Goal: Book appointment/travel/reservation

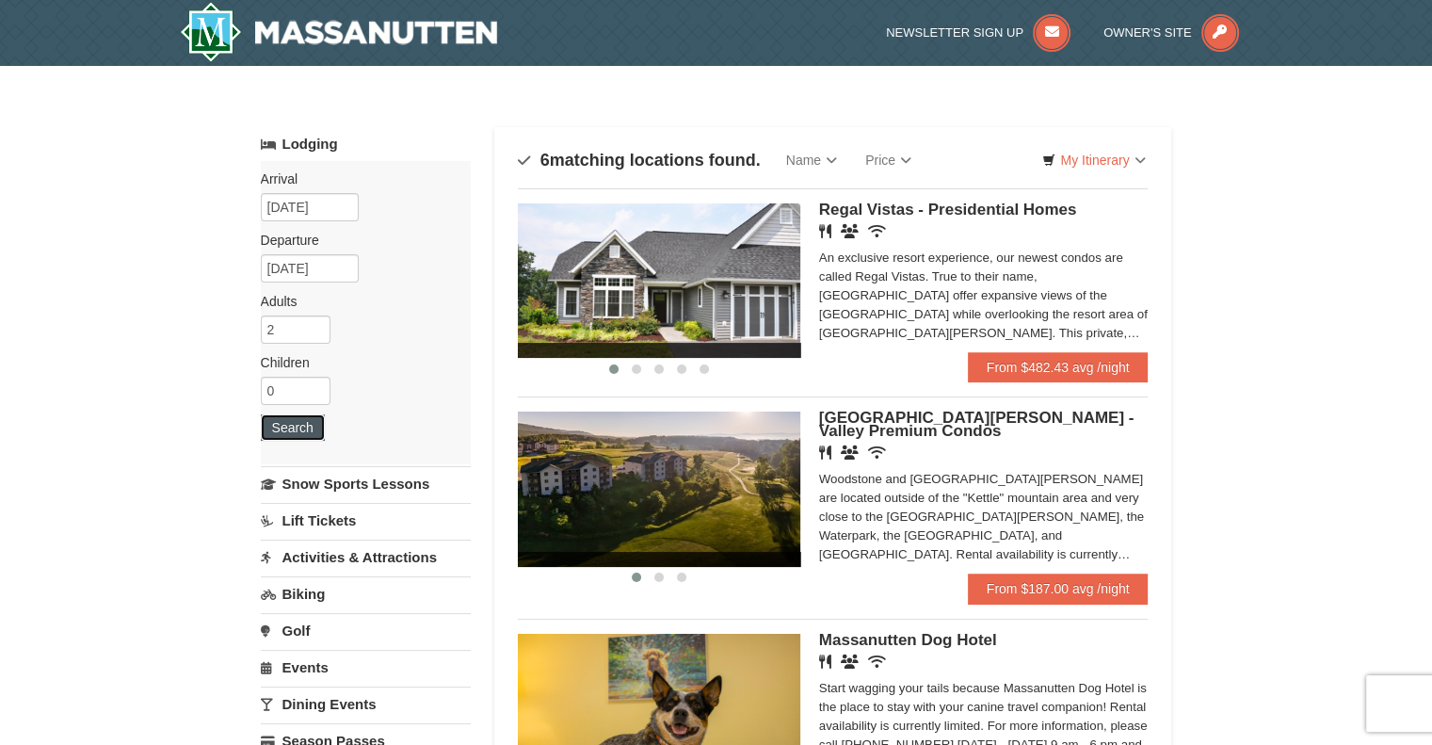
click at [307, 433] on button "Search" at bounding box center [293, 427] width 64 height 26
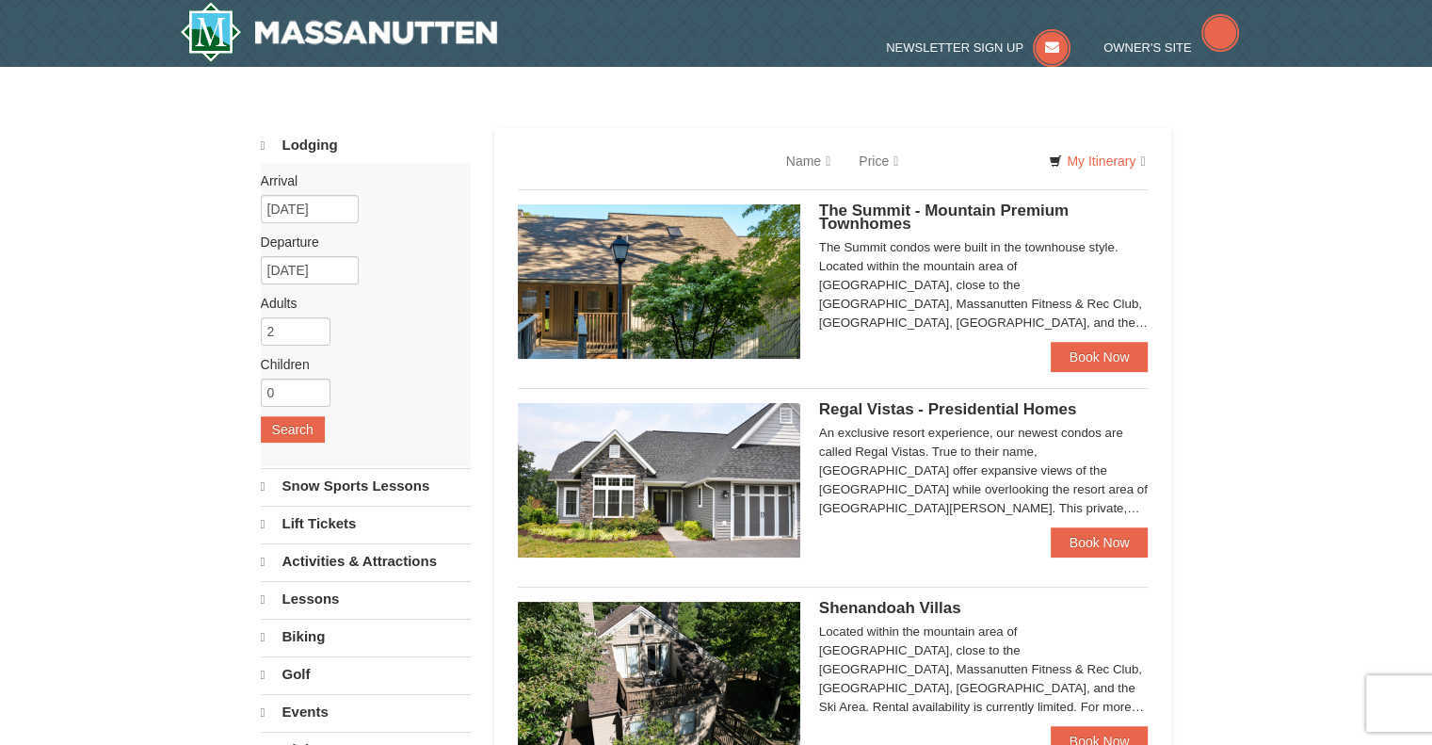
select select "10"
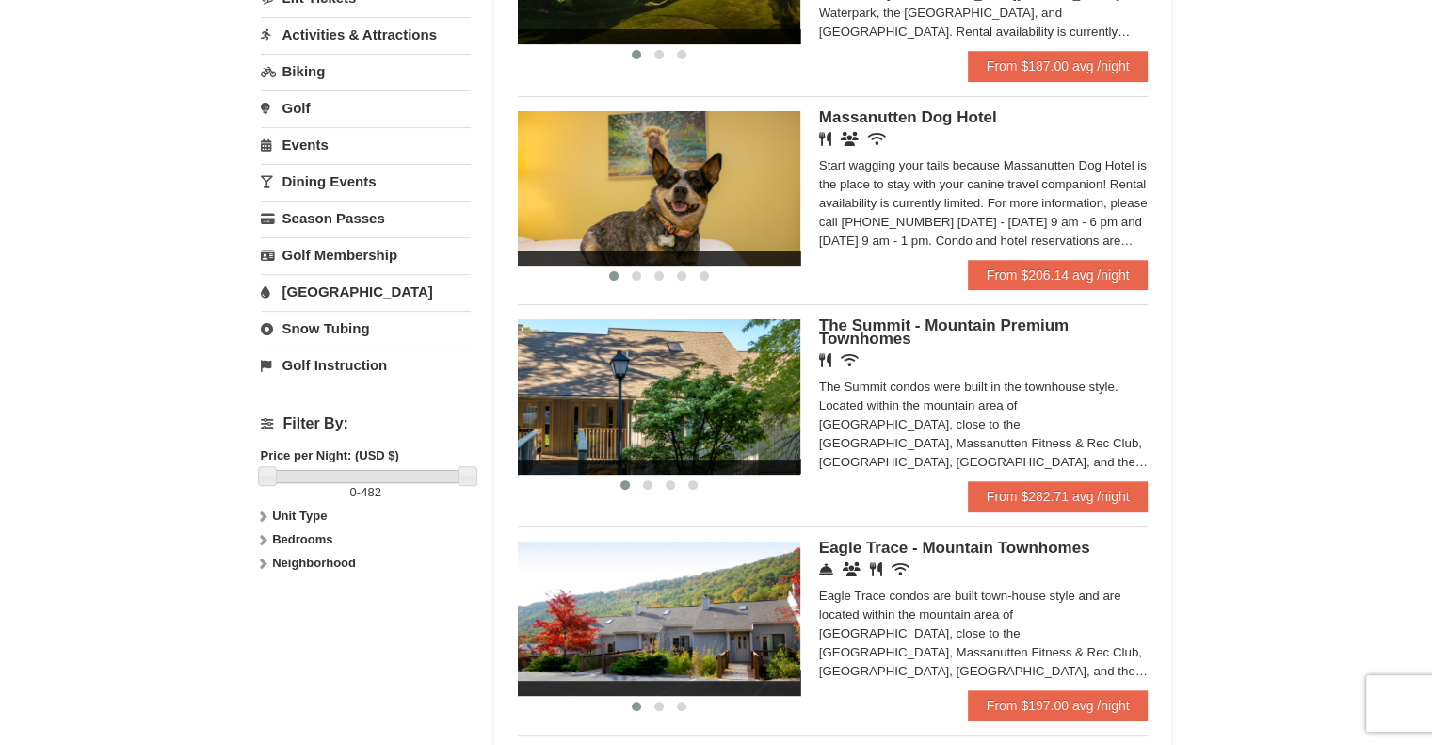
scroll to position [510, 0]
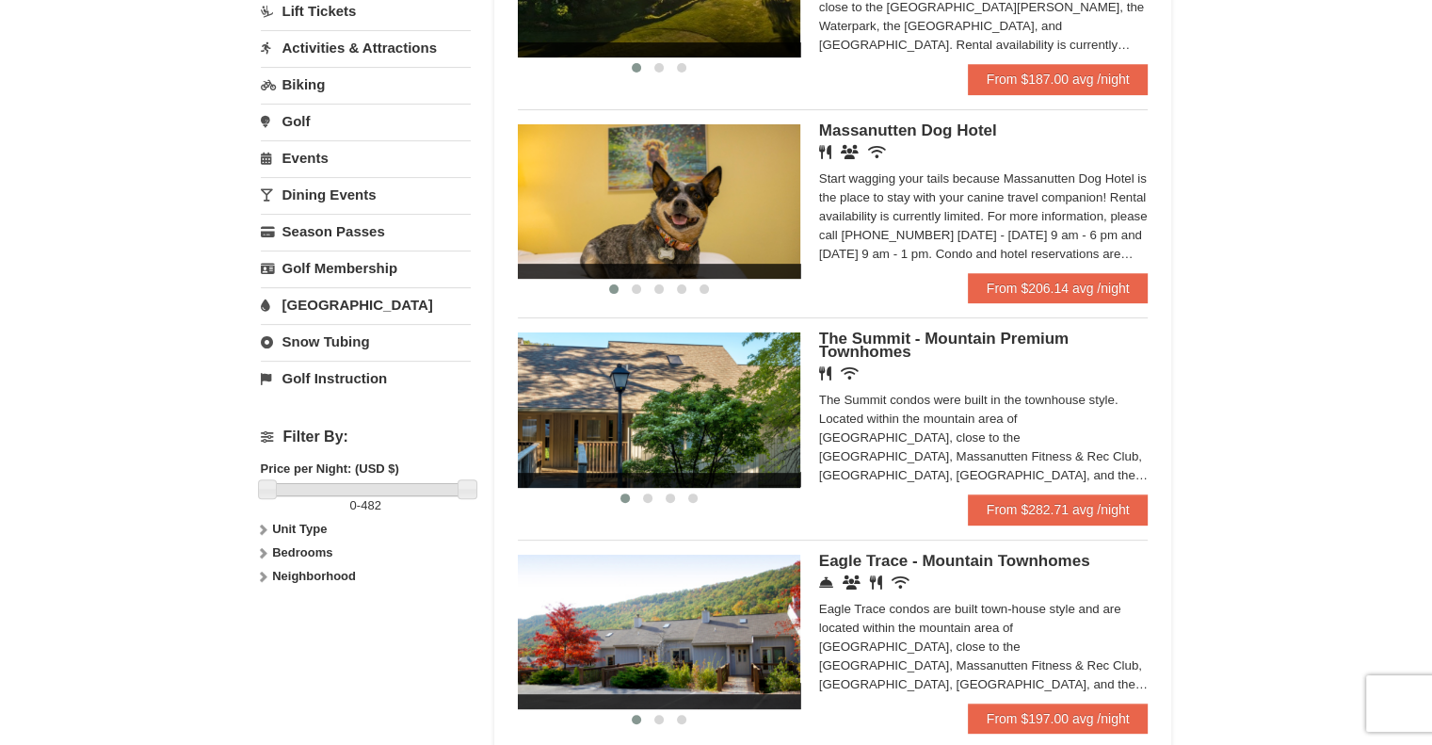
click at [432, 43] on link "Activities & Attractions" at bounding box center [366, 47] width 210 height 35
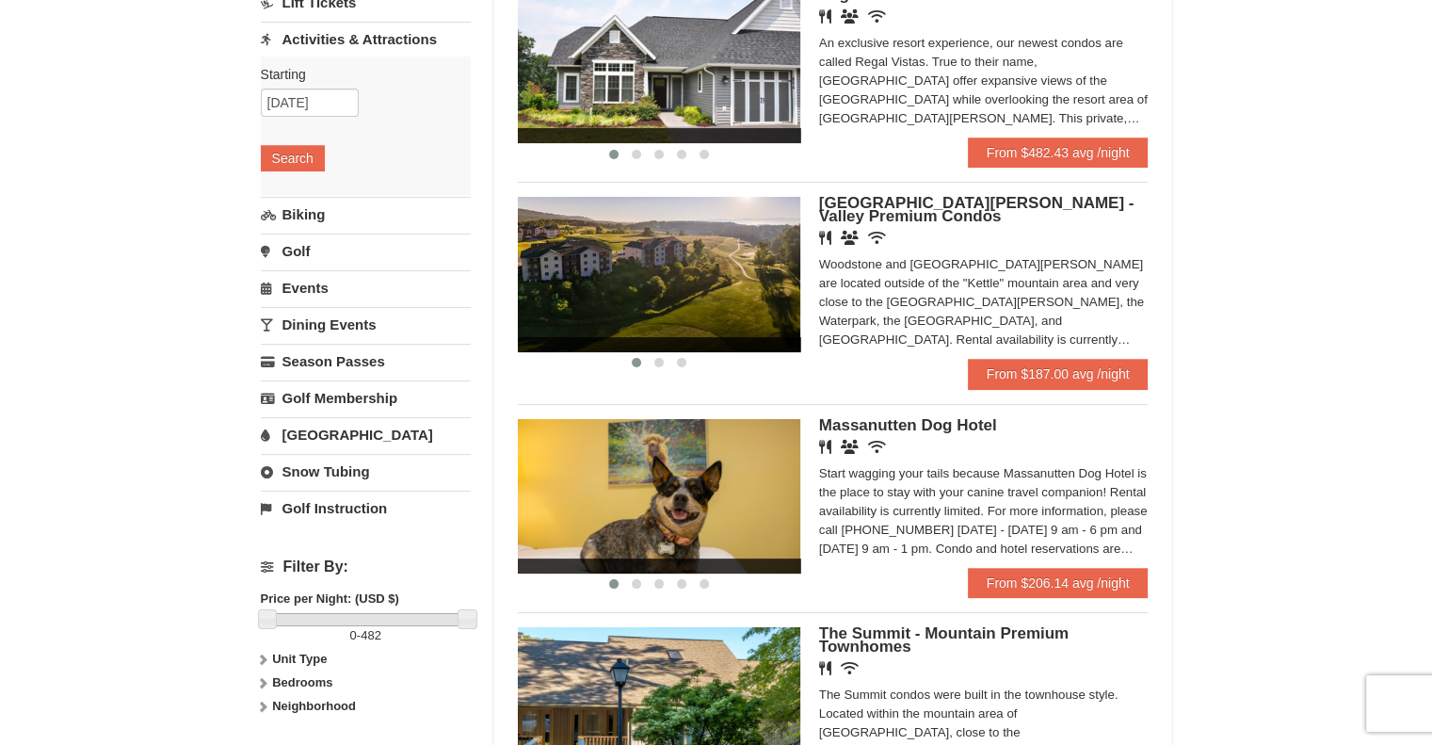
scroll to position [208, 0]
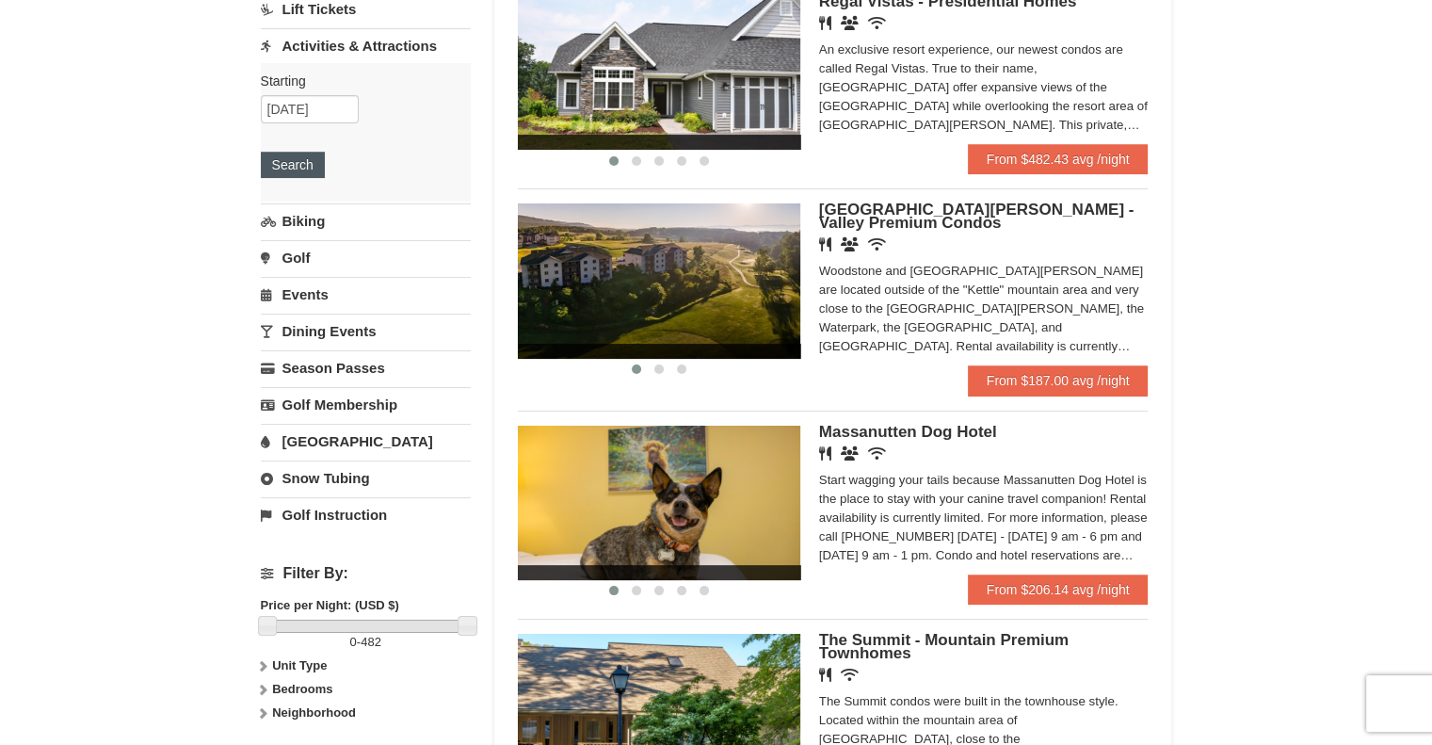
click at [309, 170] on button "Search" at bounding box center [293, 165] width 64 height 26
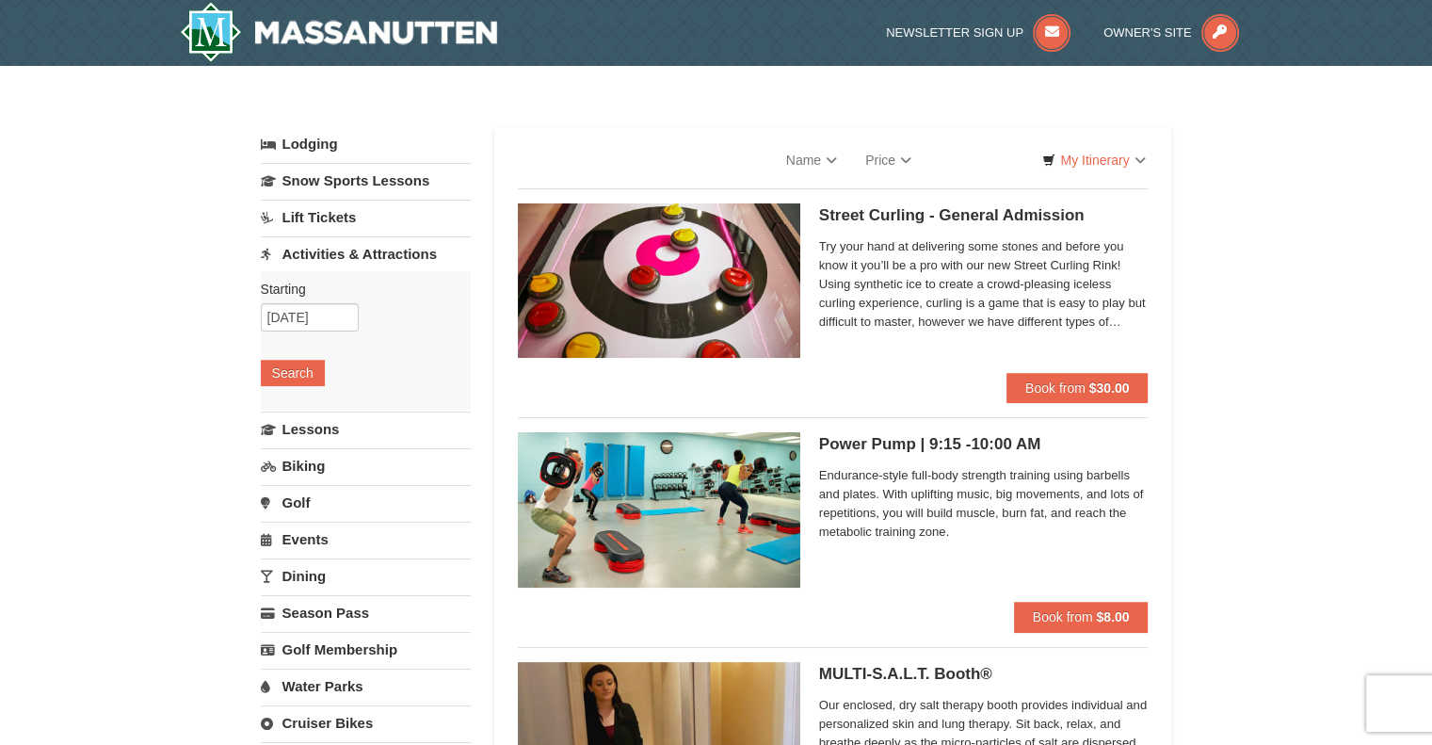
select select "10"
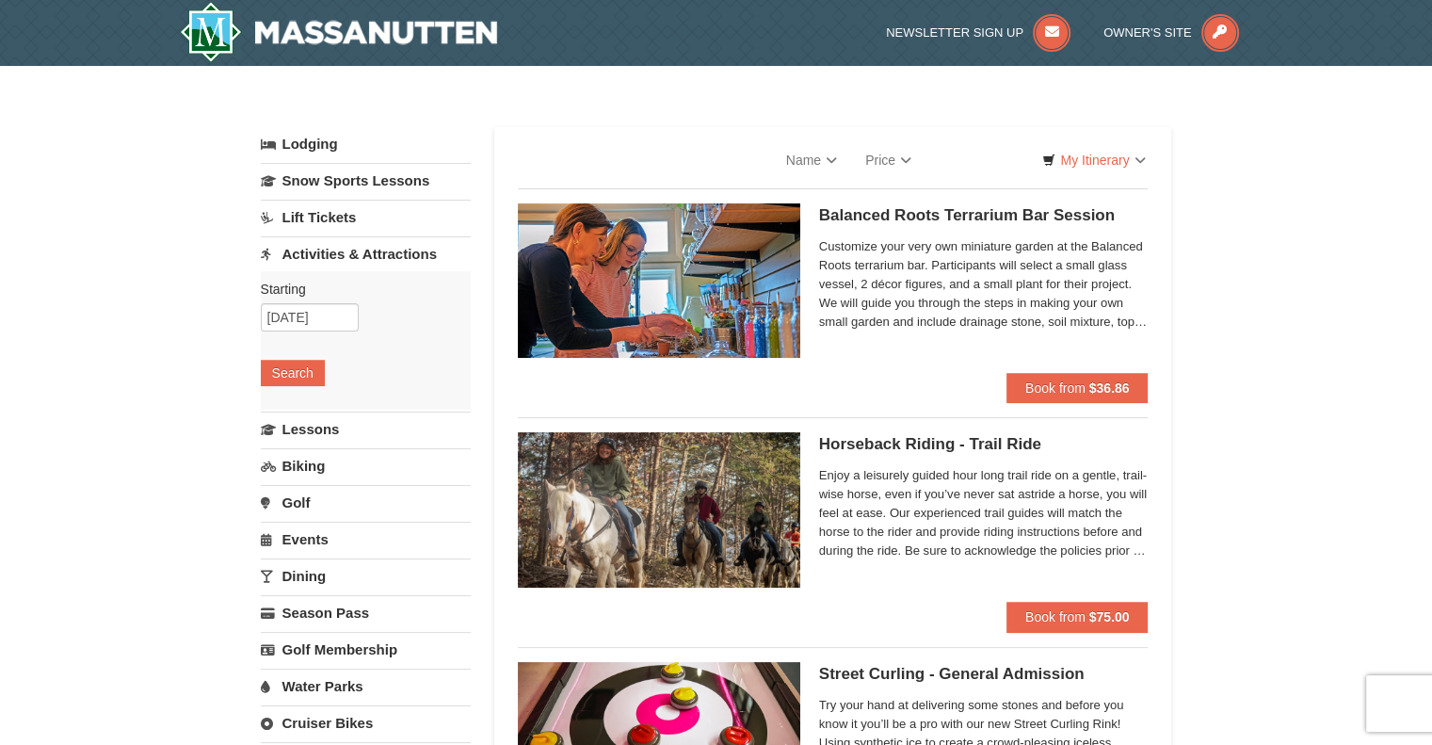
select select "10"
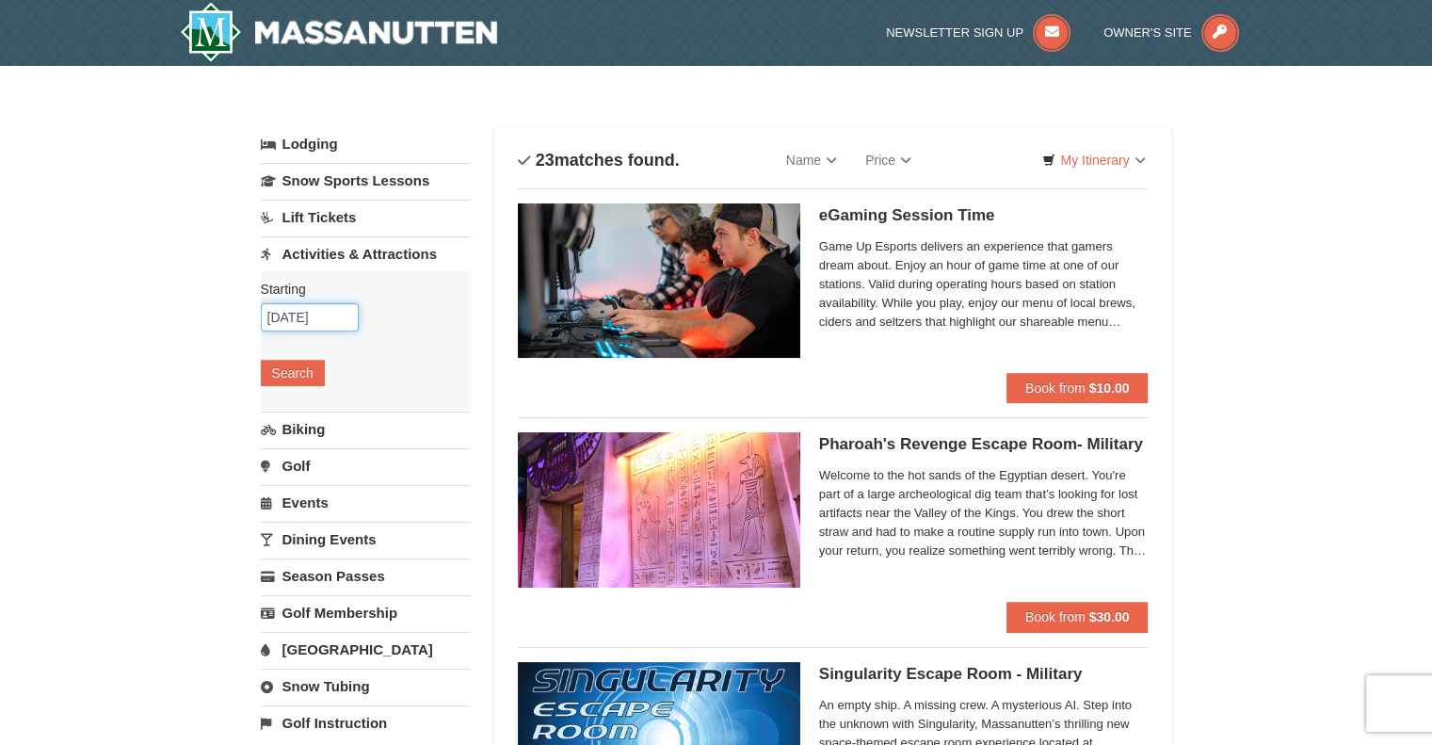
click at [339, 320] on input "[DATE]" at bounding box center [310, 317] width 98 height 28
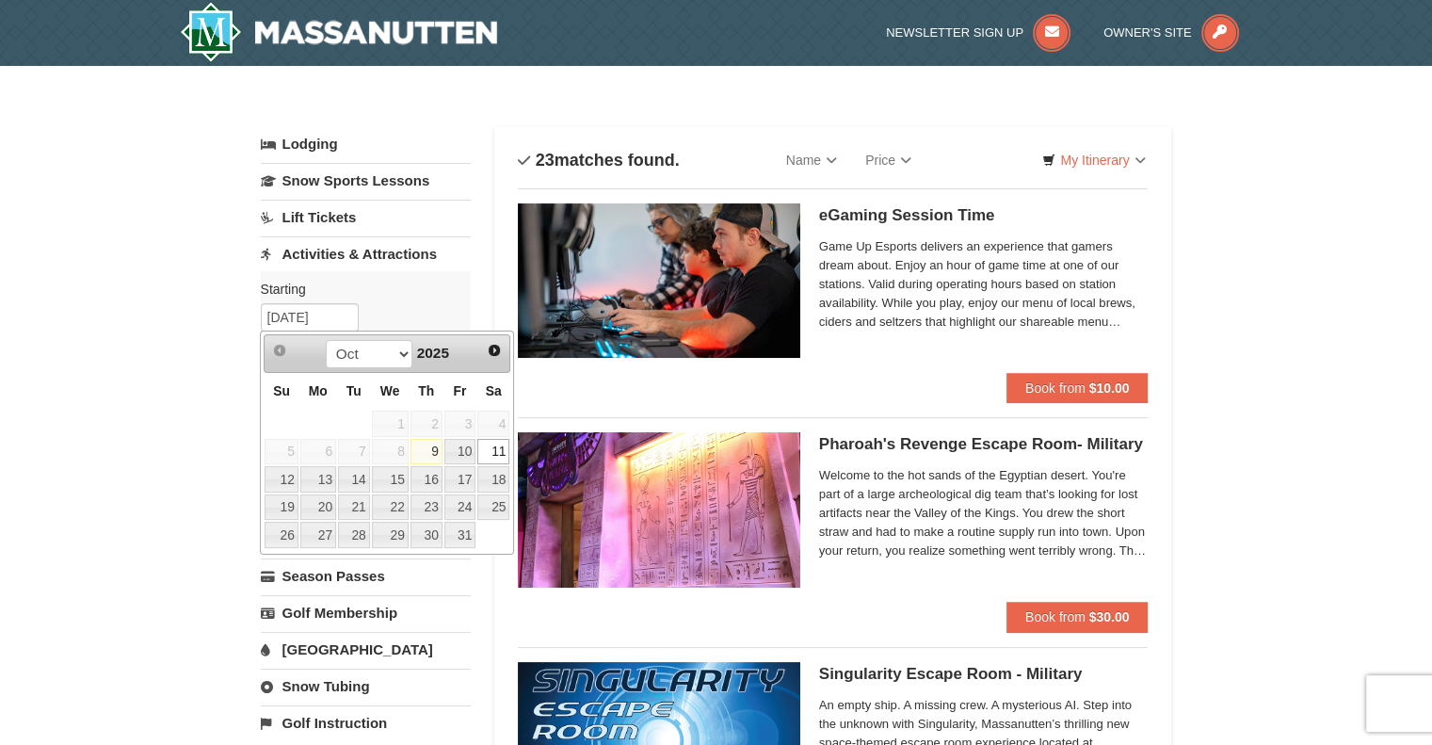
click at [283, 481] on link "12" at bounding box center [281, 479] width 33 height 26
type input "10/12/2025"
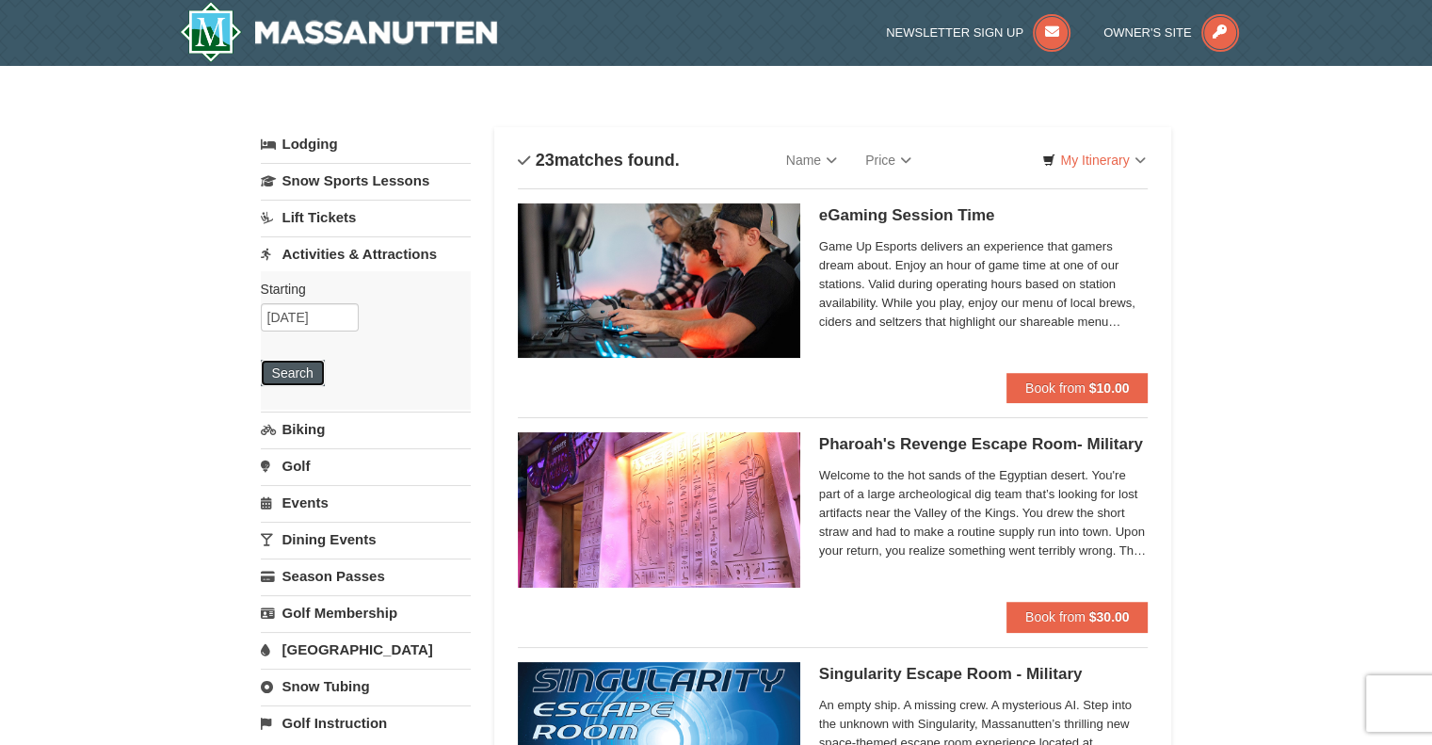
click at [298, 377] on button "Search" at bounding box center [293, 373] width 64 height 26
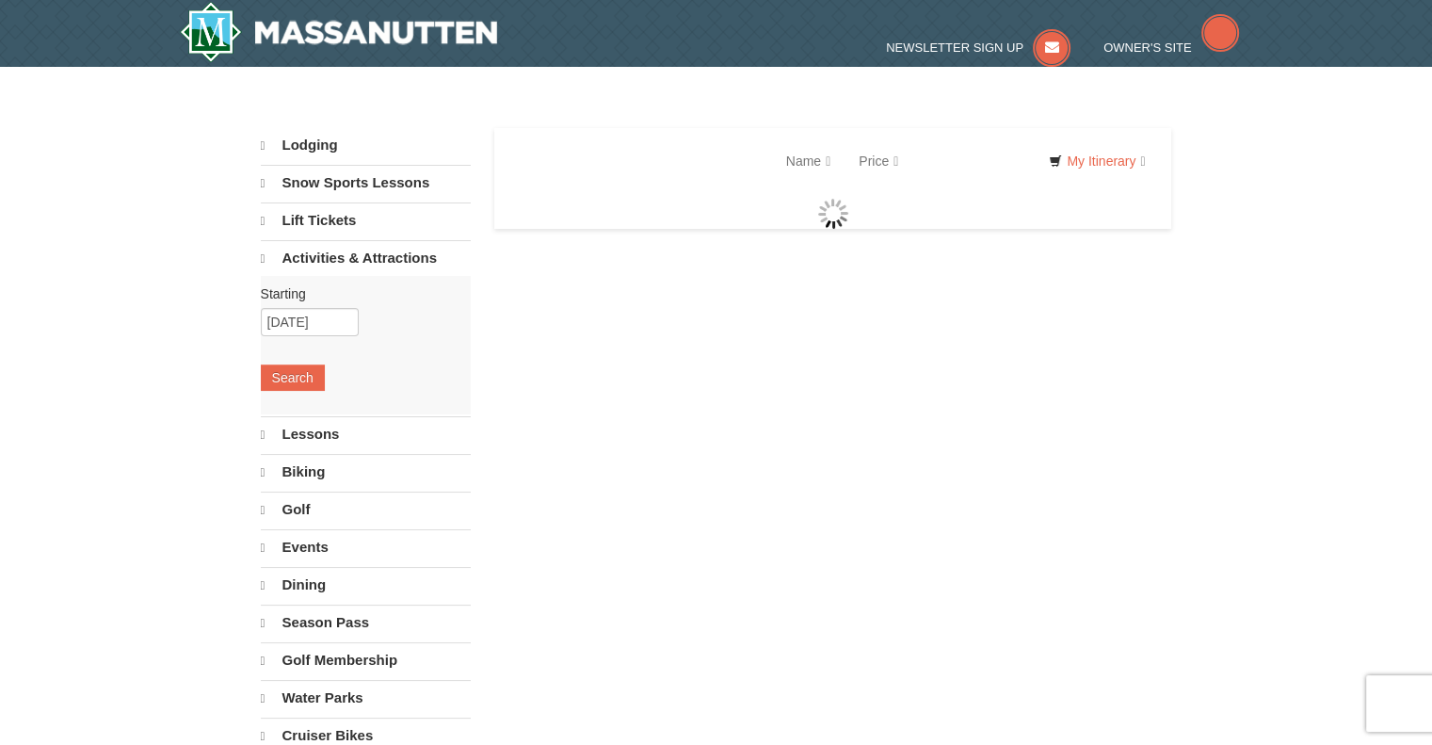
select select "10"
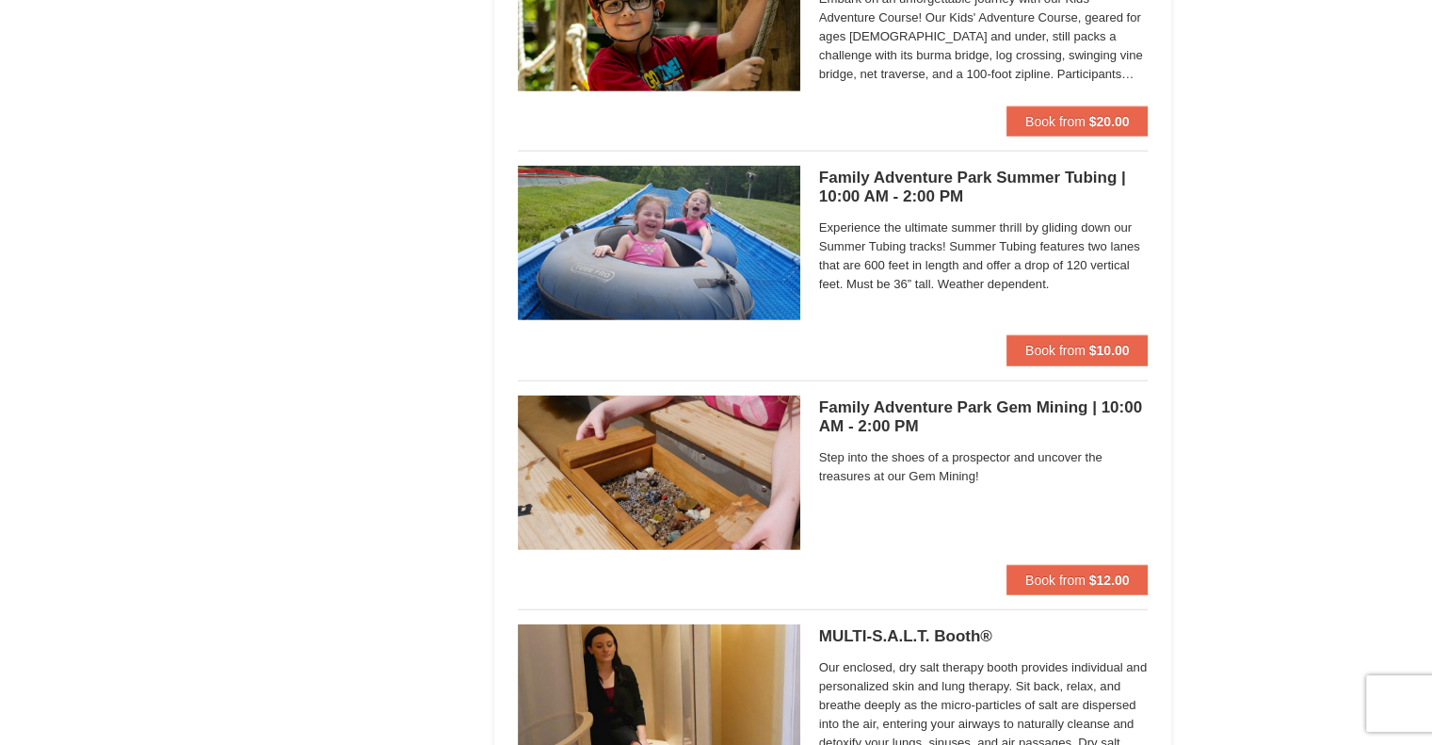
scroll to position [4614, 0]
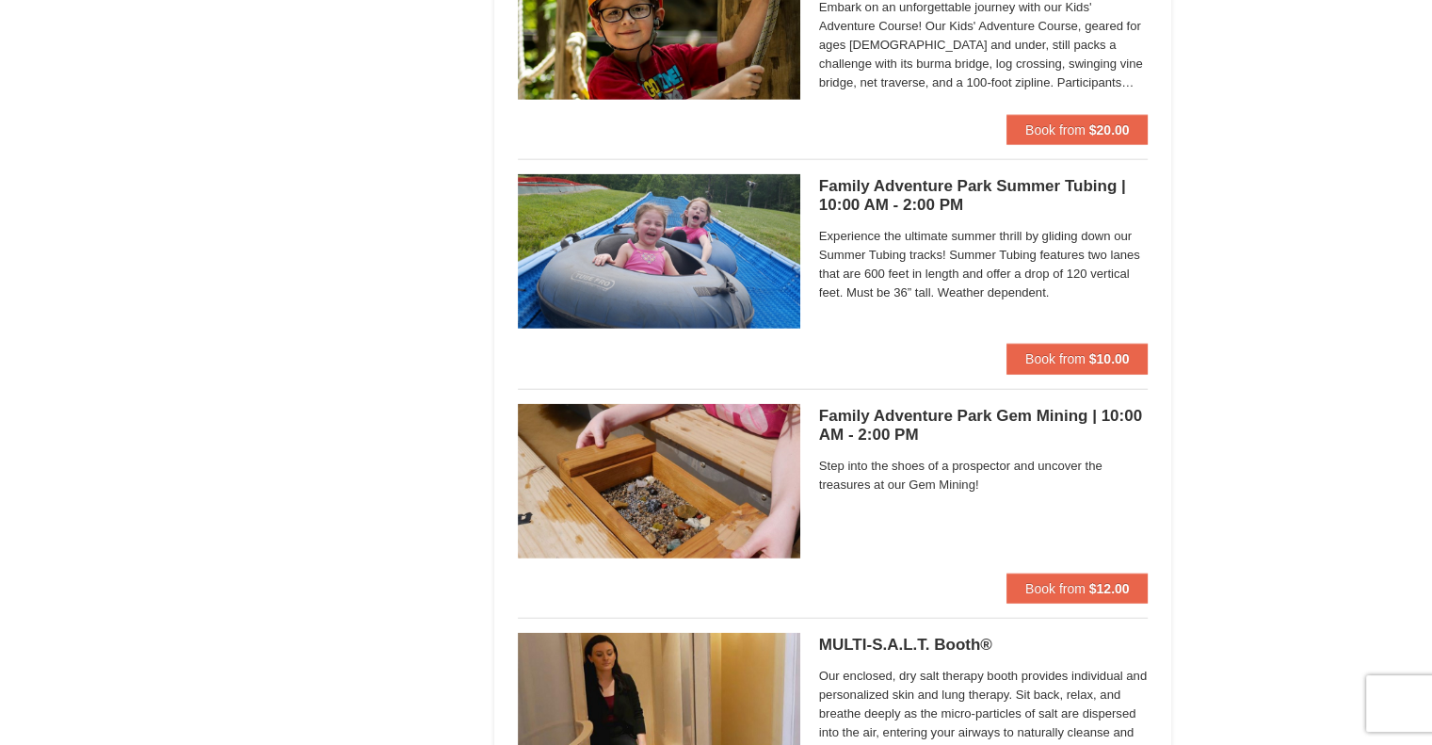
click at [688, 482] on img at bounding box center [659, 481] width 283 height 154
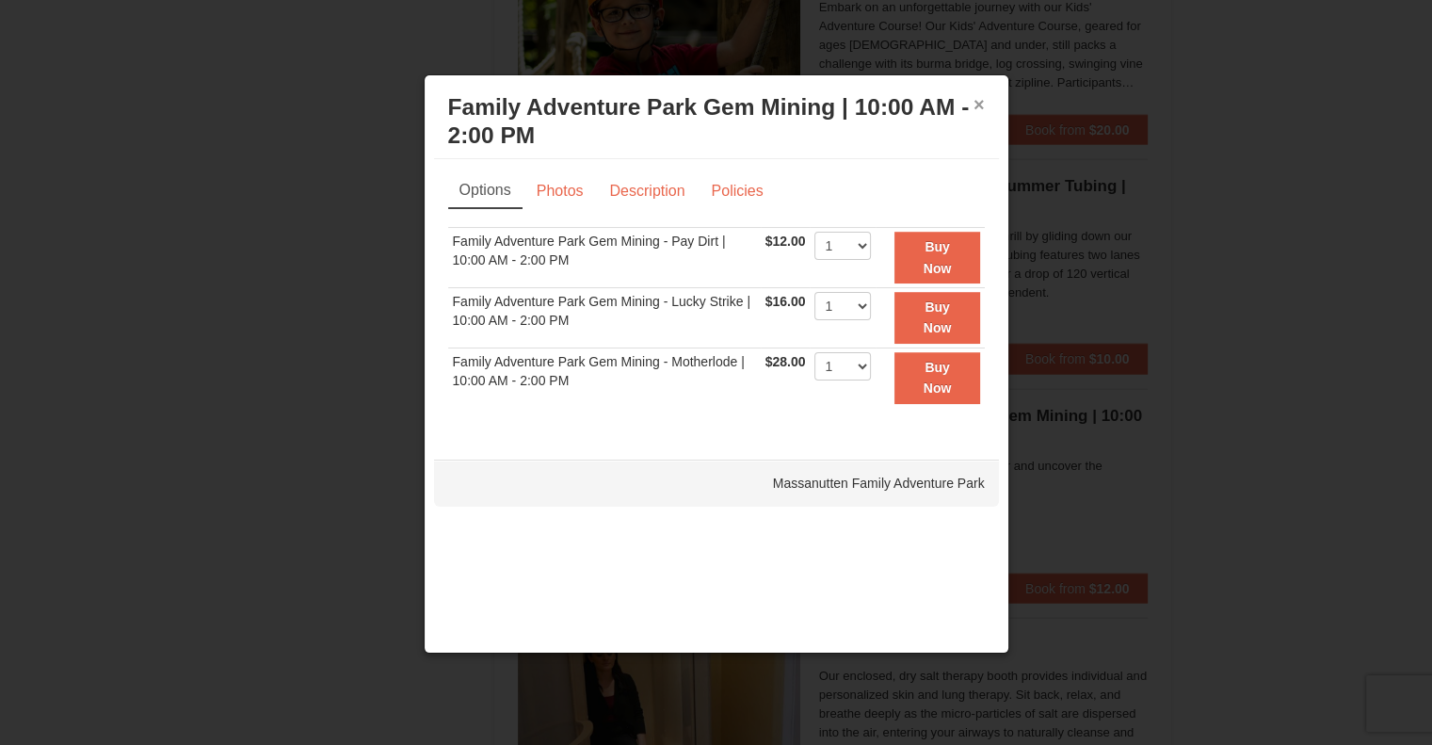
click at [979, 104] on button "×" at bounding box center [979, 104] width 11 height 19
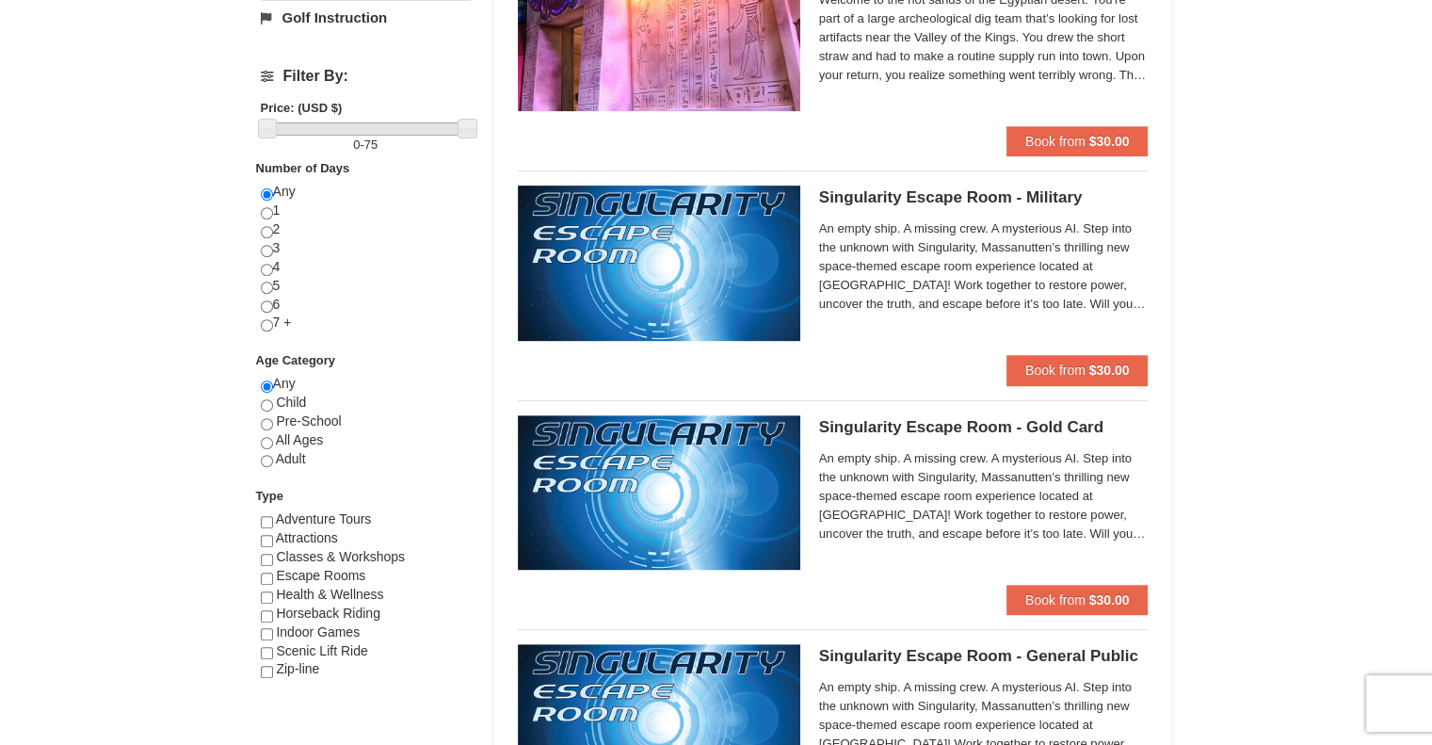
scroll to position [488, 0]
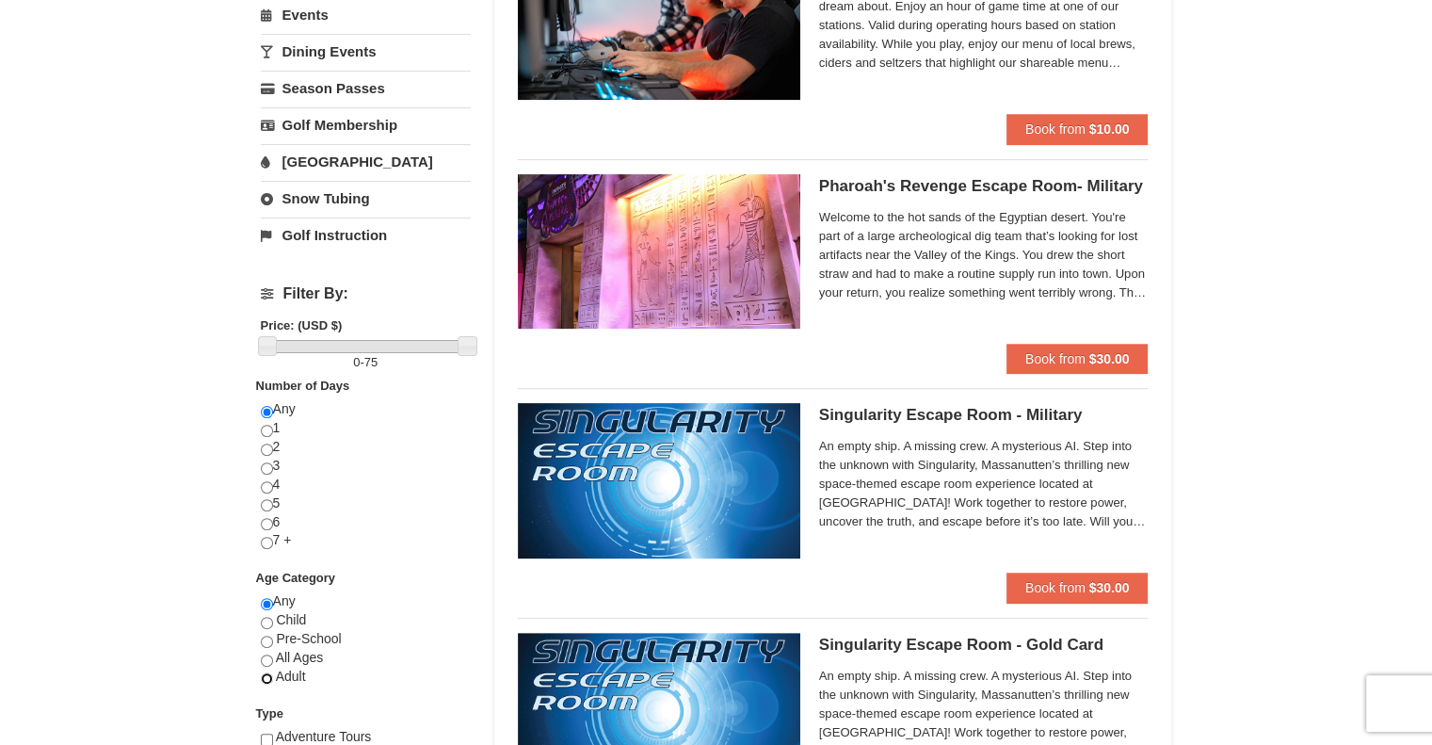
click at [267, 675] on input "radio" at bounding box center [267, 678] width 12 height 12
radio input "true"
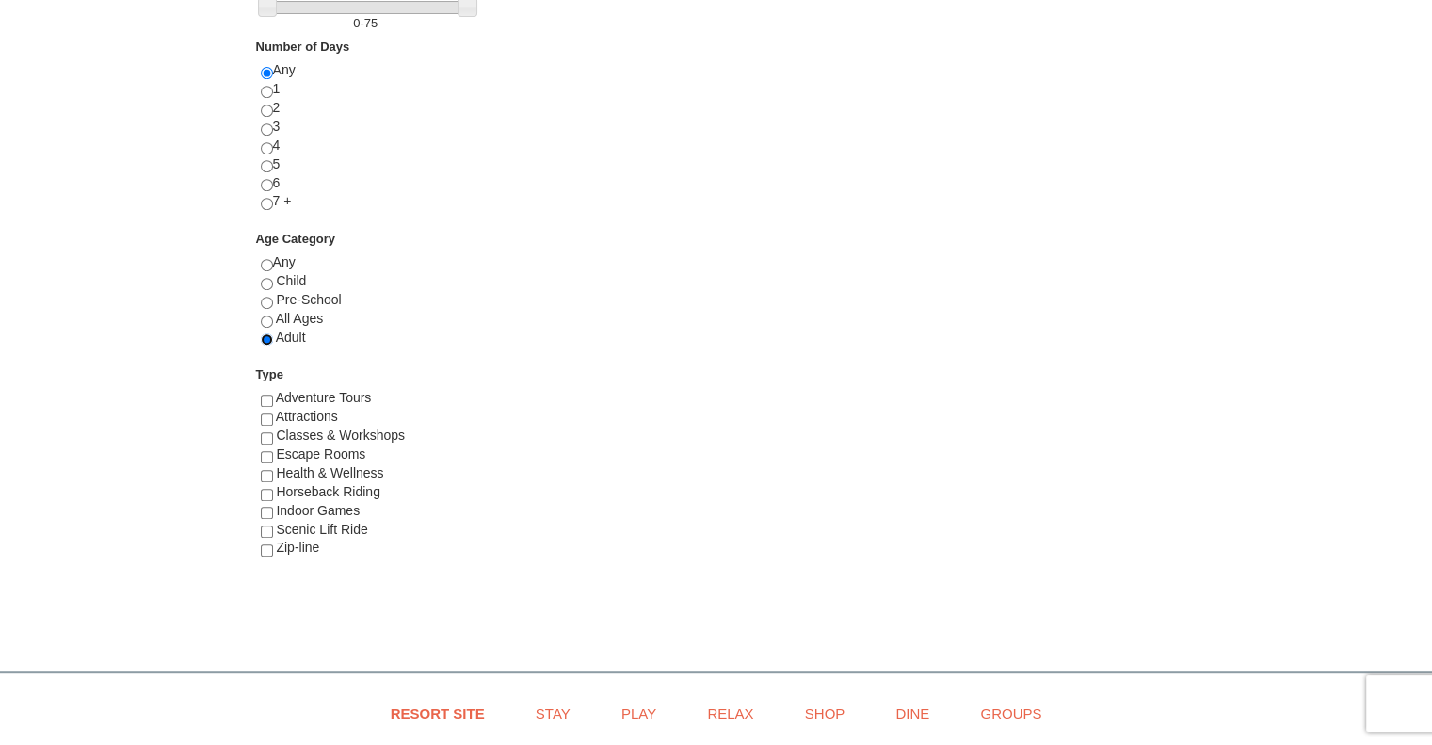
scroll to position [822, 0]
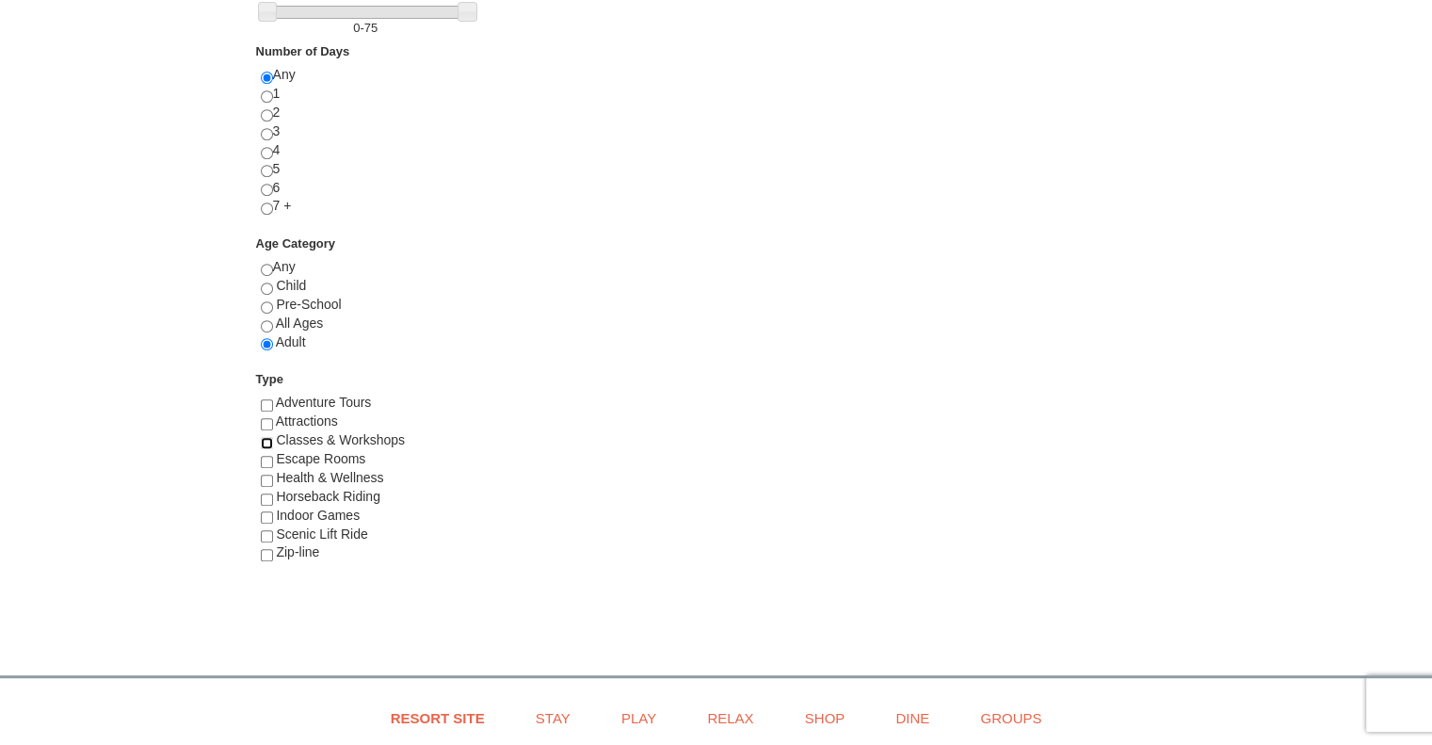
click at [267, 440] on input "checkbox" at bounding box center [267, 443] width 12 height 12
checkbox input "true"
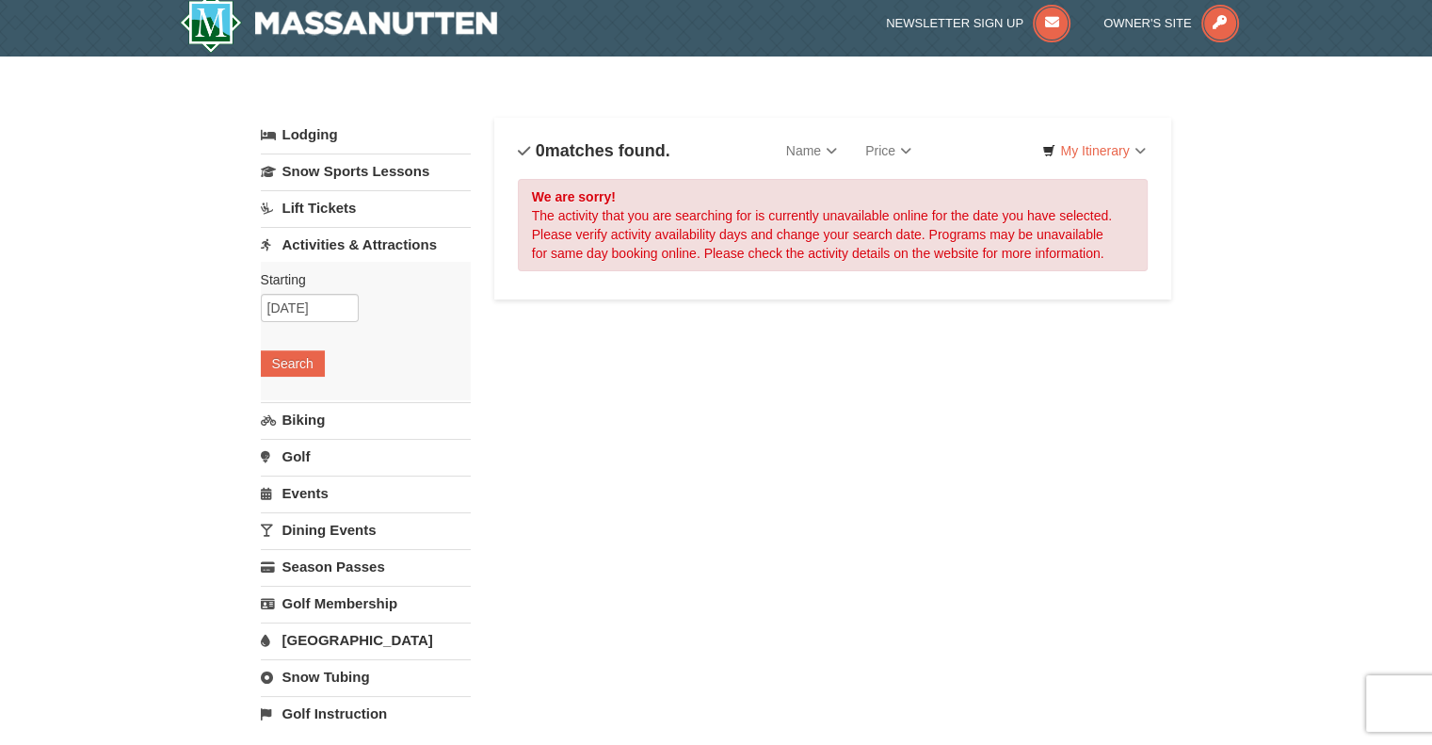
scroll to position [0, 0]
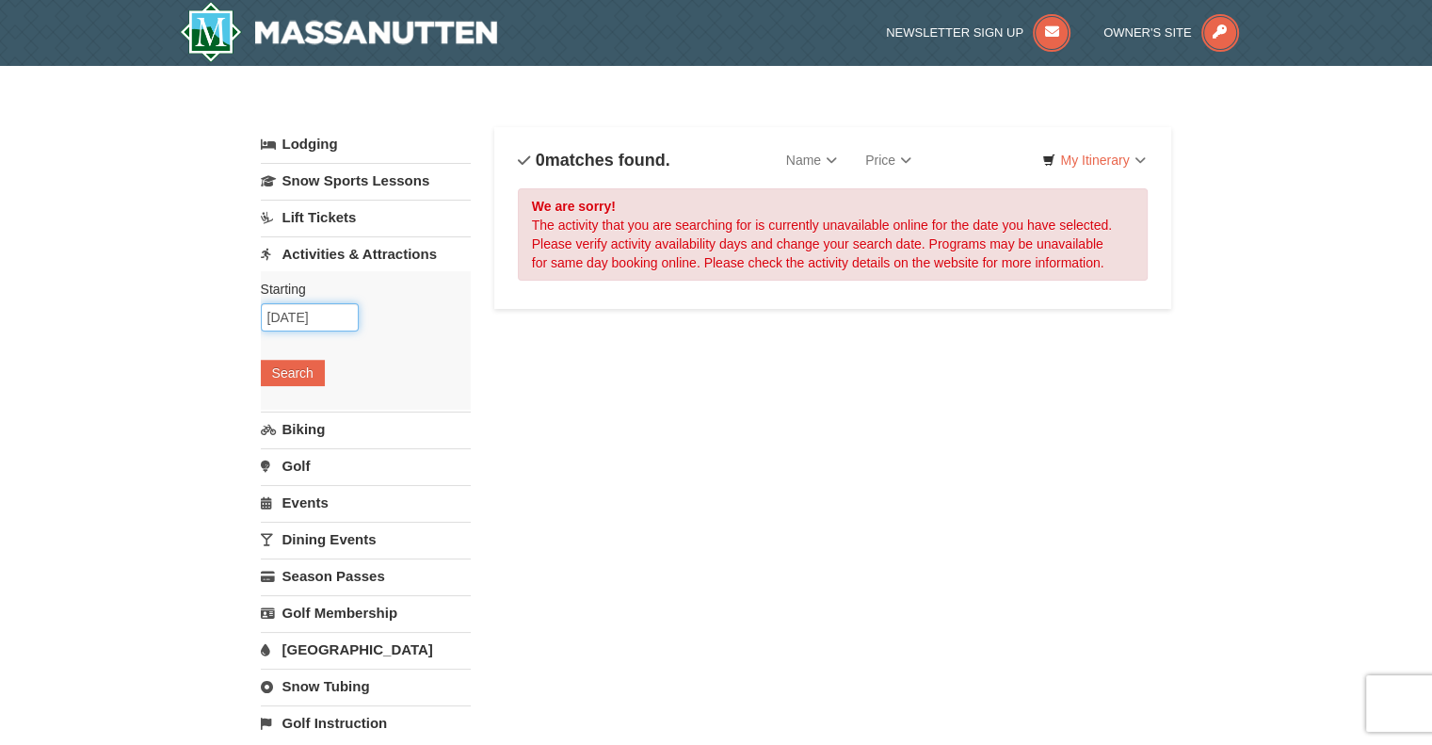
click at [345, 319] on input "10/12/2025" at bounding box center [310, 317] width 98 height 28
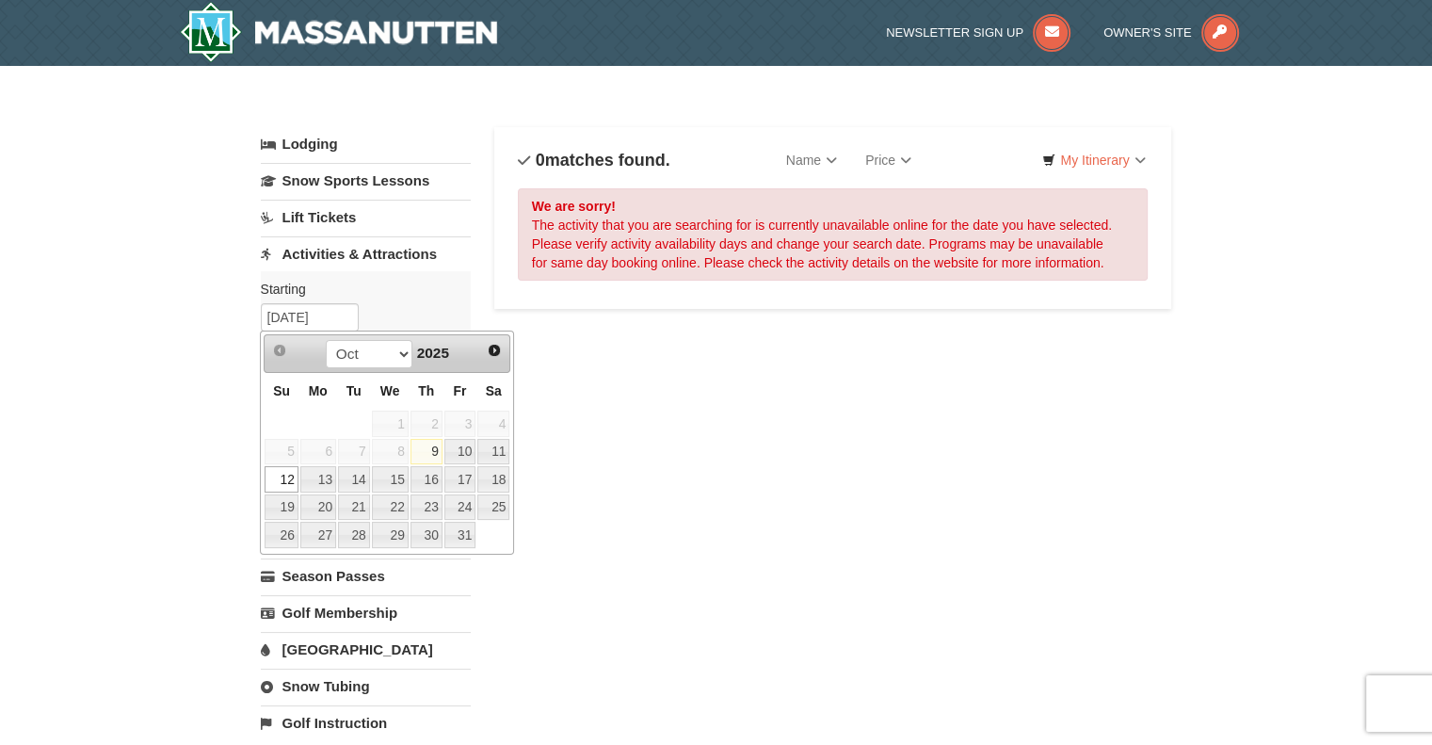
click at [327, 484] on link "13" at bounding box center [318, 479] width 36 height 26
type input "[DATE]"
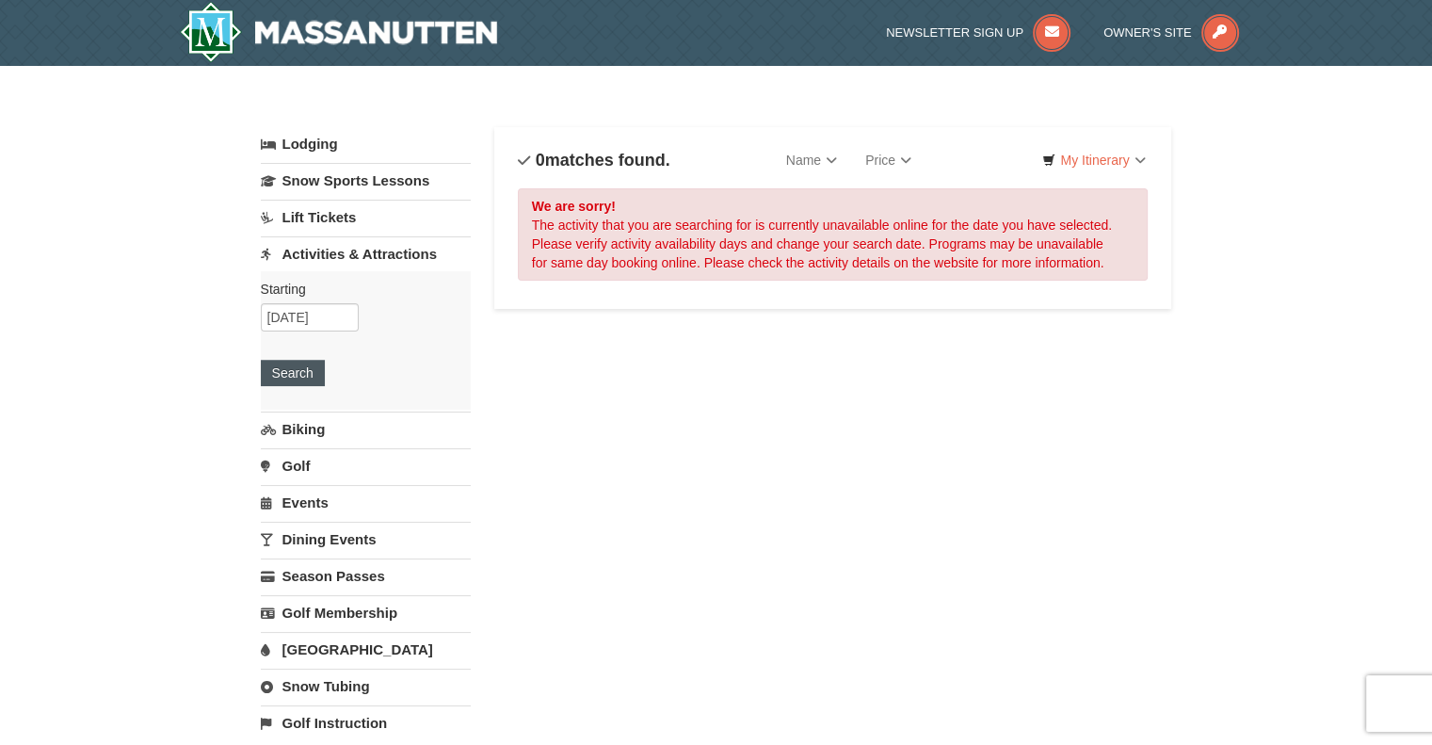
click at [310, 371] on button "Search" at bounding box center [293, 373] width 64 height 26
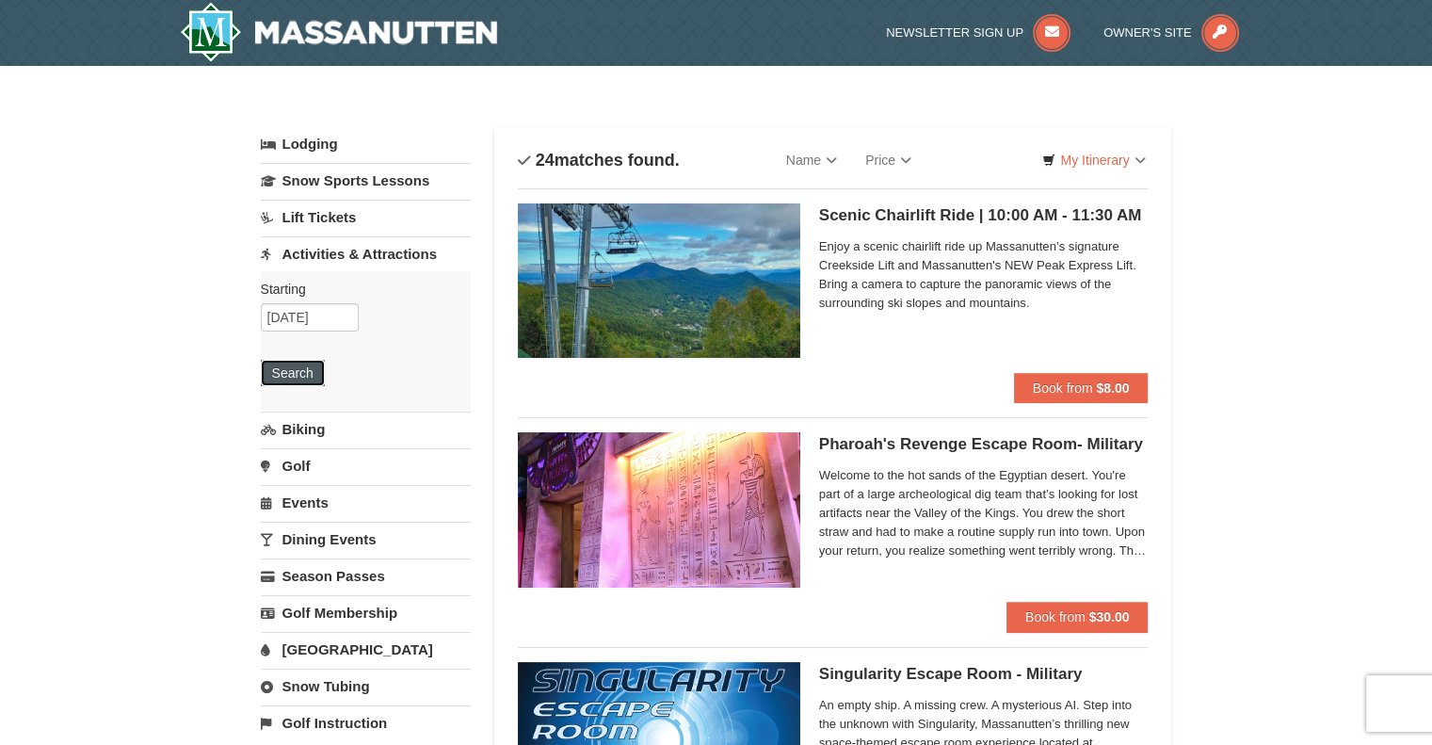
click at [316, 373] on button "Search" at bounding box center [293, 373] width 64 height 26
click at [325, 318] on input "10/13/2025" at bounding box center [310, 317] width 98 height 28
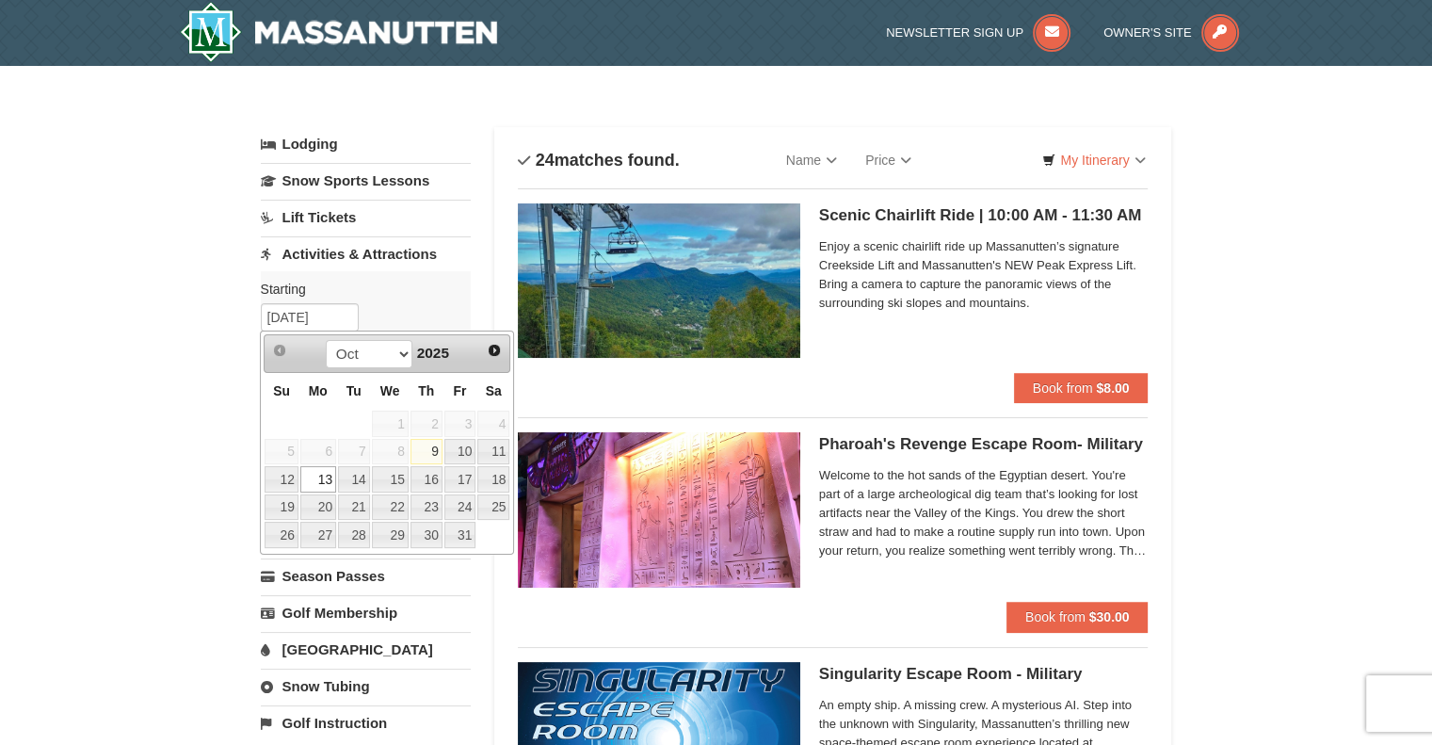
click at [362, 472] on link "14" at bounding box center [354, 479] width 32 height 26
type input "10/14/2025"
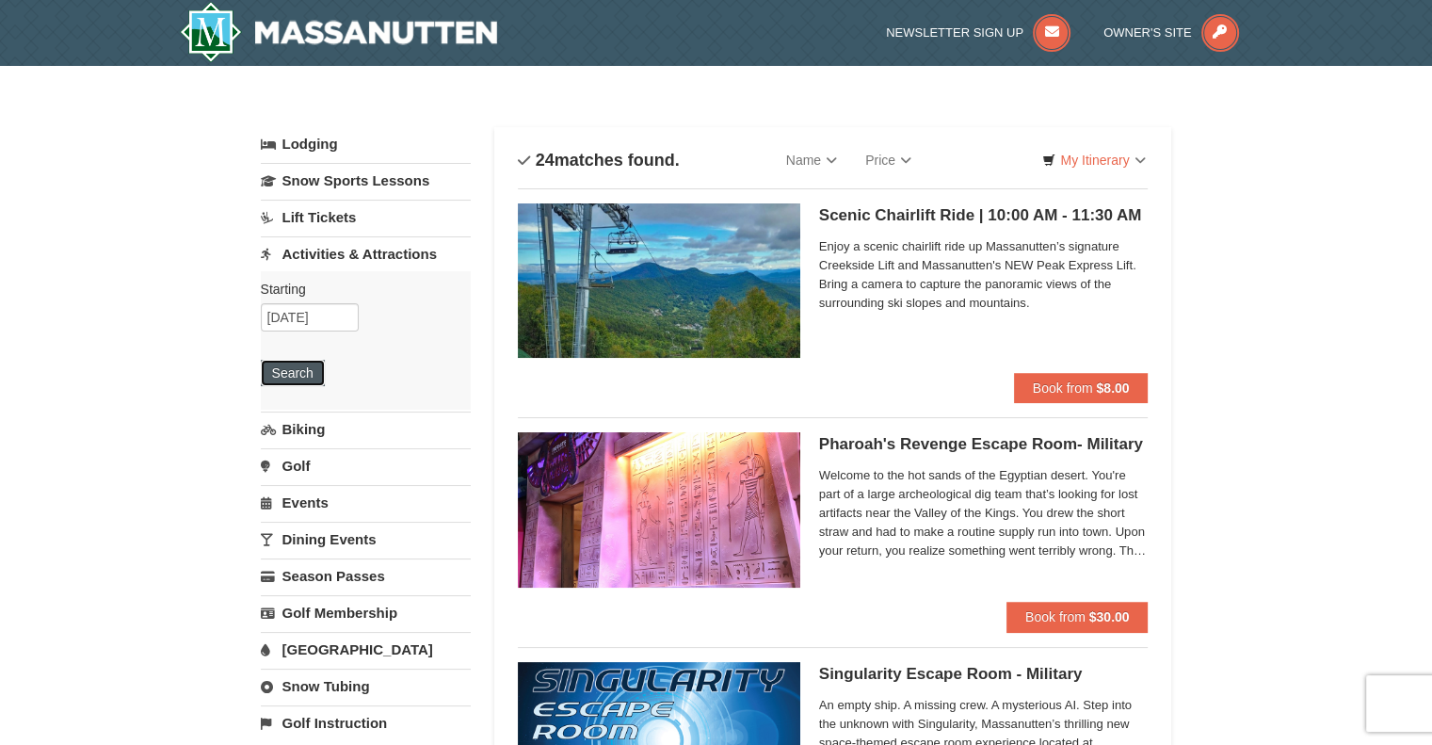
click at [318, 376] on button "Search" at bounding box center [293, 373] width 64 height 26
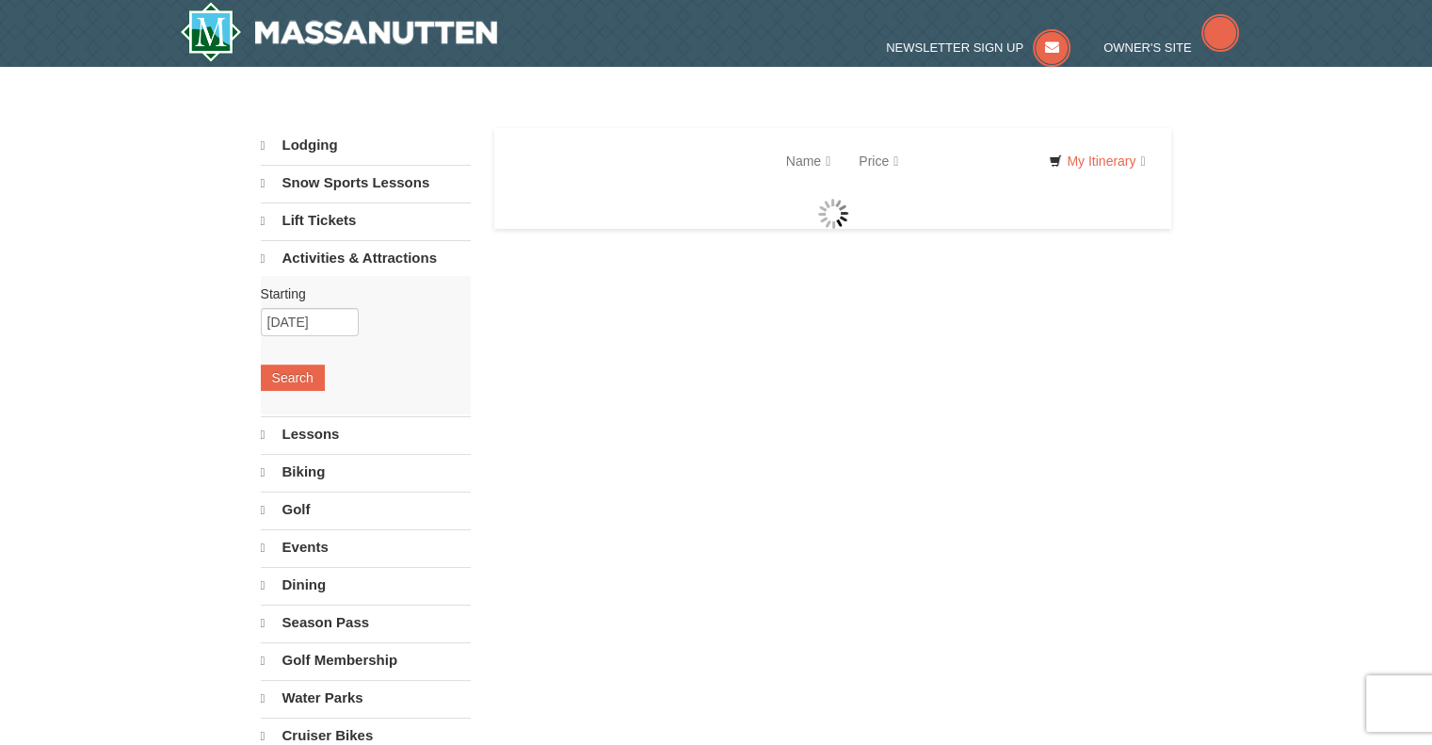
select select "10"
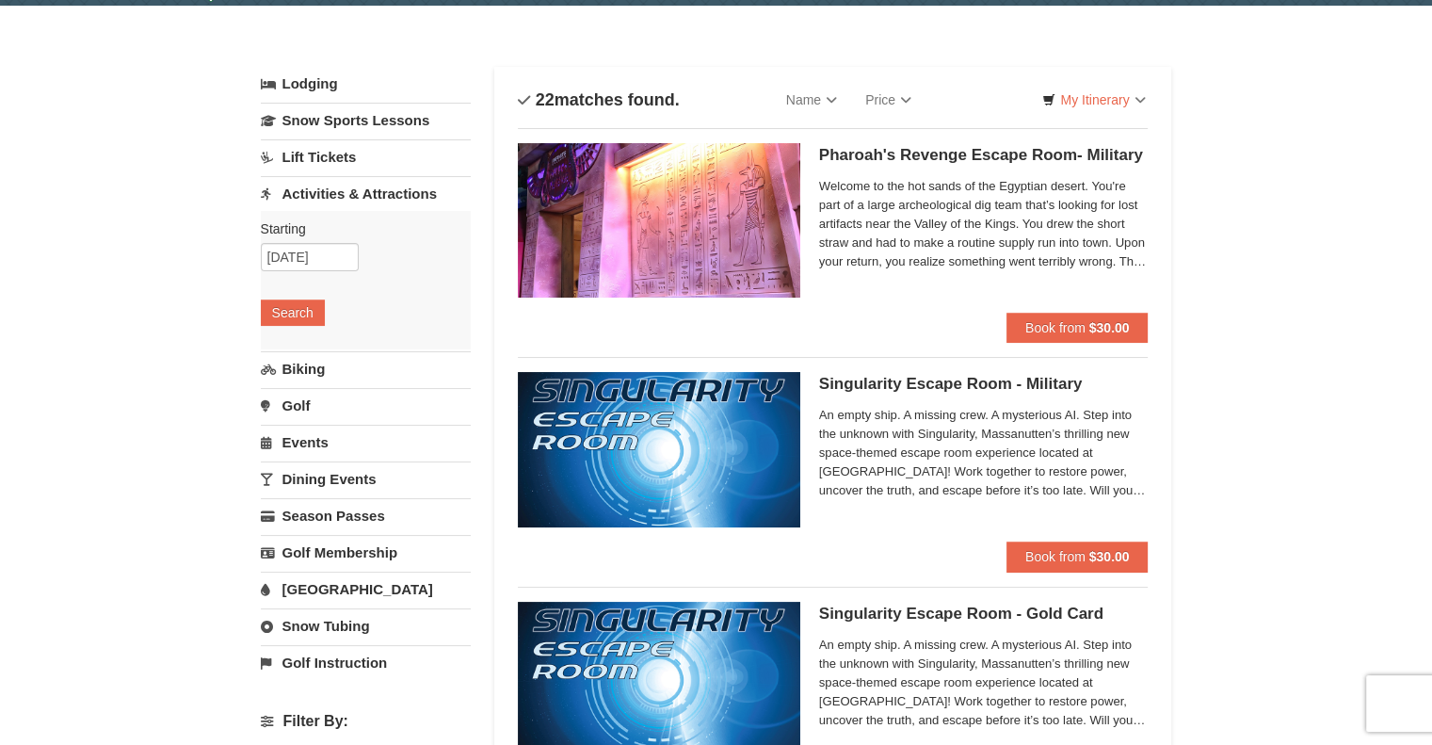
scroll to position [54, 0]
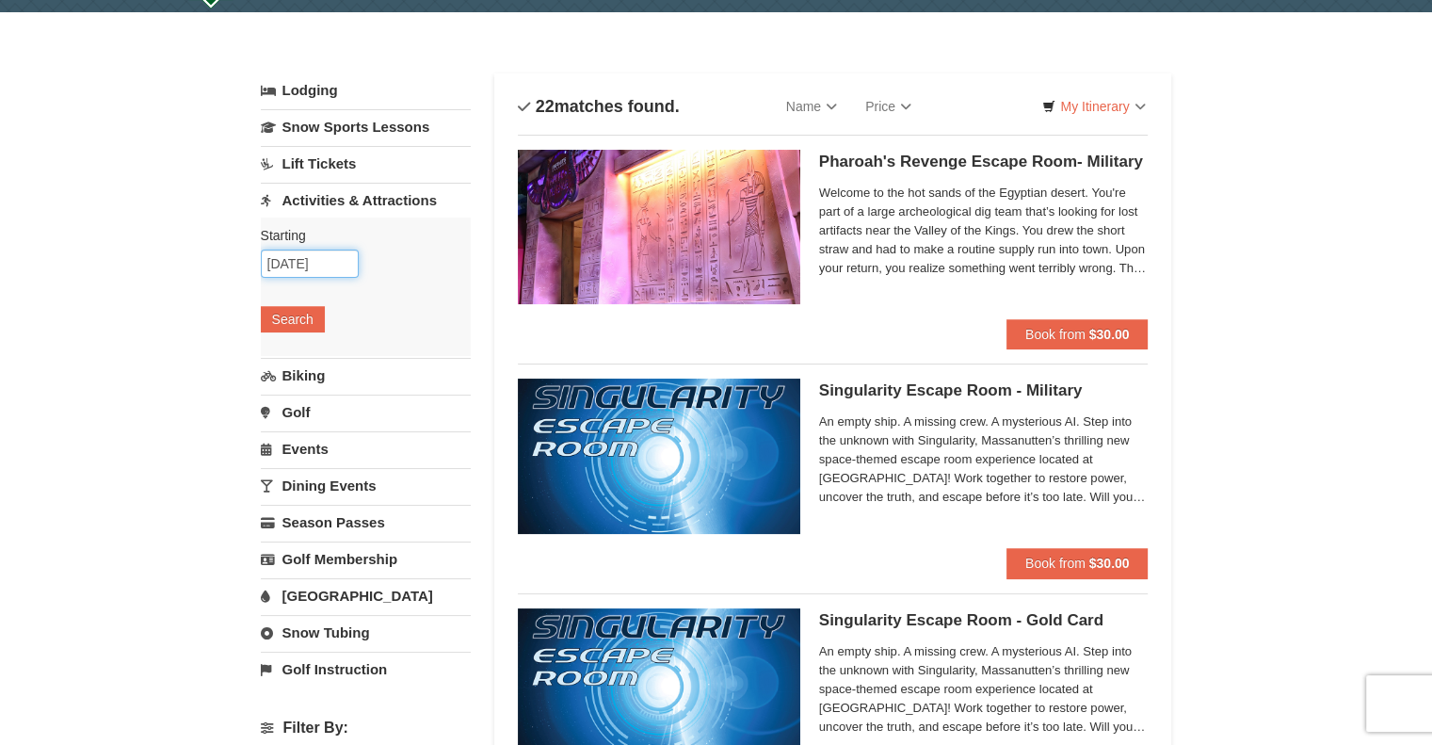
click at [329, 271] on input "10/14/2025" at bounding box center [310, 264] width 98 height 28
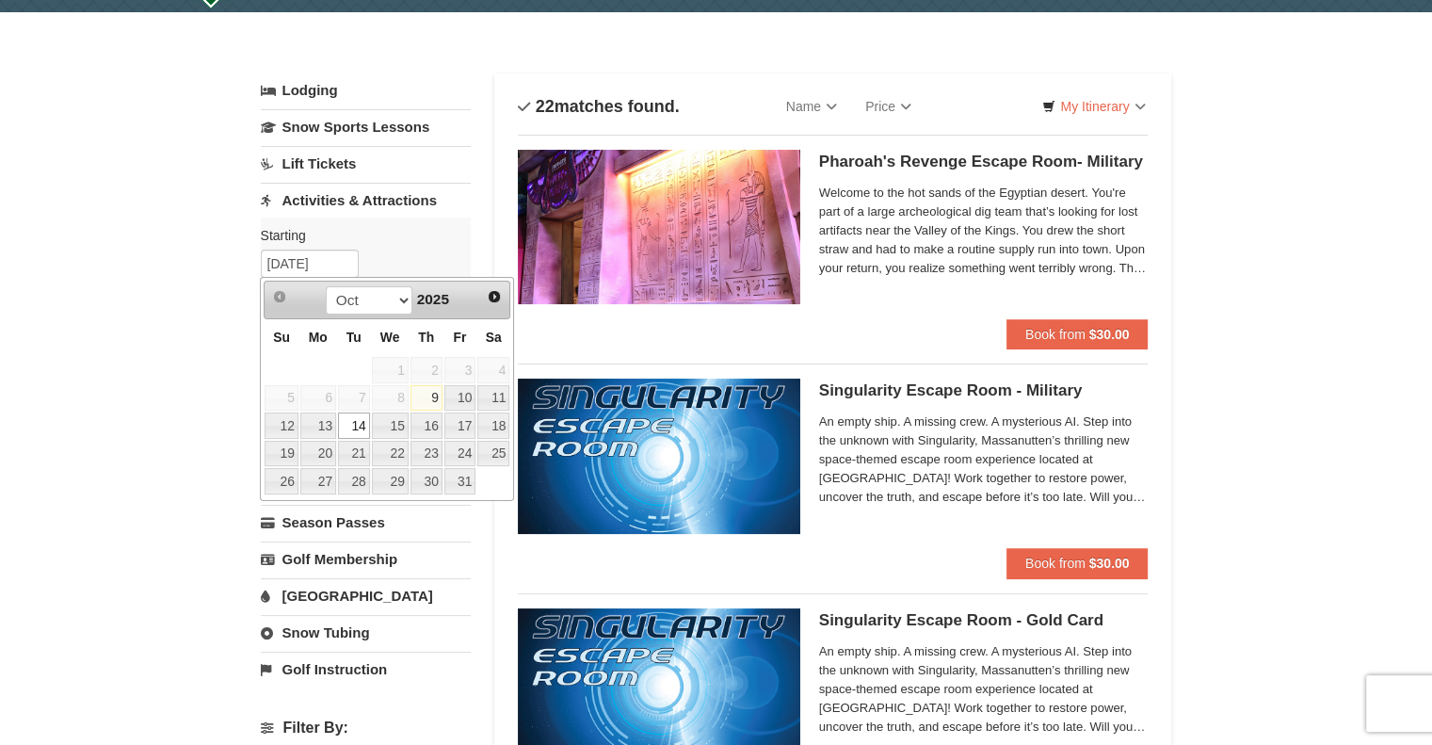
click at [401, 423] on link "15" at bounding box center [390, 426] width 37 height 26
type input "[DATE]"
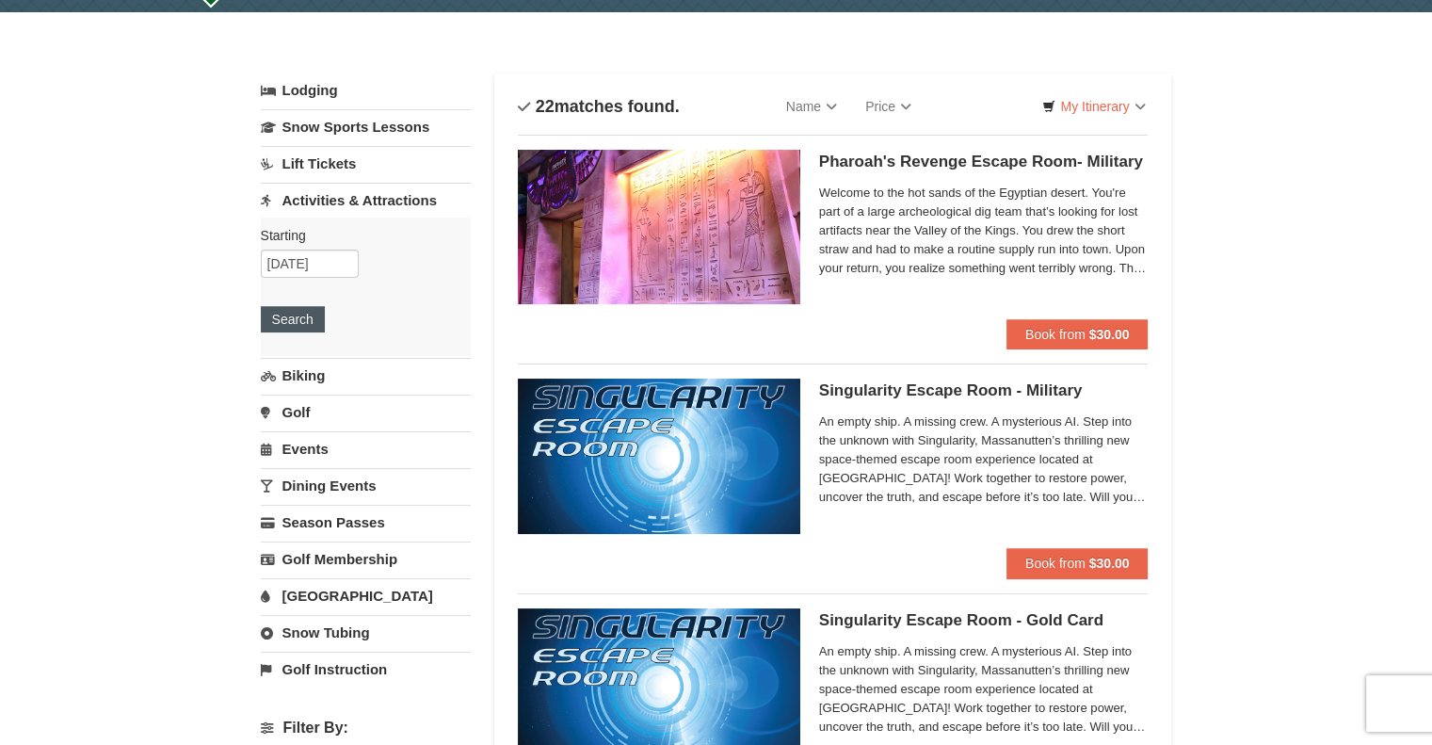
click at [311, 324] on button "Search" at bounding box center [293, 319] width 64 height 26
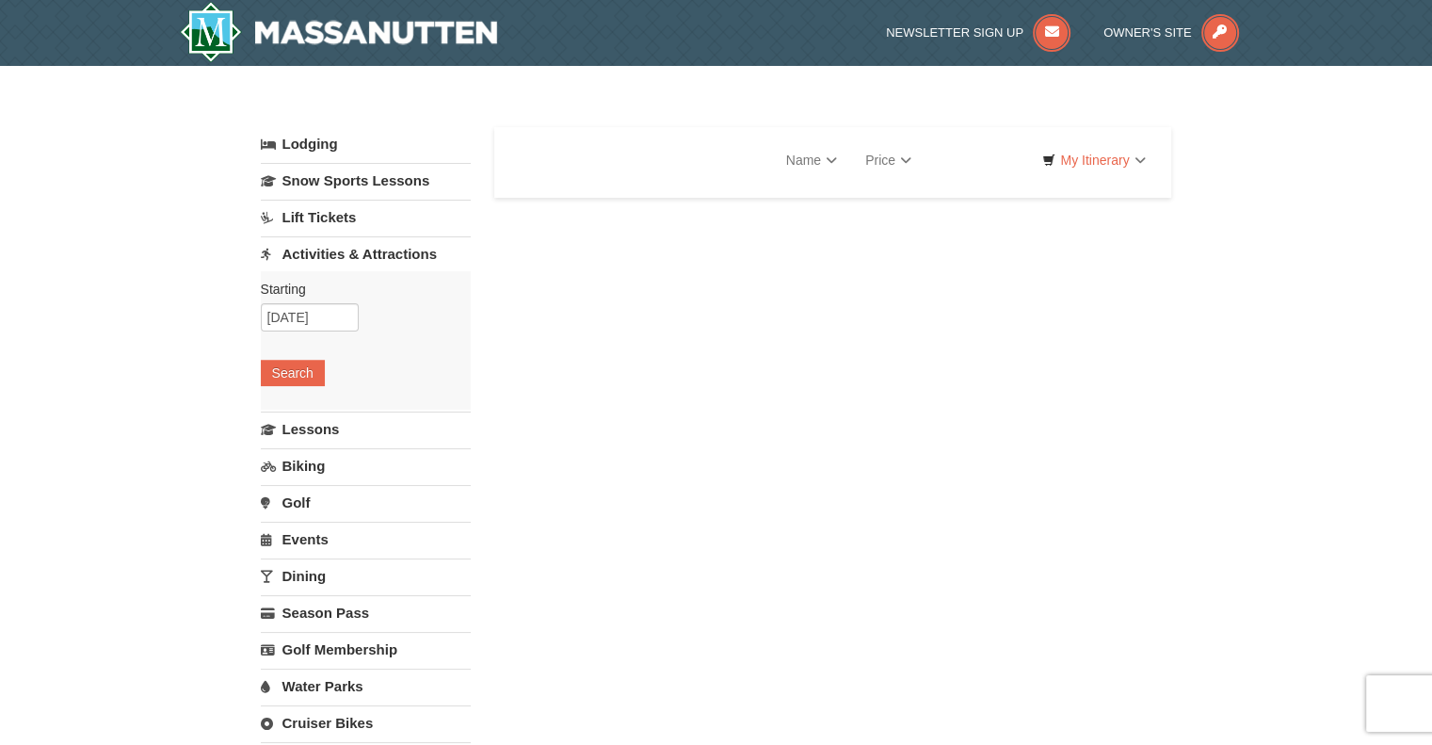
select select "10"
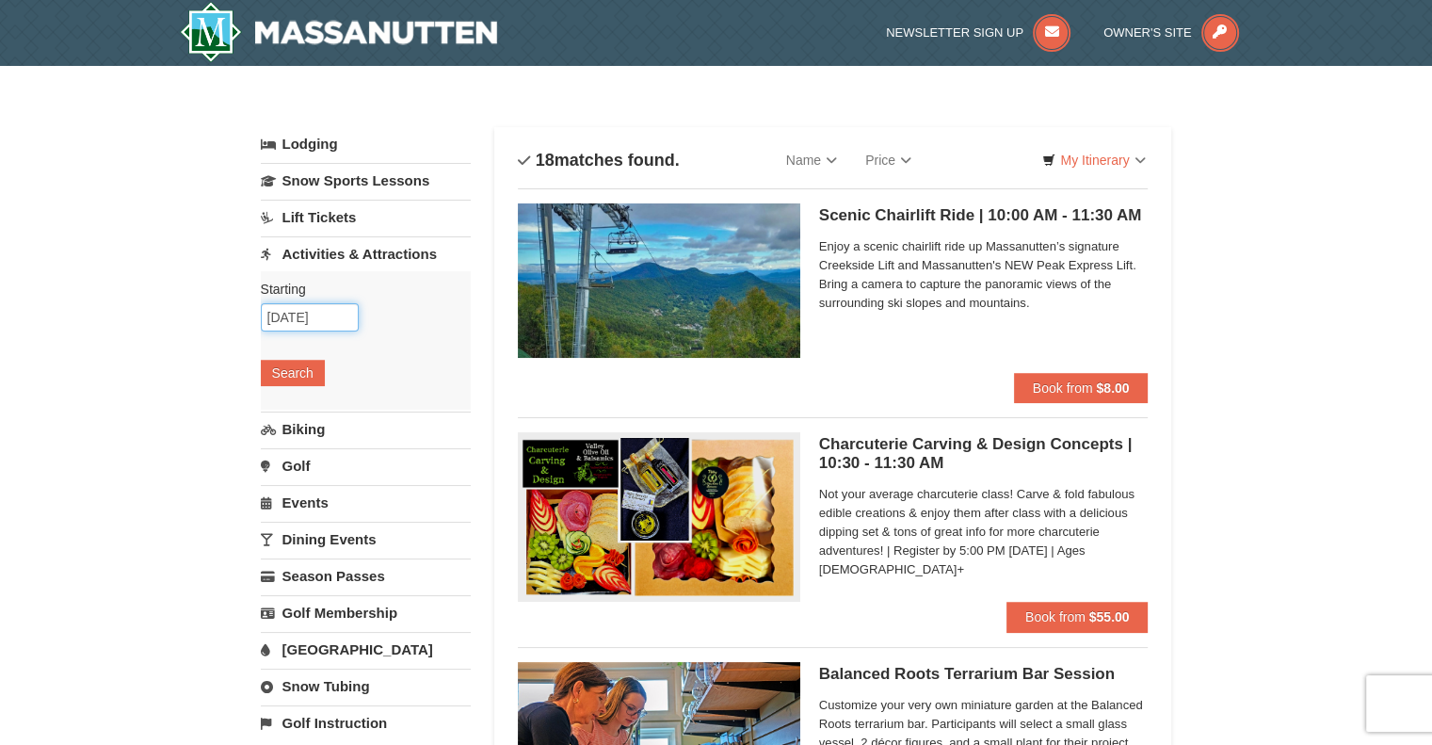
click at [336, 321] on input "10/15/2025" at bounding box center [310, 317] width 98 height 28
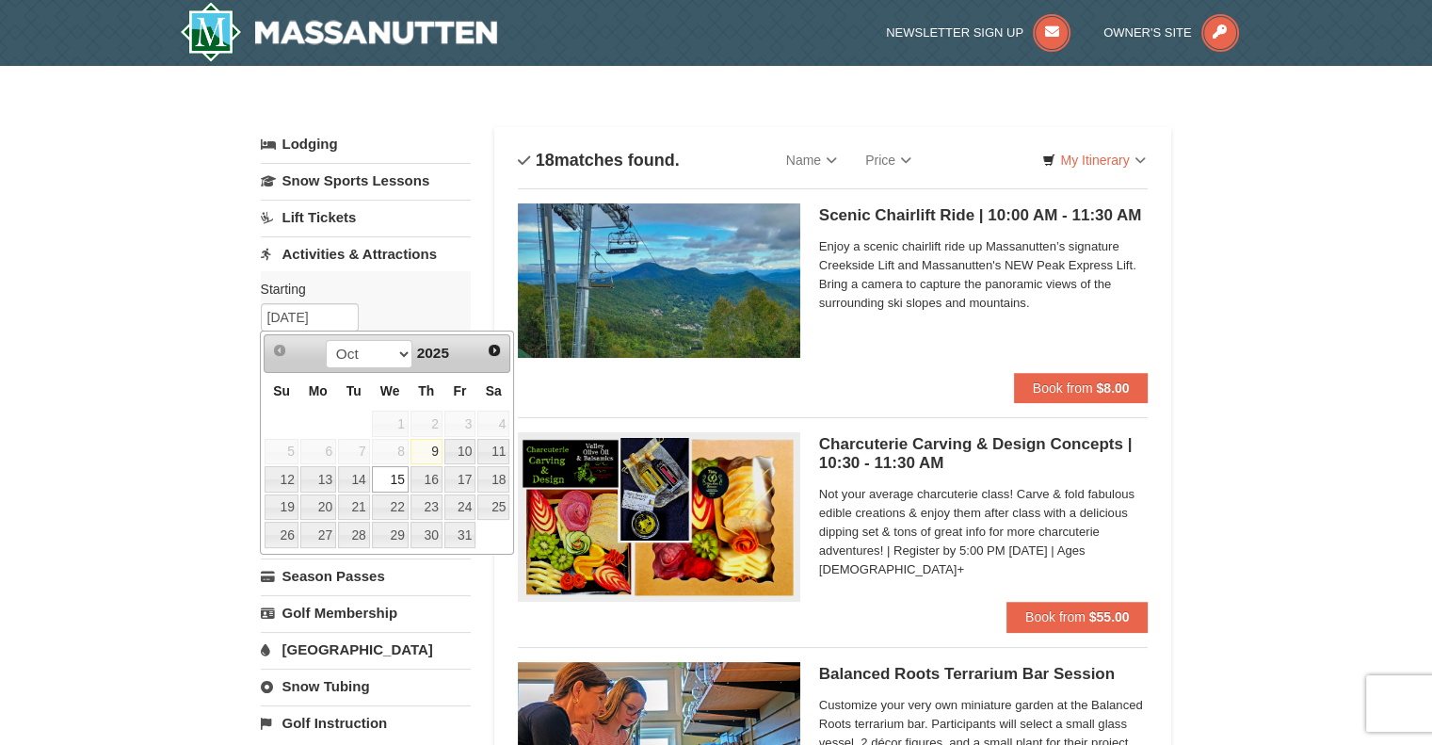
click at [451, 487] on link "17" at bounding box center [461, 479] width 32 height 26
type input "[DATE]"
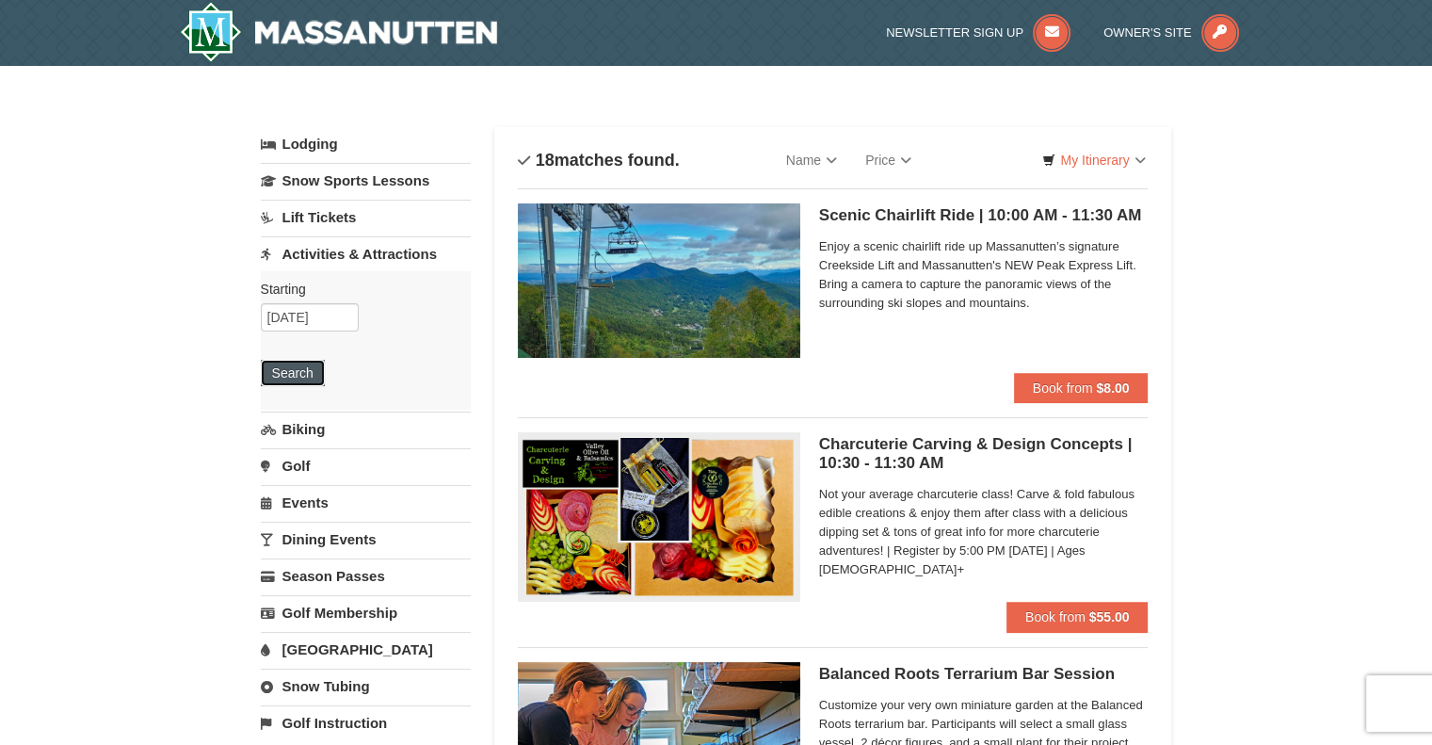
click at [314, 379] on button "Search" at bounding box center [293, 373] width 64 height 26
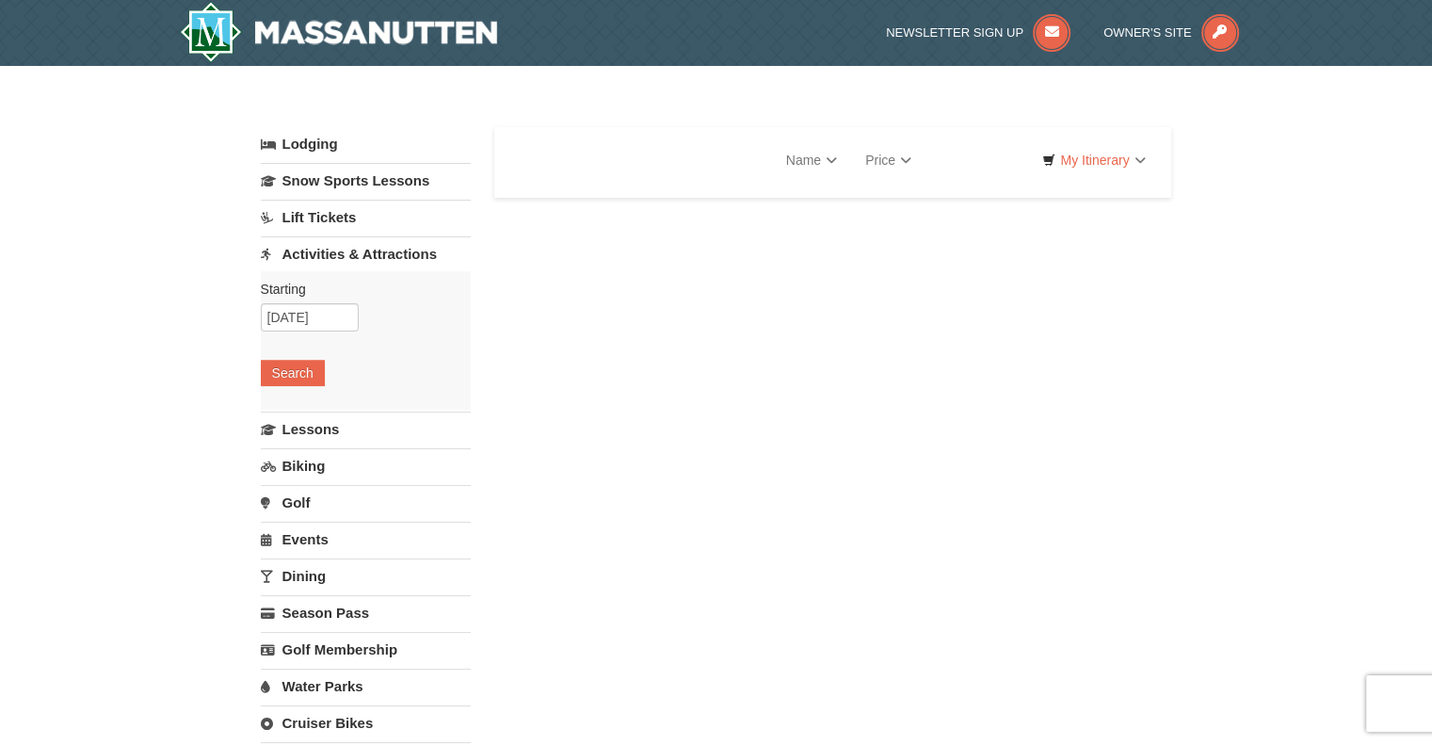
select select "10"
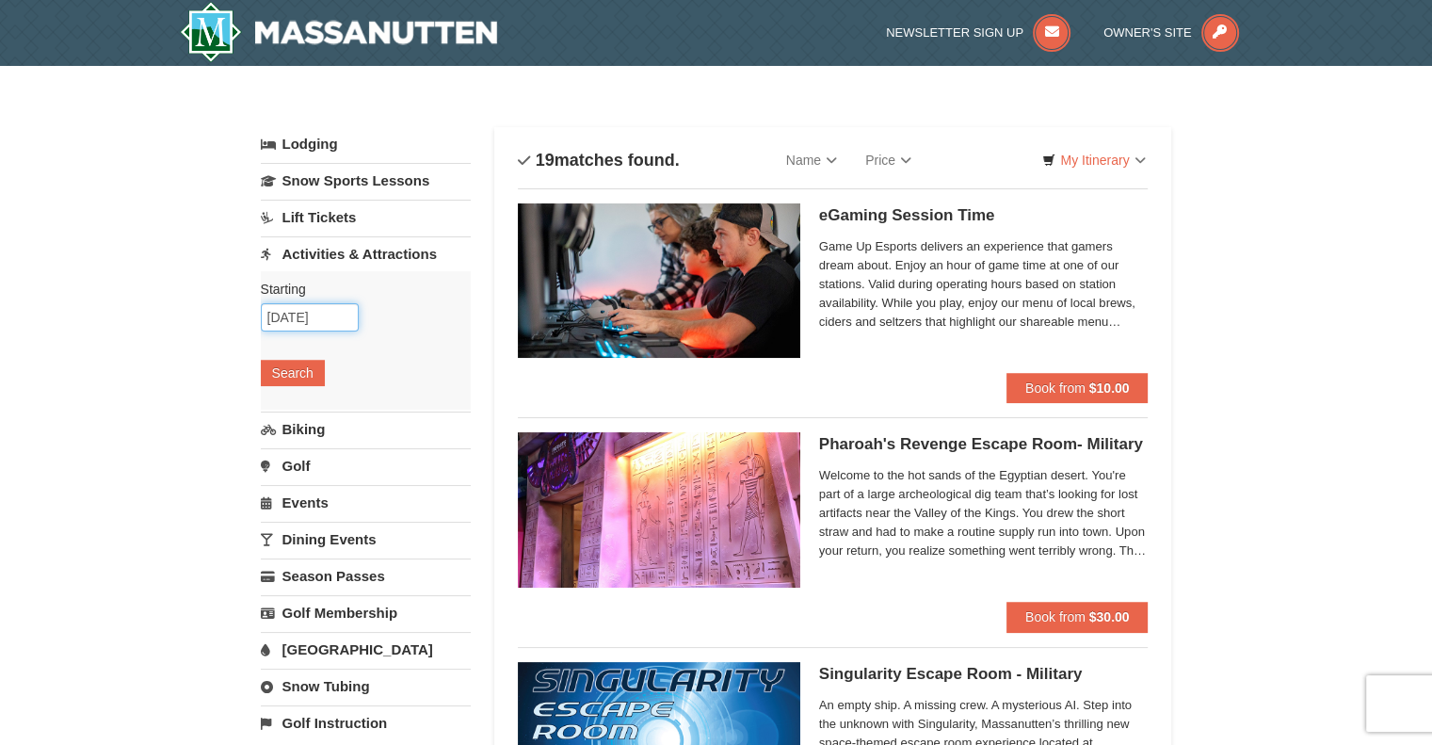
click at [330, 318] on input "[DATE]" at bounding box center [310, 317] width 98 height 28
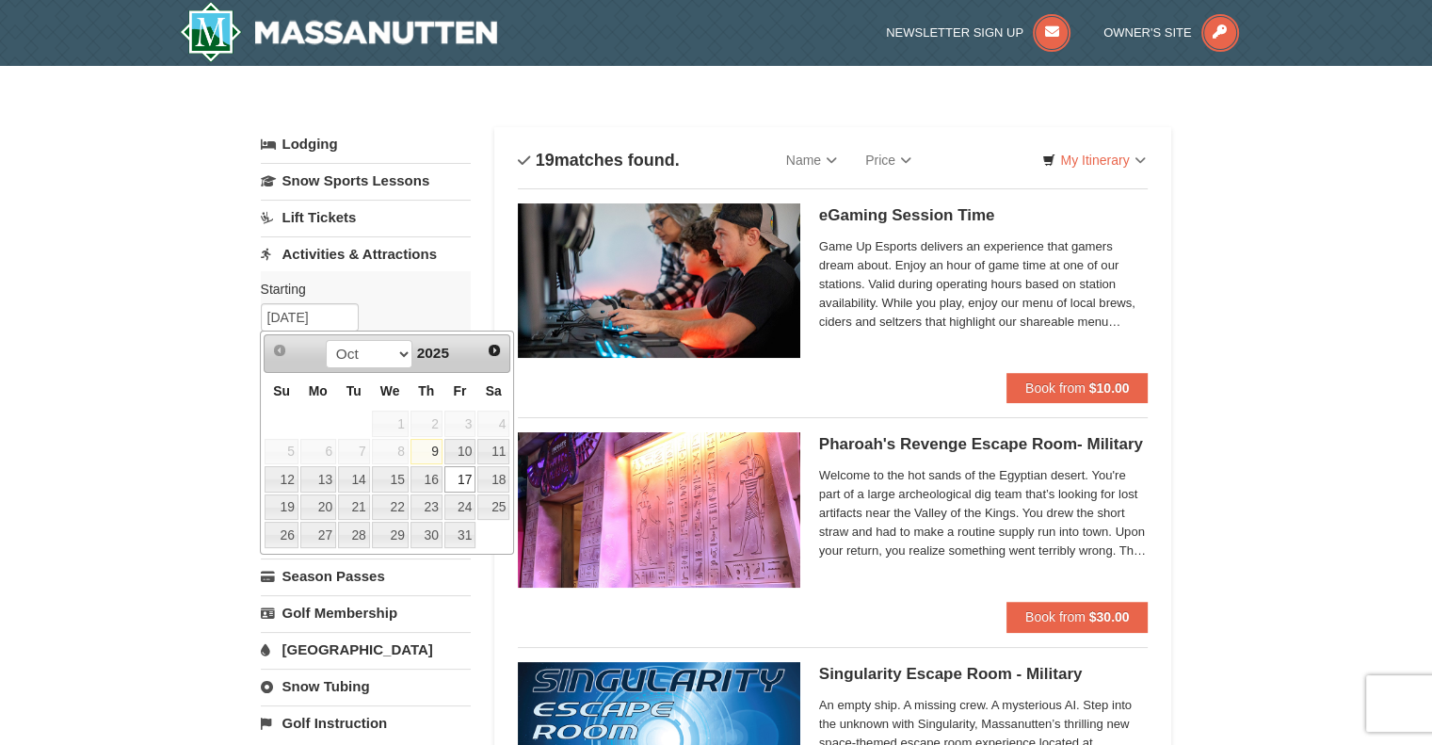
click at [437, 478] on link "16" at bounding box center [427, 479] width 32 height 26
type input "10/16/2025"
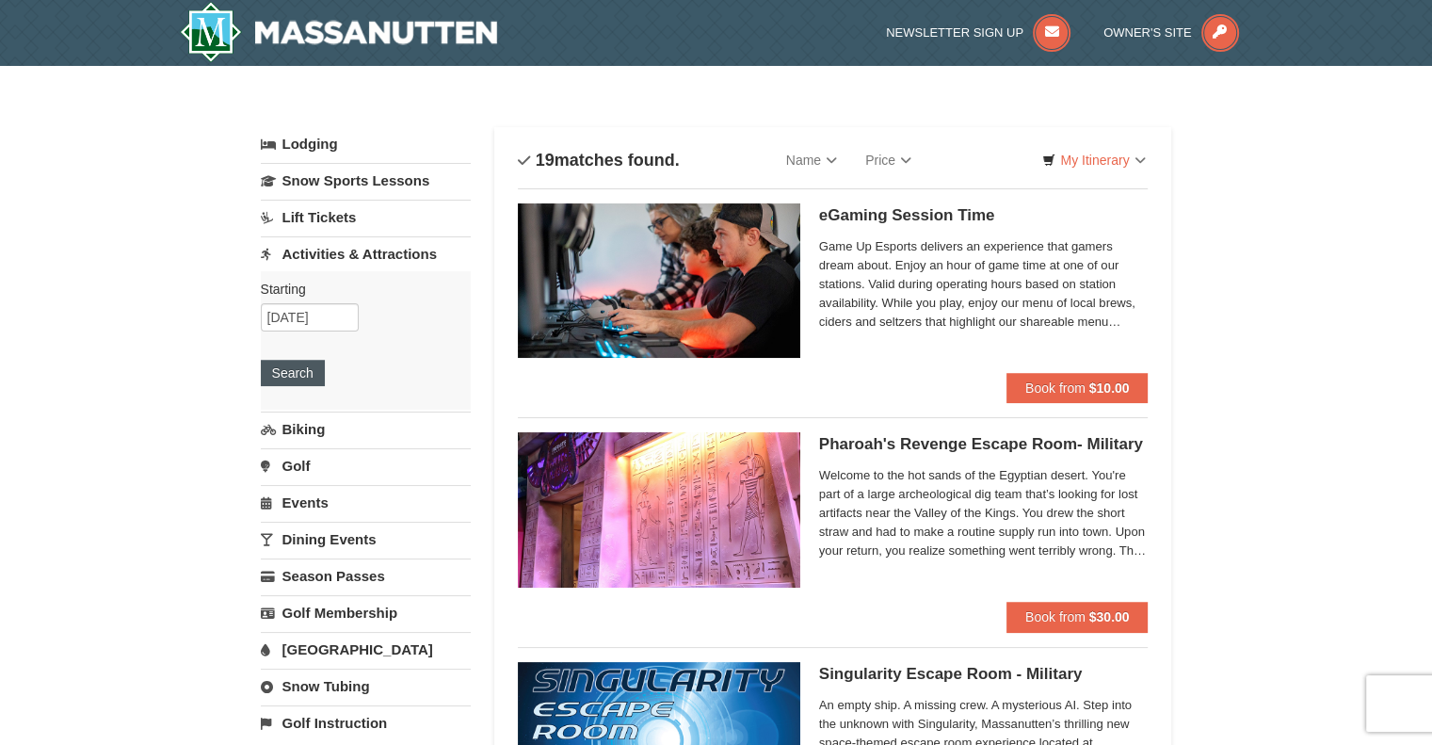
click at [310, 369] on button "Search" at bounding box center [293, 373] width 64 height 26
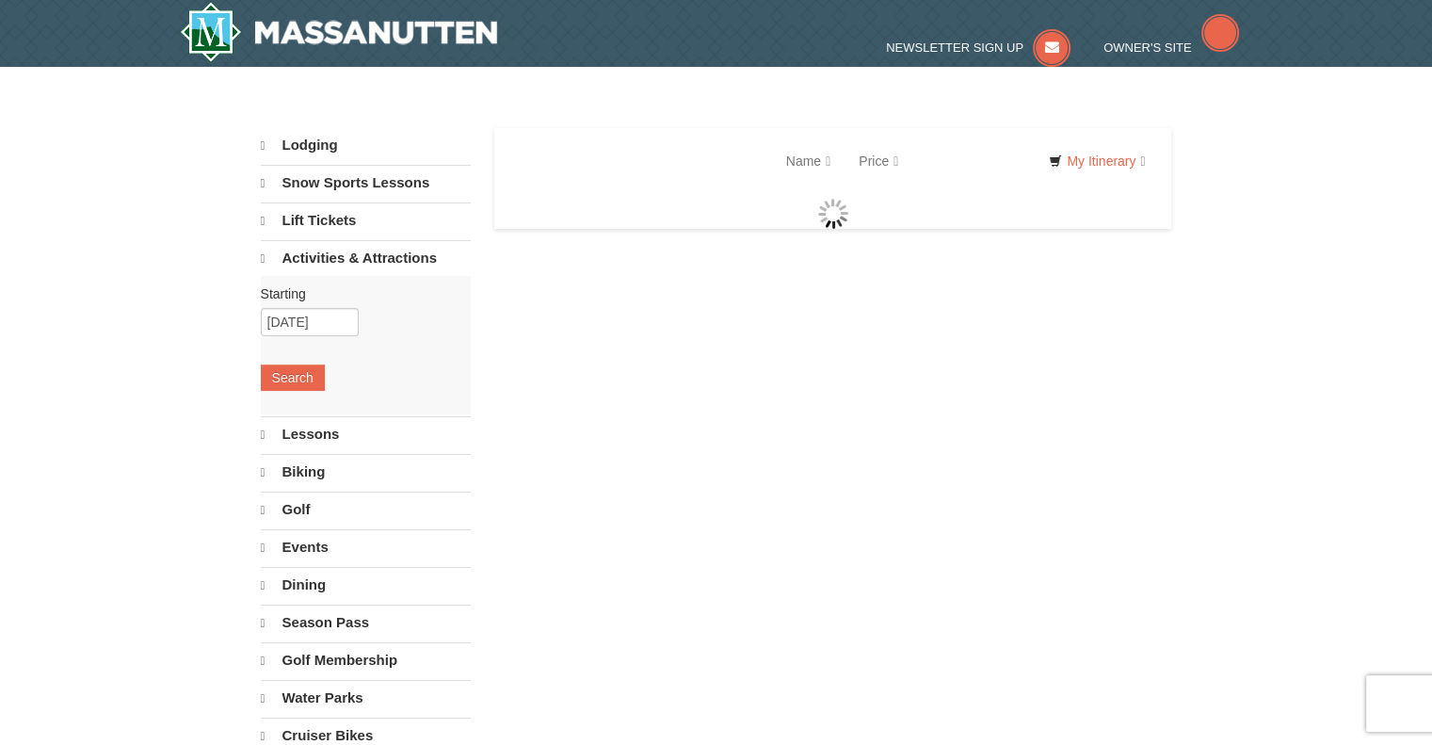
select select "10"
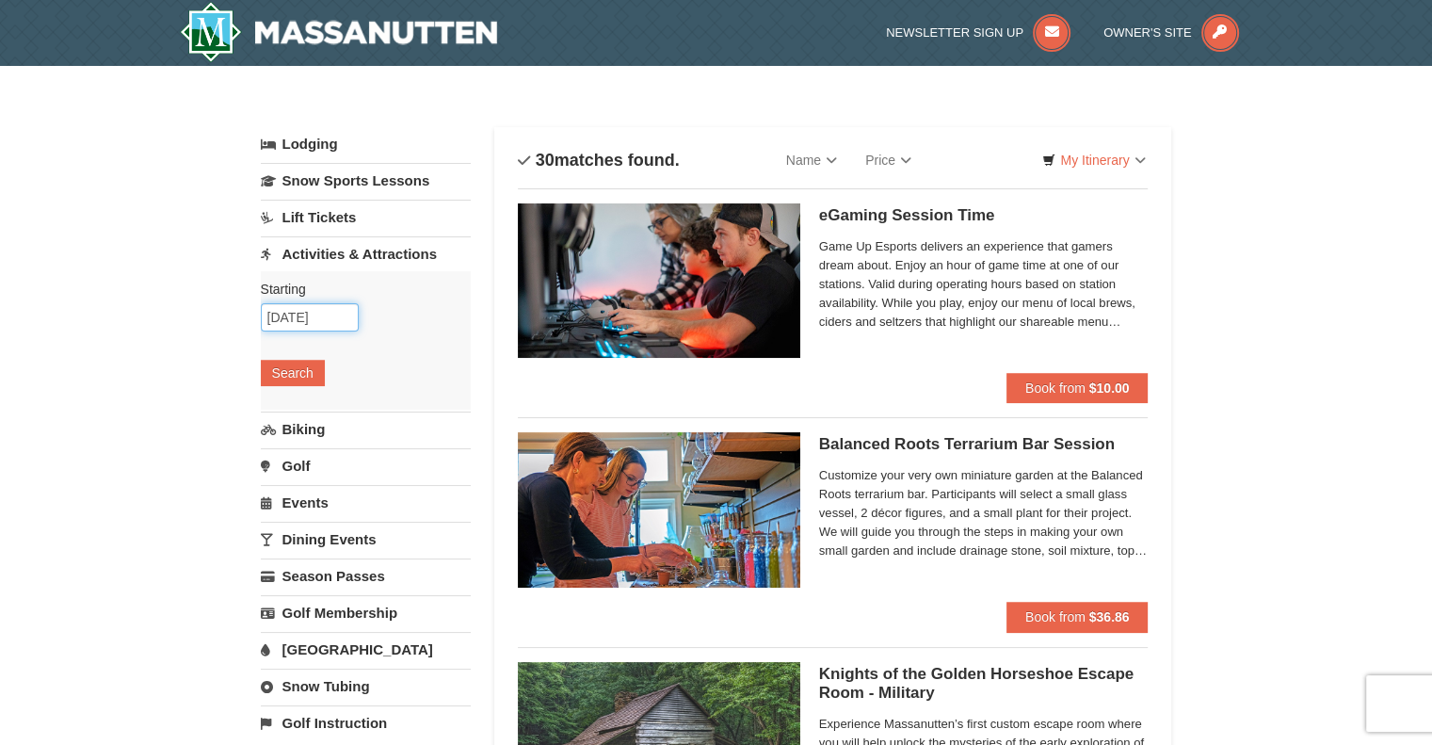
click at [337, 320] on input "10/16/2025" at bounding box center [310, 317] width 98 height 28
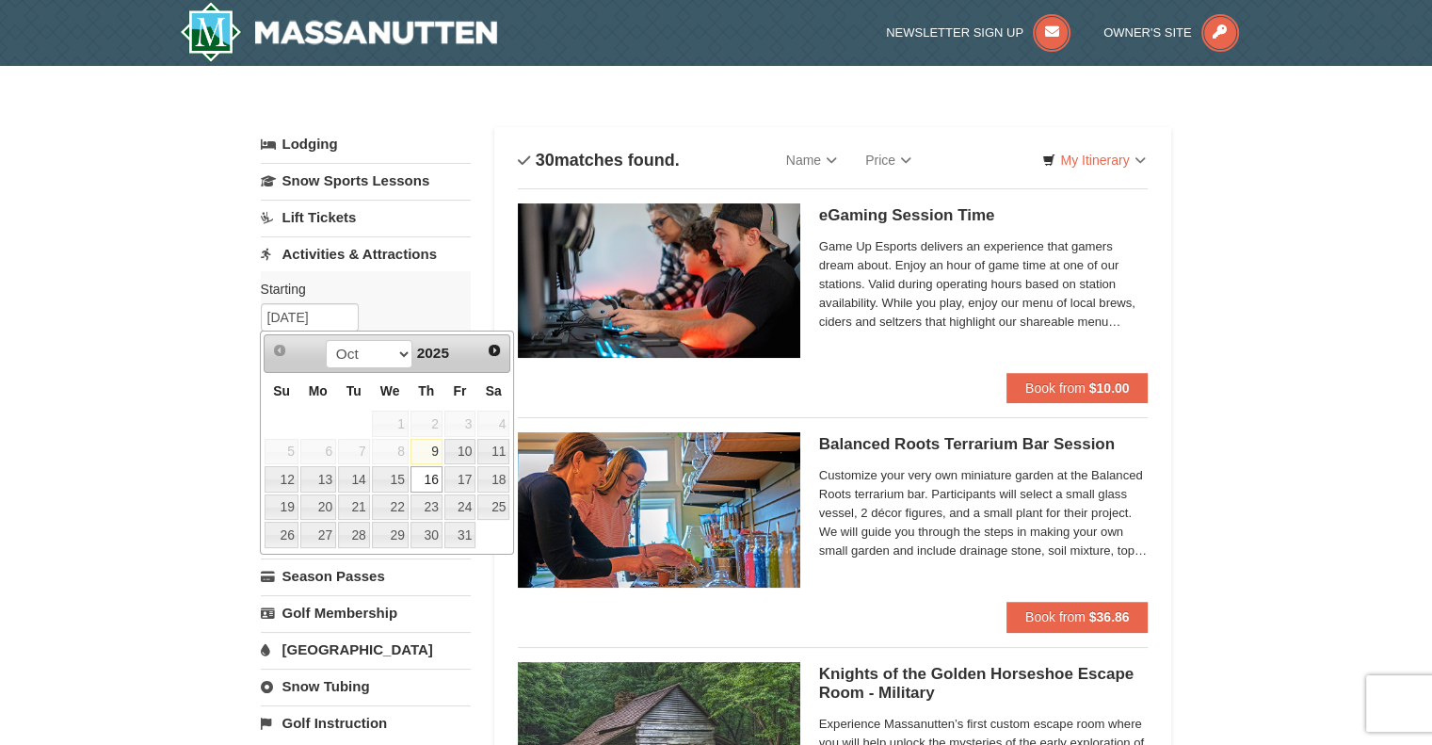
click at [470, 482] on link "17" at bounding box center [461, 479] width 32 height 26
type input "[DATE]"
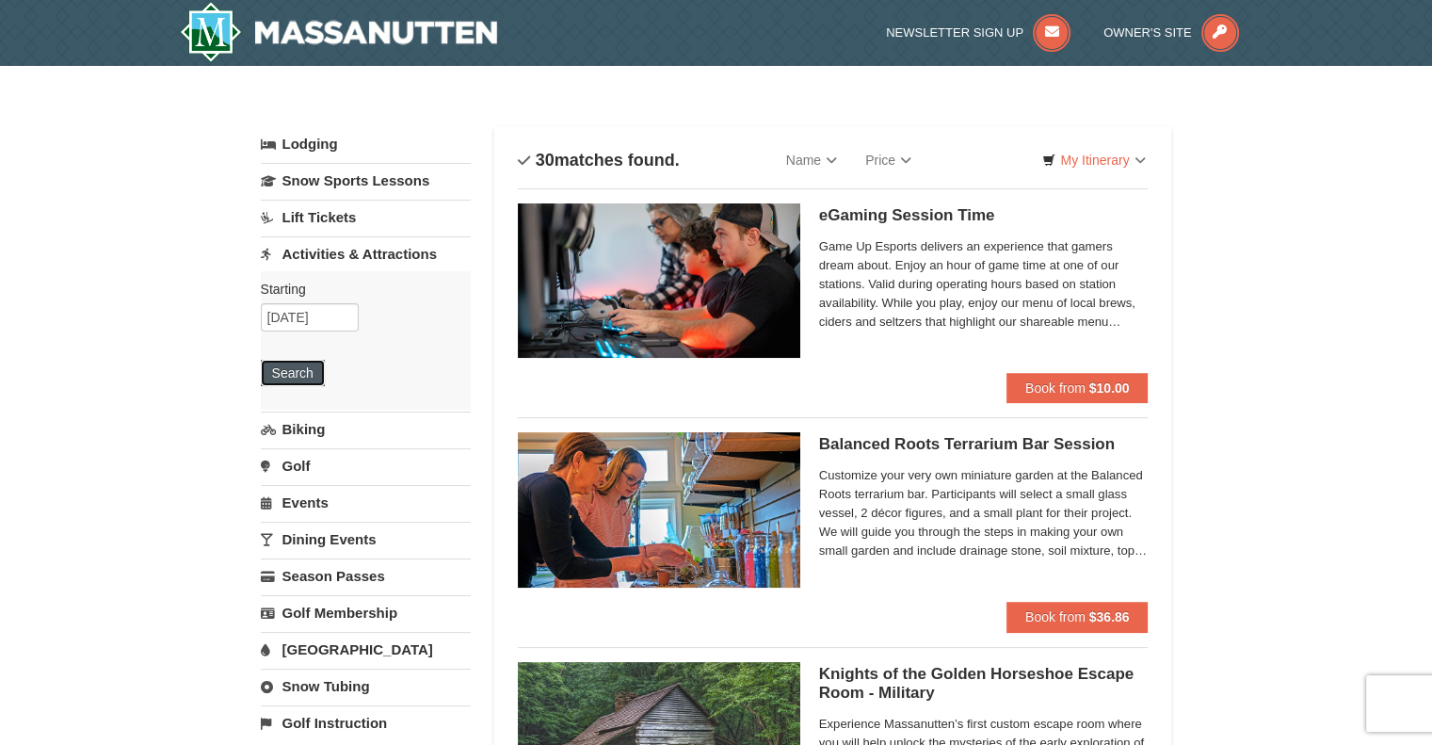
click at [320, 370] on button "Search" at bounding box center [293, 373] width 64 height 26
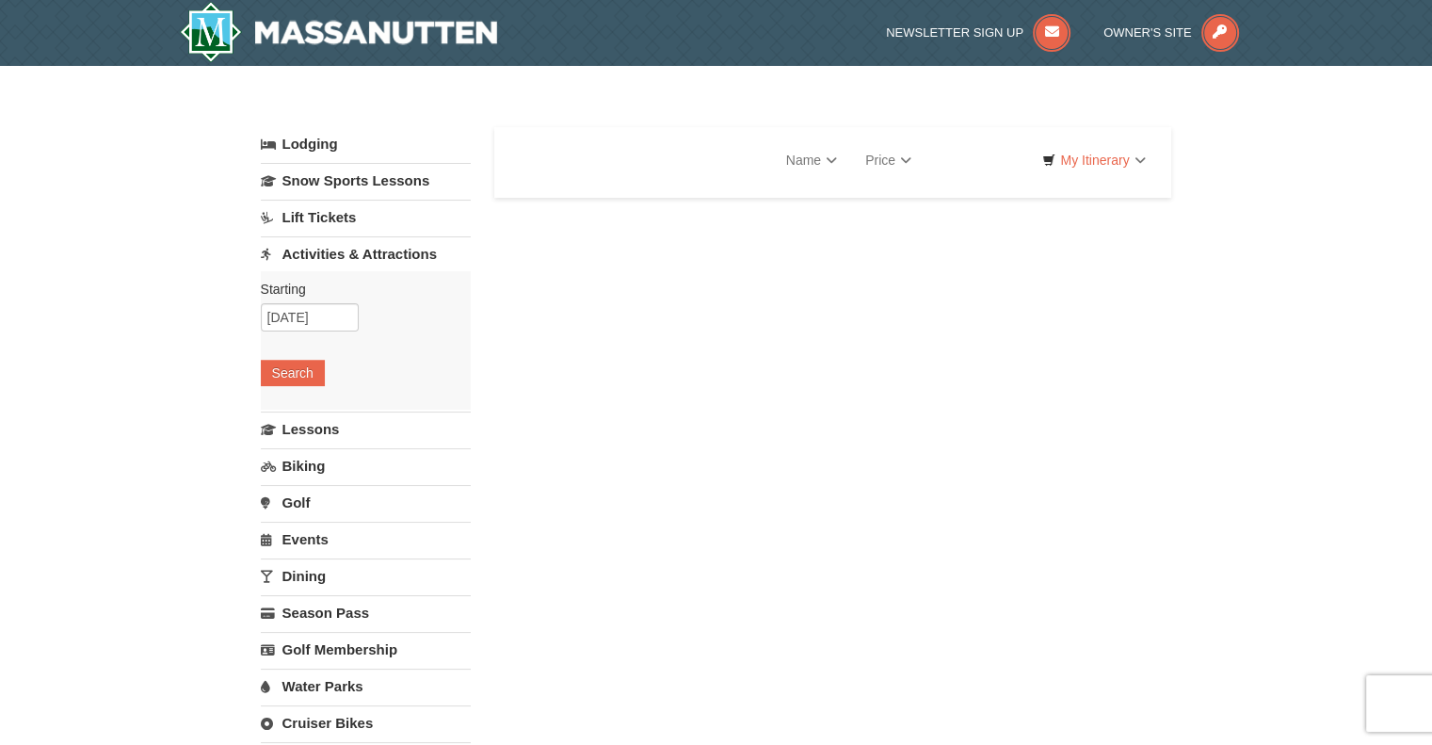
select select "10"
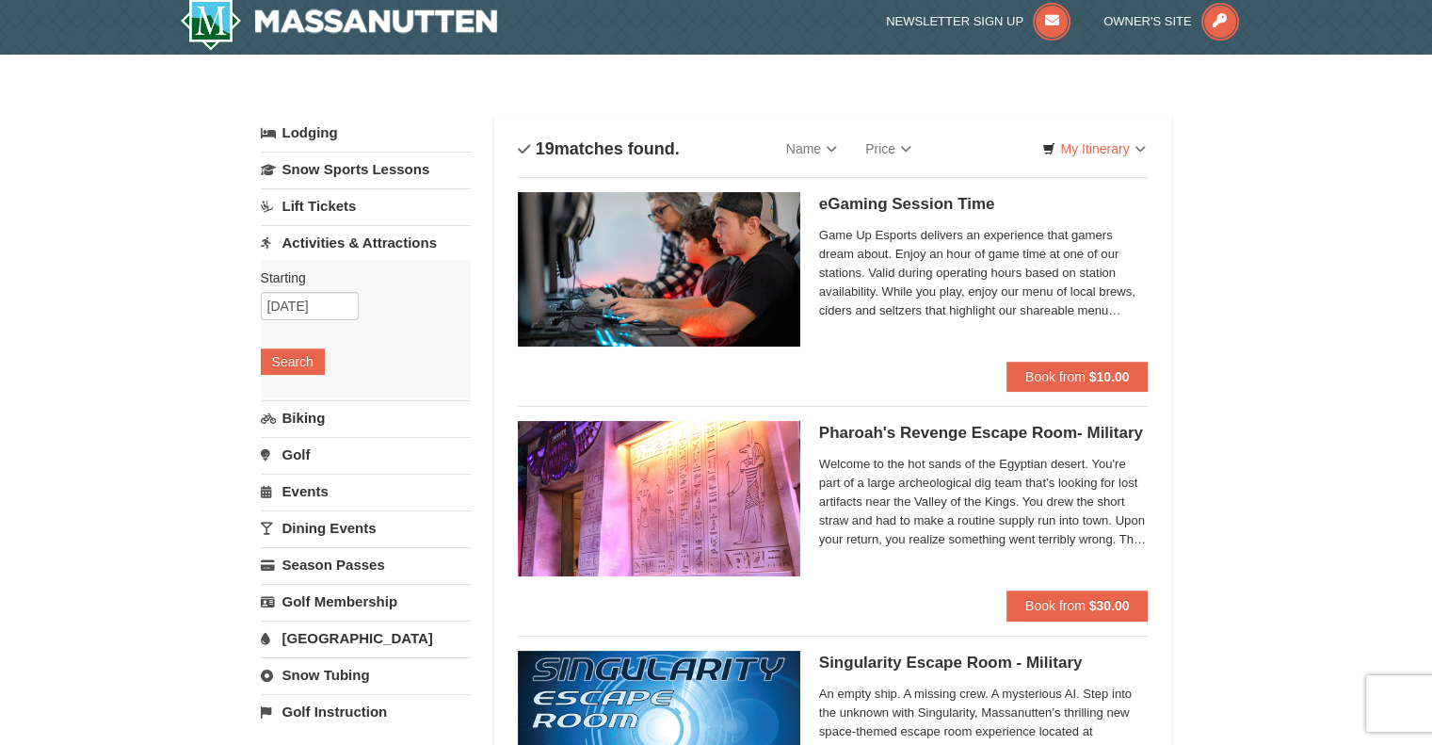
scroll to position [7, 0]
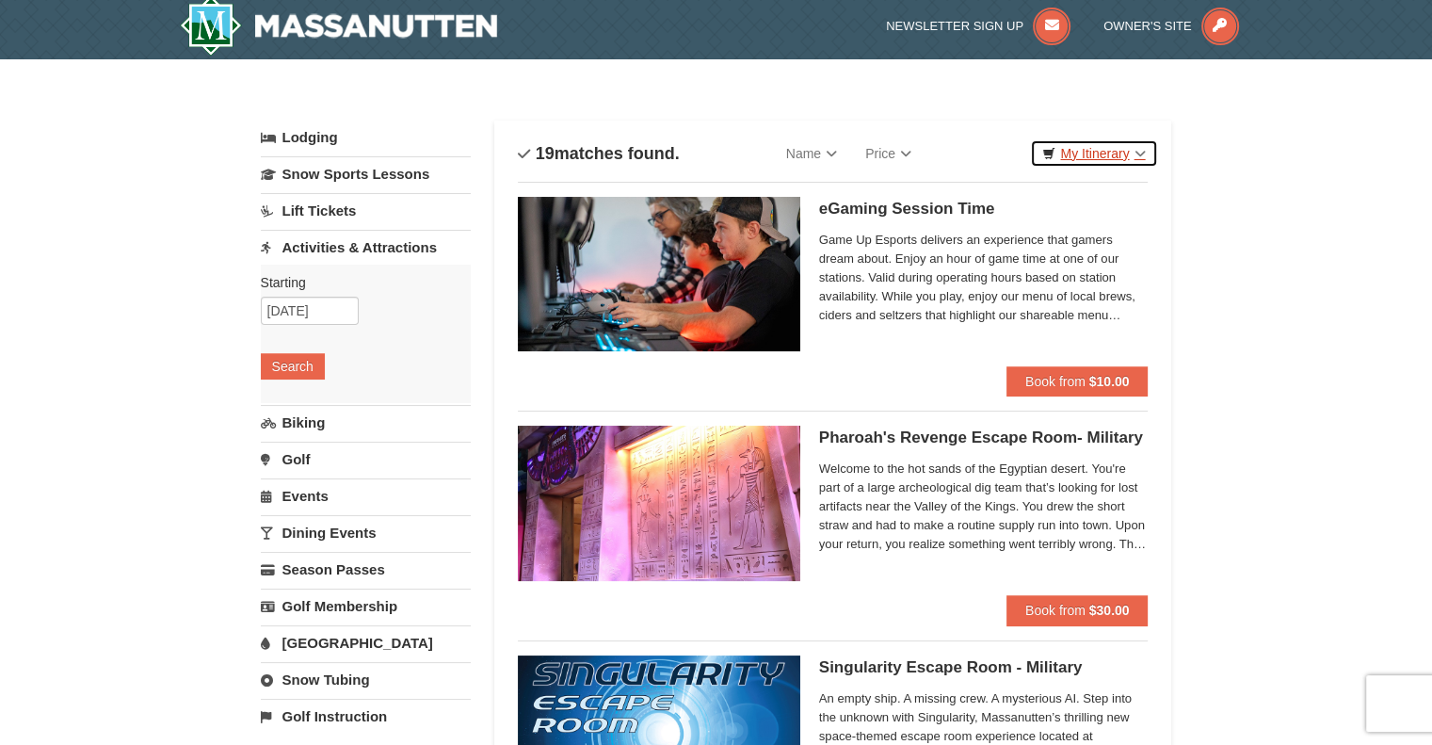
click at [1117, 152] on link "My Itinerary" at bounding box center [1093, 153] width 127 height 28
click at [298, 529] on link "Dining Events" at bounding box center [366, 532] width 210 height 35
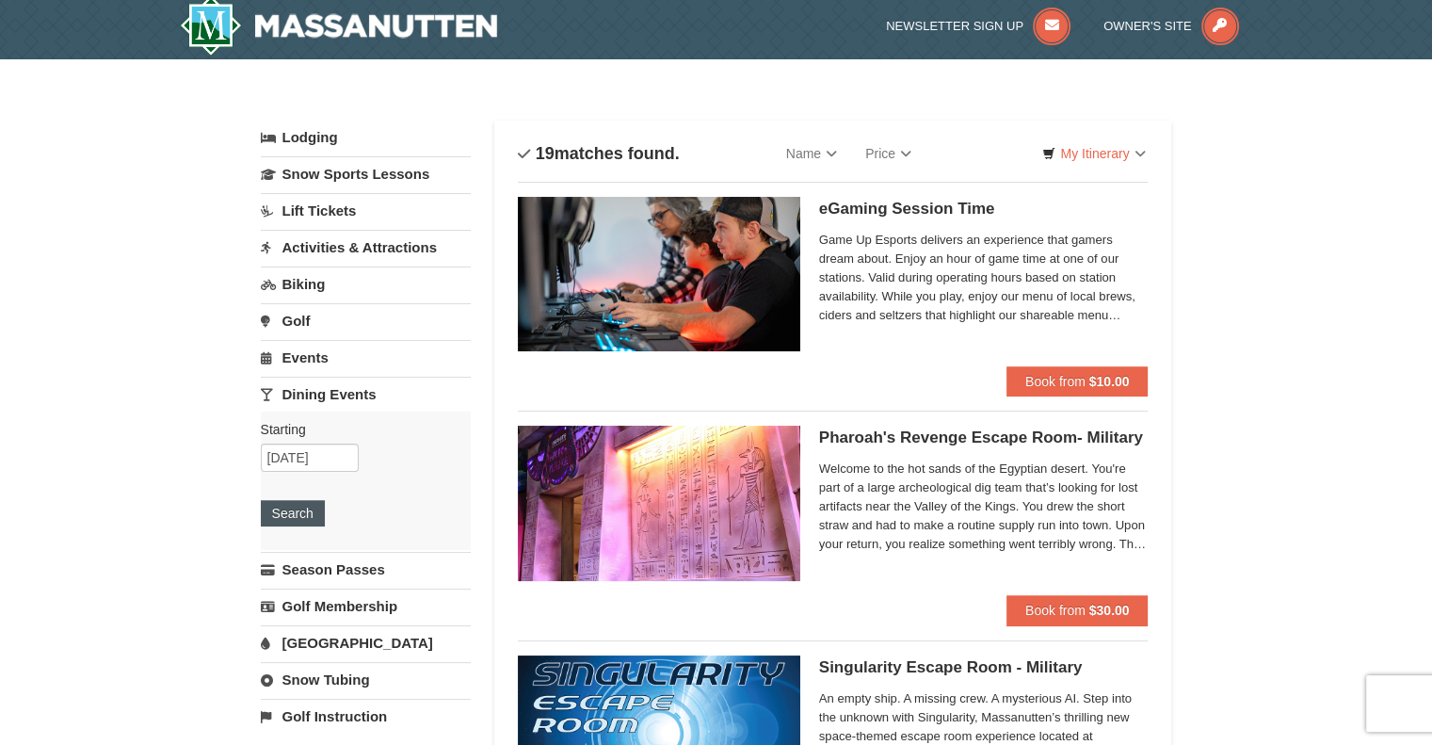
click at [305, 507] on button "Search" at bounding box center [293, 513] width 64 height 26
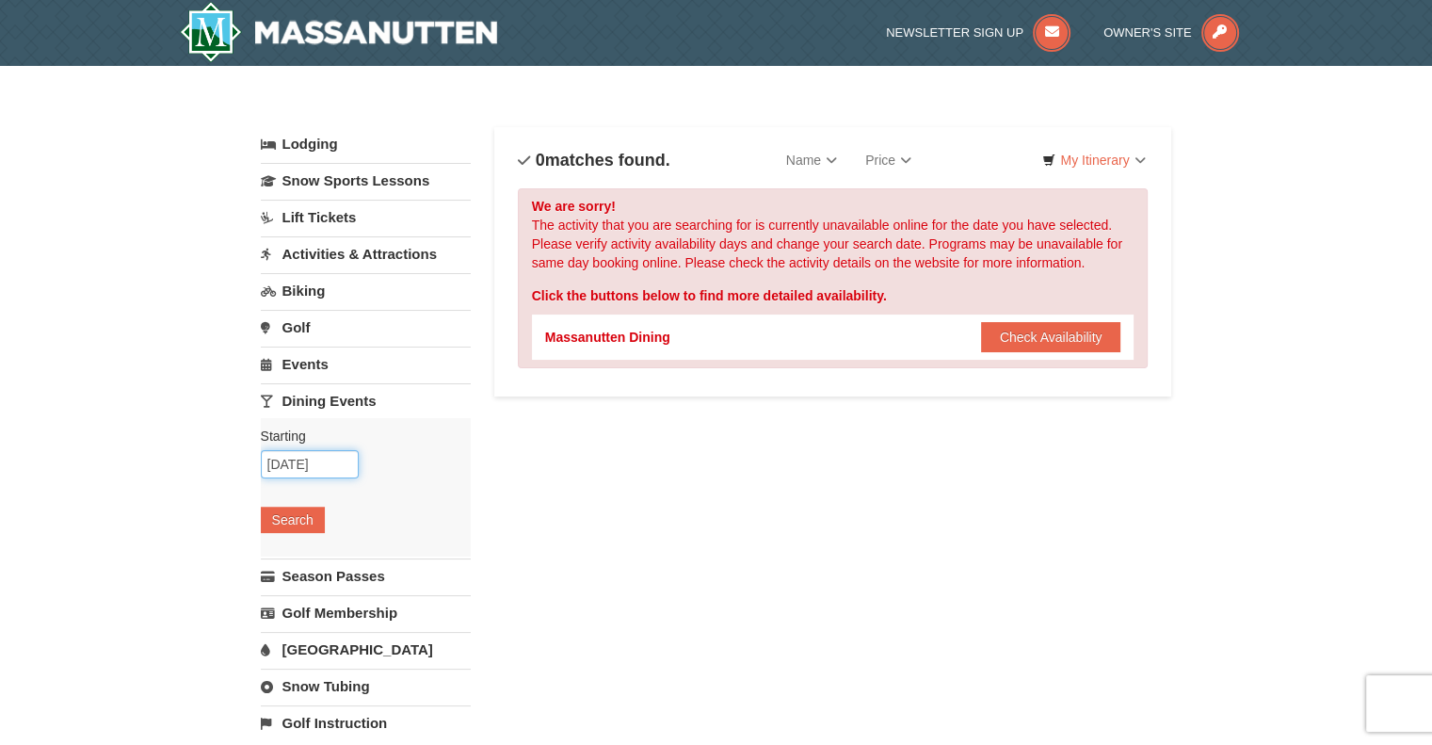
click at [316, 466] on input "[DATE]" at bounding box center [310, 464] width 98 height 28
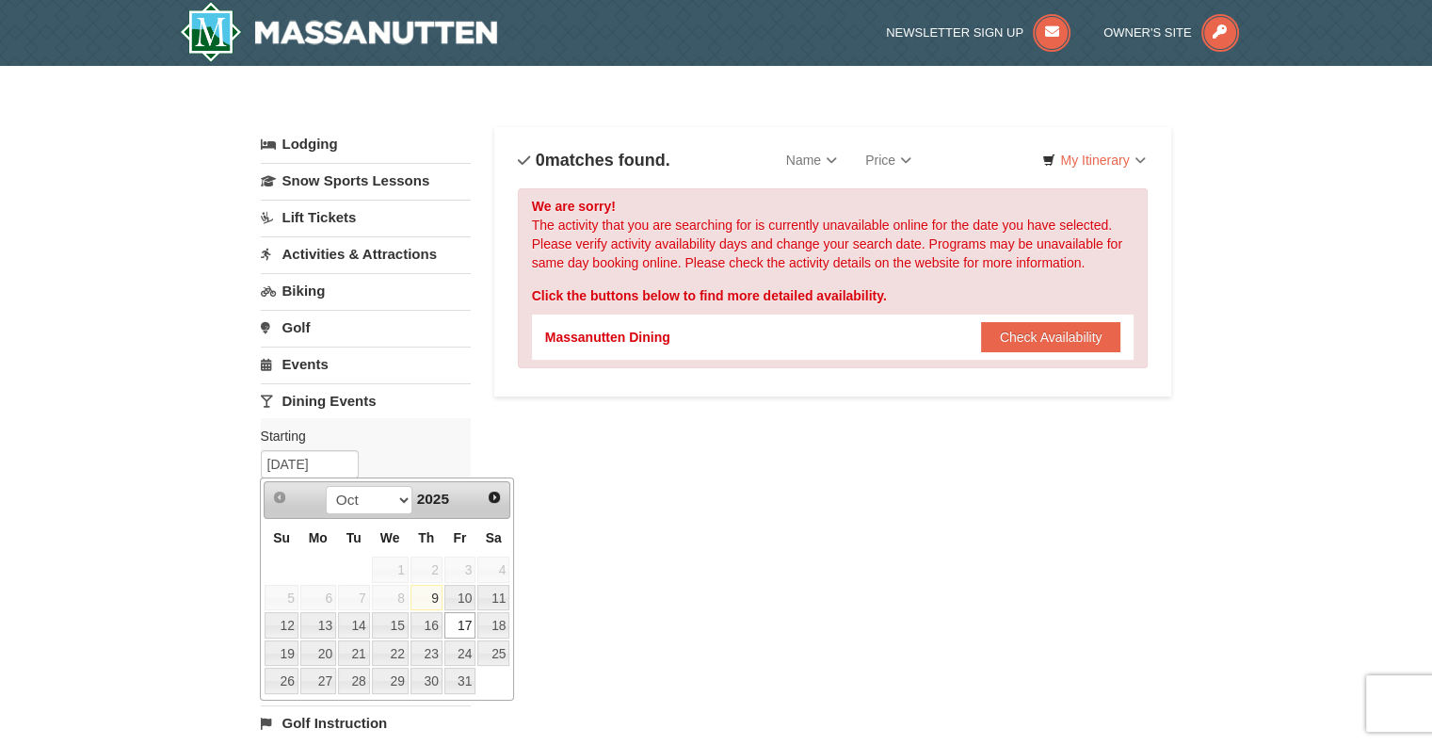
click at [399, 624] on link "15" at bounding box center [390, 625] width 37 height 26
type input "[DATE]"
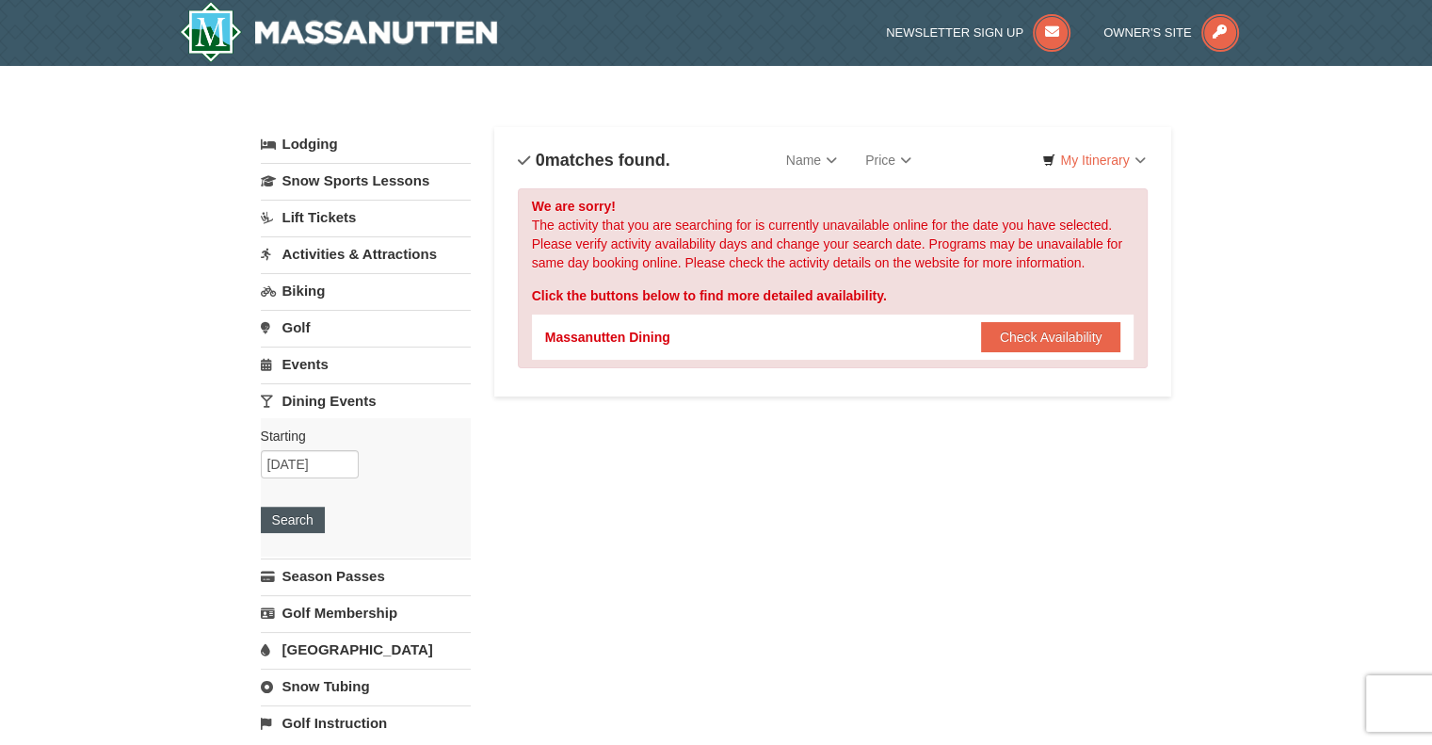
click at [320, 522] on button "Search" at bounding box center [293, 520] width 64 height 26
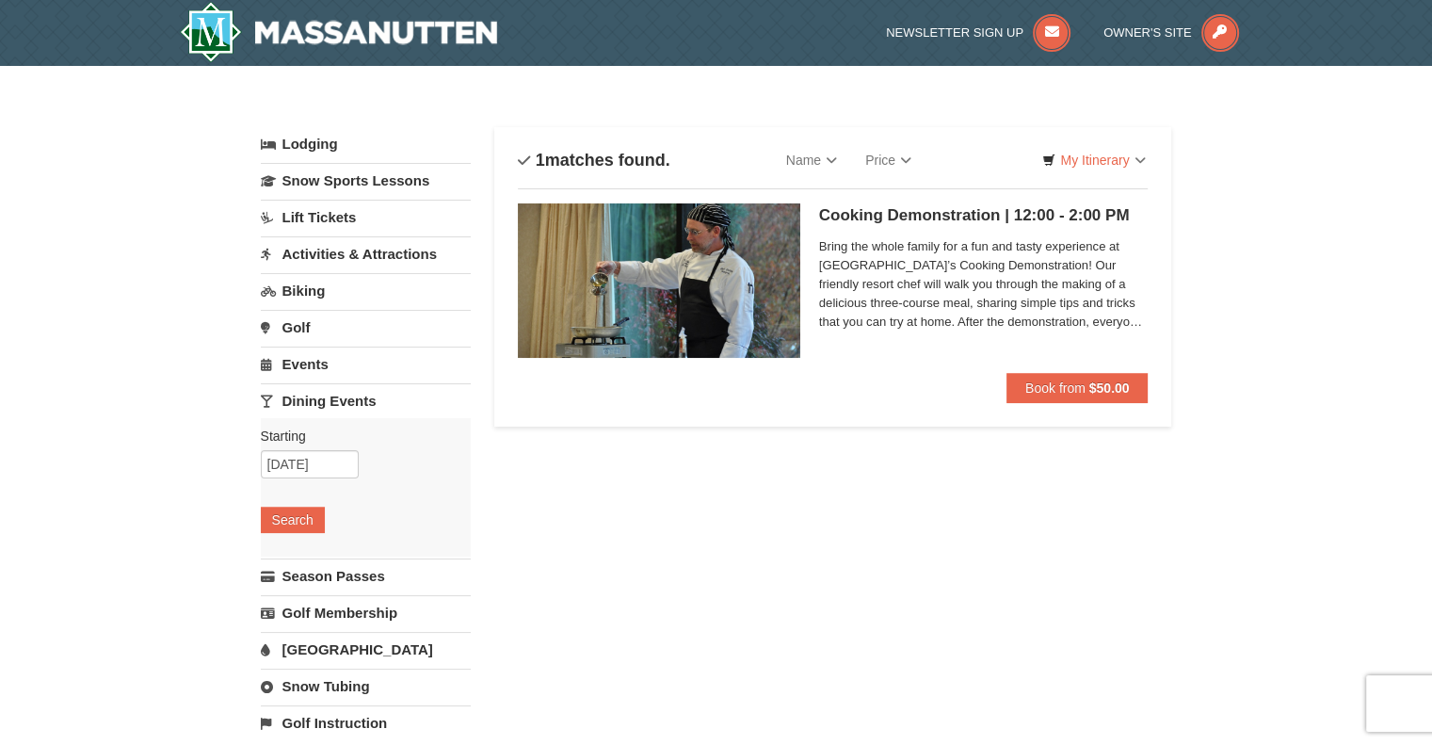
click at [396, 405] on link "Dining Events" at bounding box center [366, 400] width 210 height 35
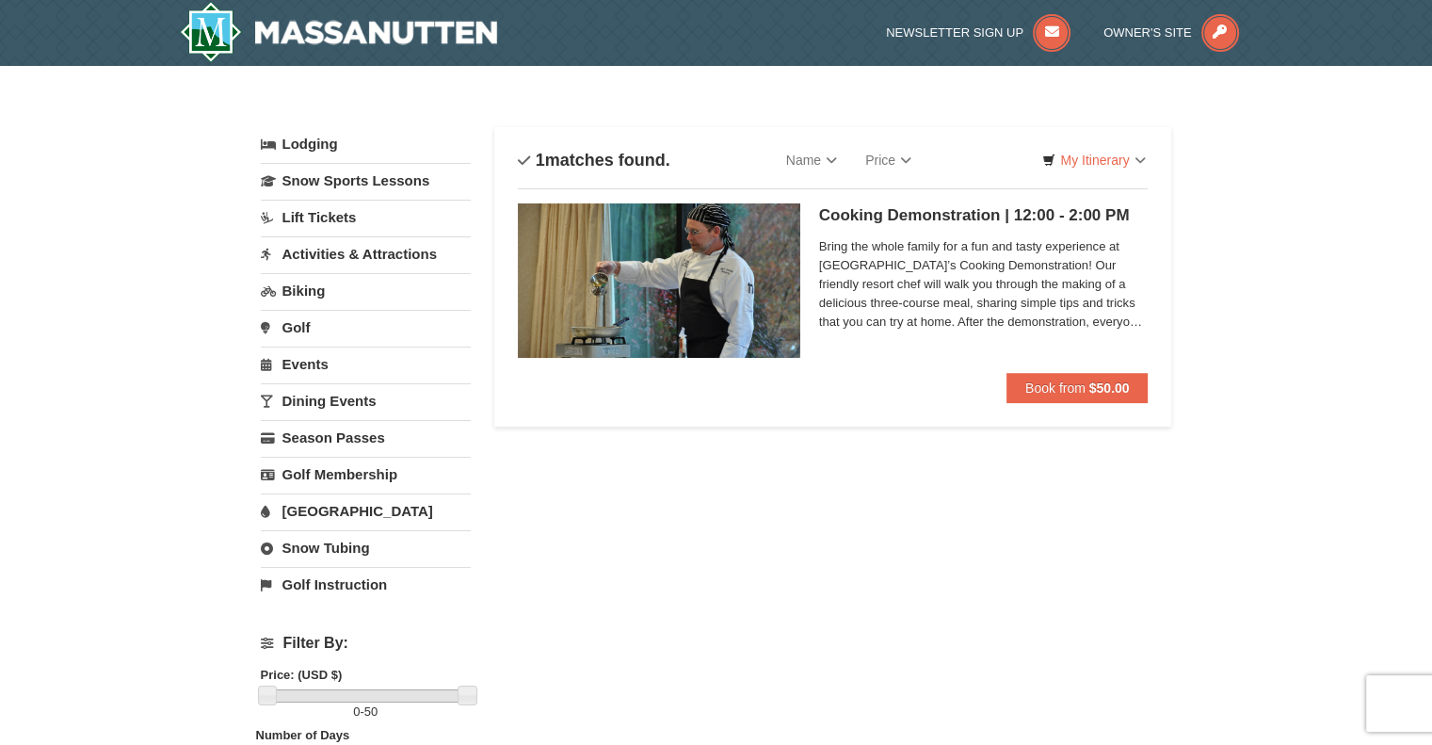
click at [376, 402] on link "Dining Events" at bounding box center [366, 400] width 210 height 35
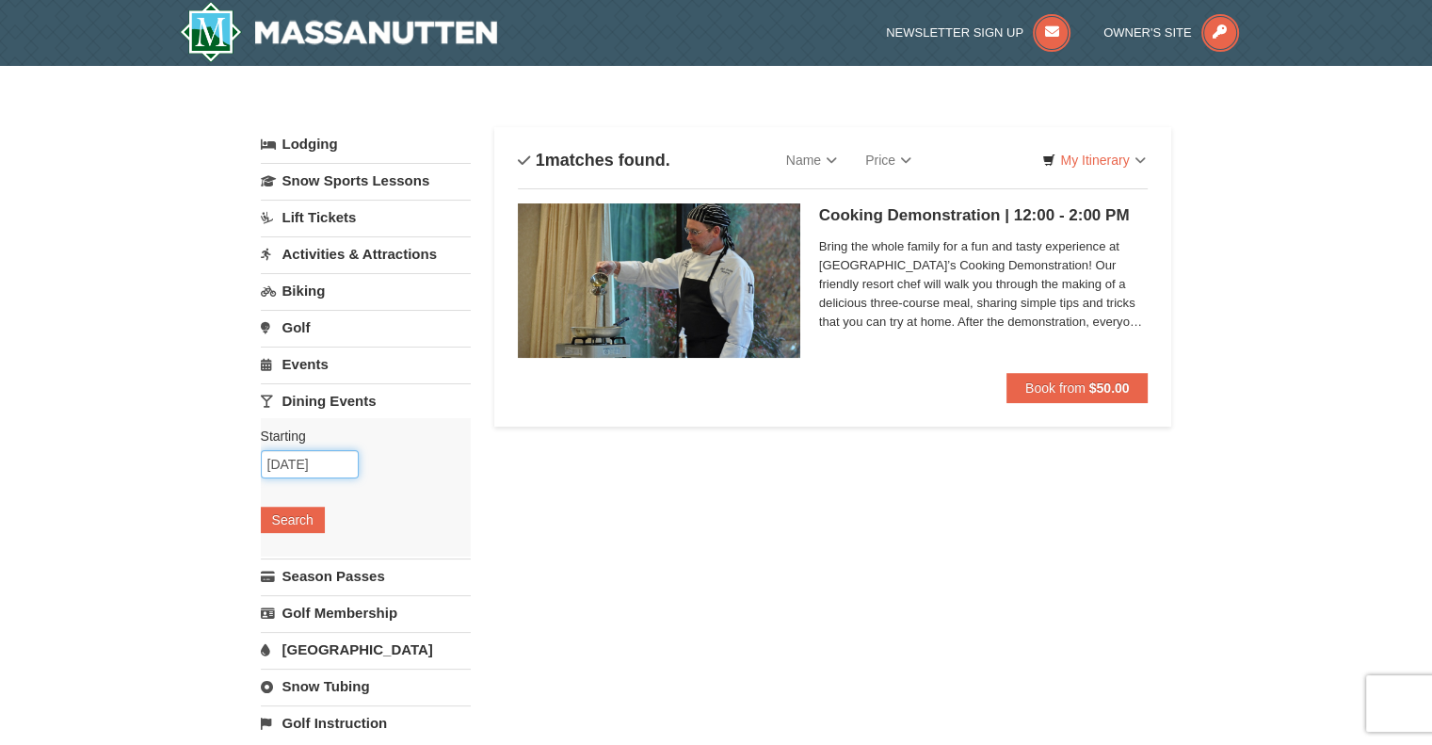
click at [350, 462] on input "[DATE]" at bounding box center [310, 464] width 98 height 28
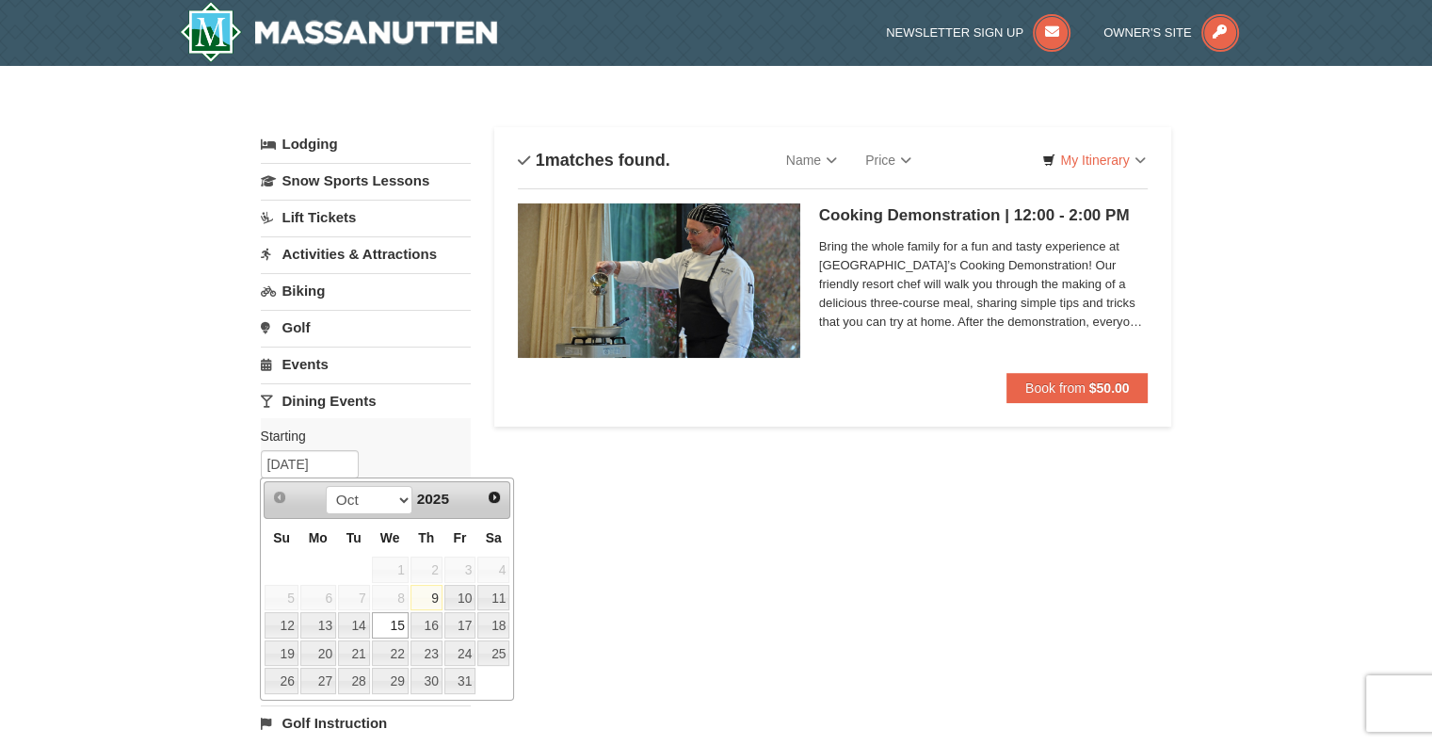
click at [395, 626] on link "15" at bounding box center [390, 625] width 37 height 26
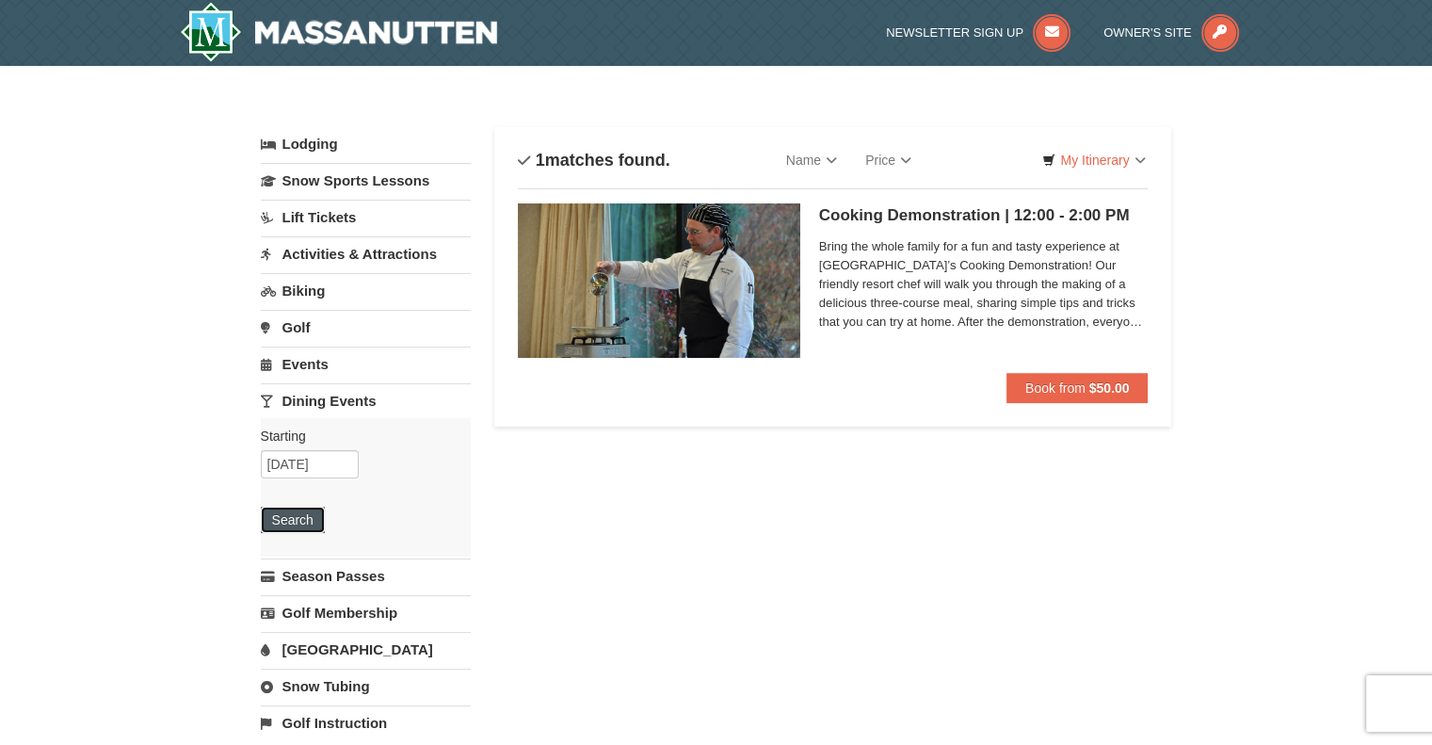
click at [321, 511] on button "Search" at bounding box center [293, 520] width 64 height 26
click at [358, 401] on link "Dining Events" at bounding box center [366, 400] width 210 height 35
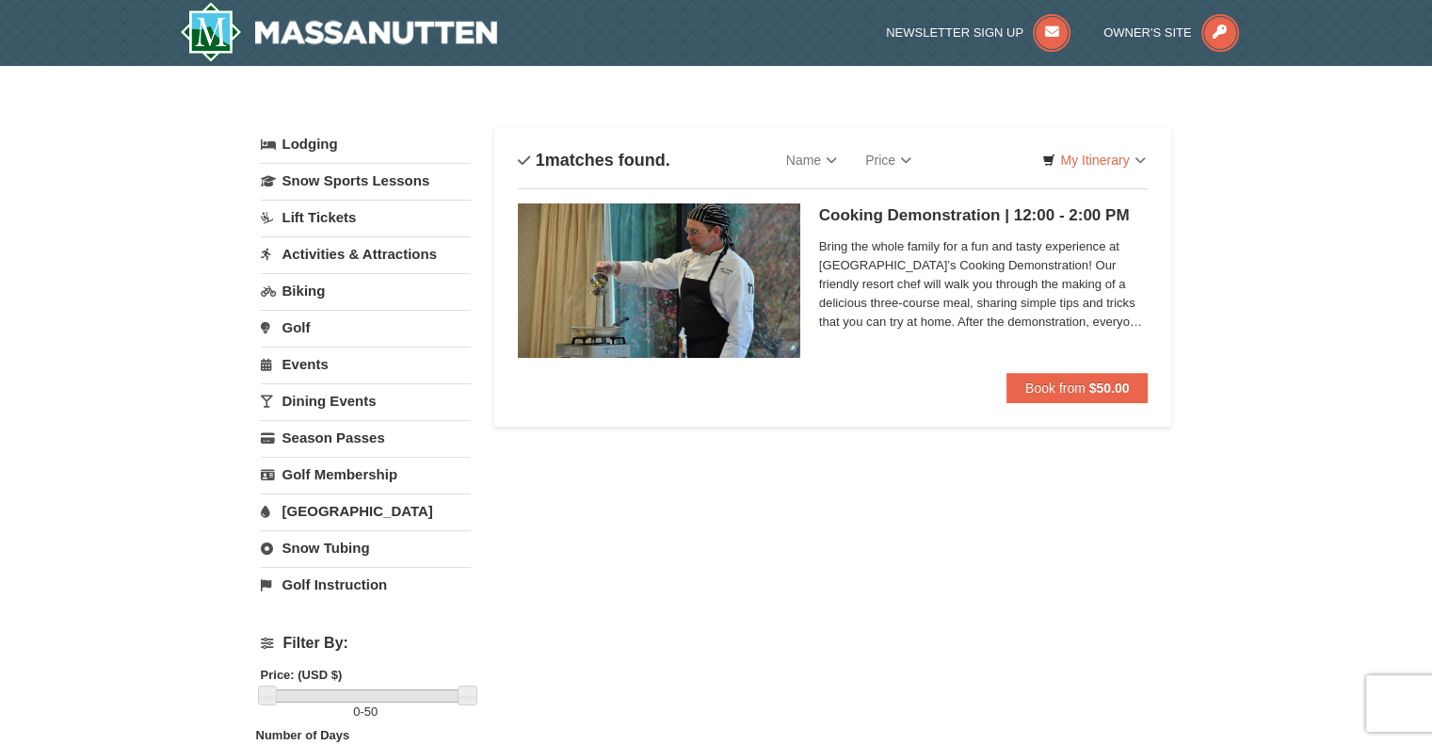
click at [362, 407] on link "Dining Events" at bounding box center [366, 400] width 210 height 35
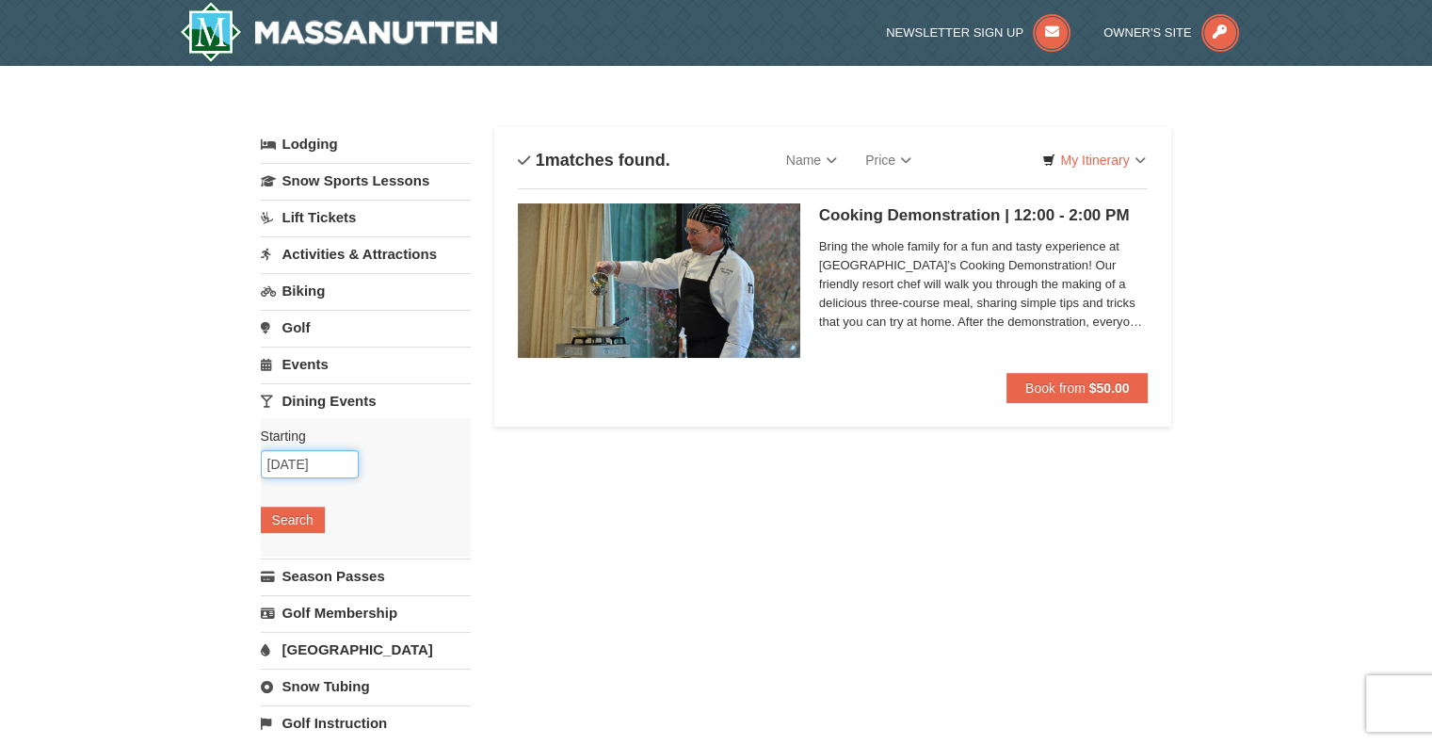
click at [302, 468] on input "[DATE]" at bounding box center [310, 464] width 98 height 28
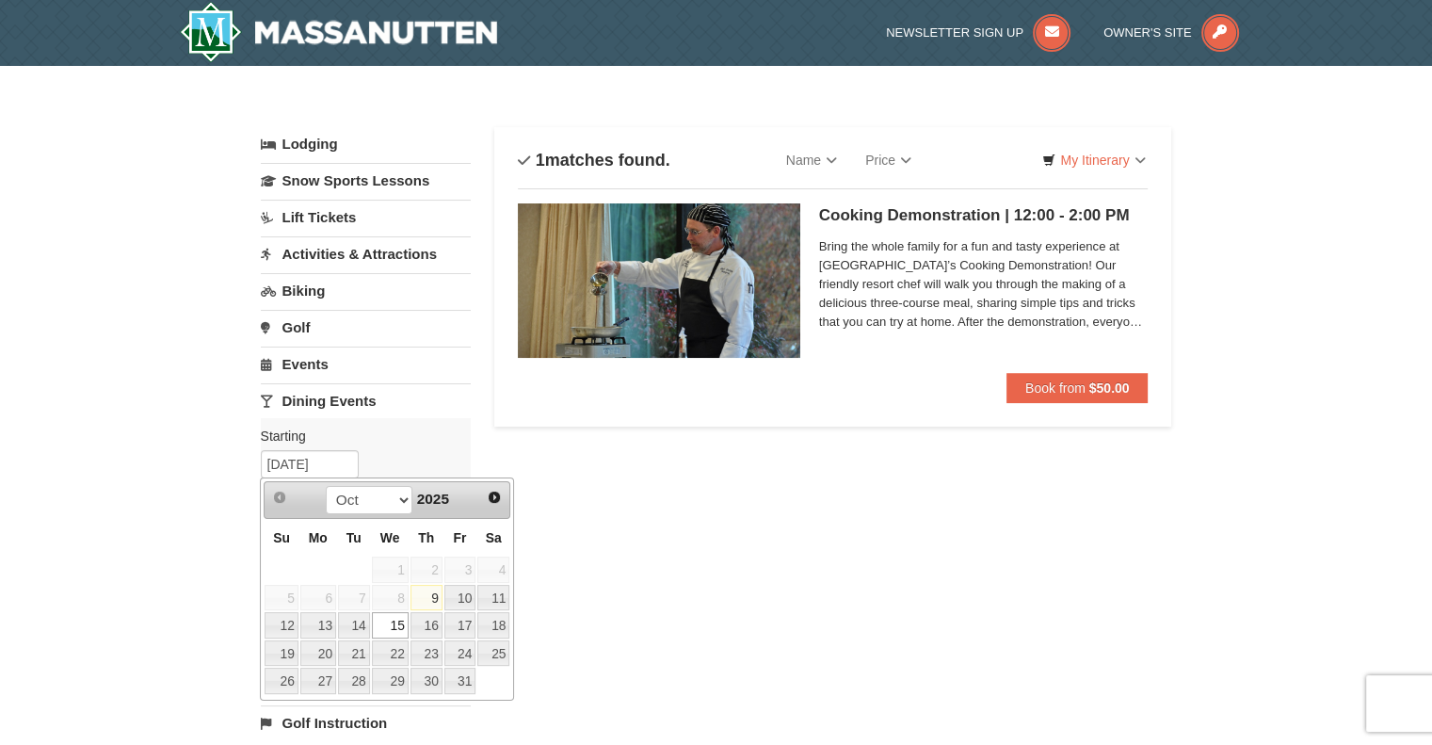
click at [329, 622] on link "13" at bounding box center [318, 625] width 36 height 26
type input "[DATE]"
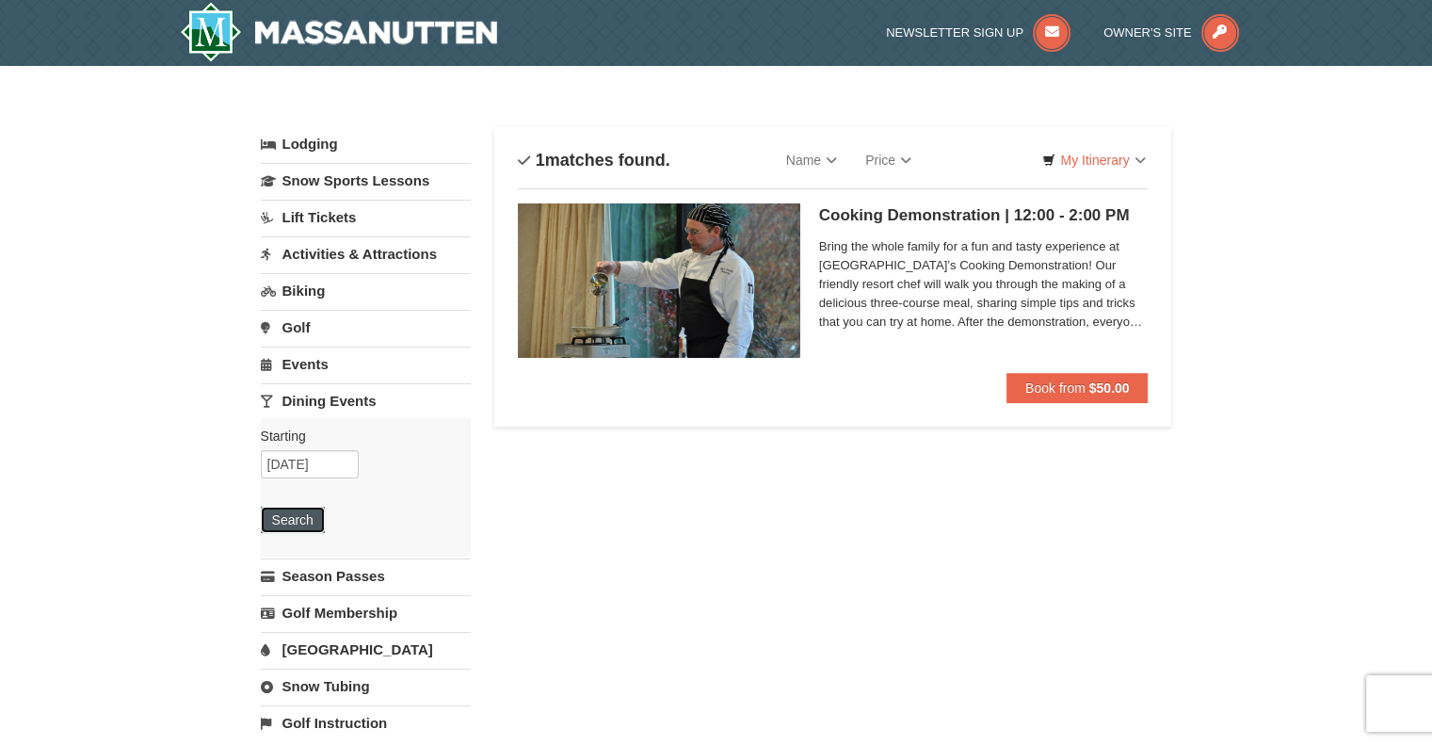
click at [300, 520] on button "Search" at bounding box center [293, 520] width 64 height 26
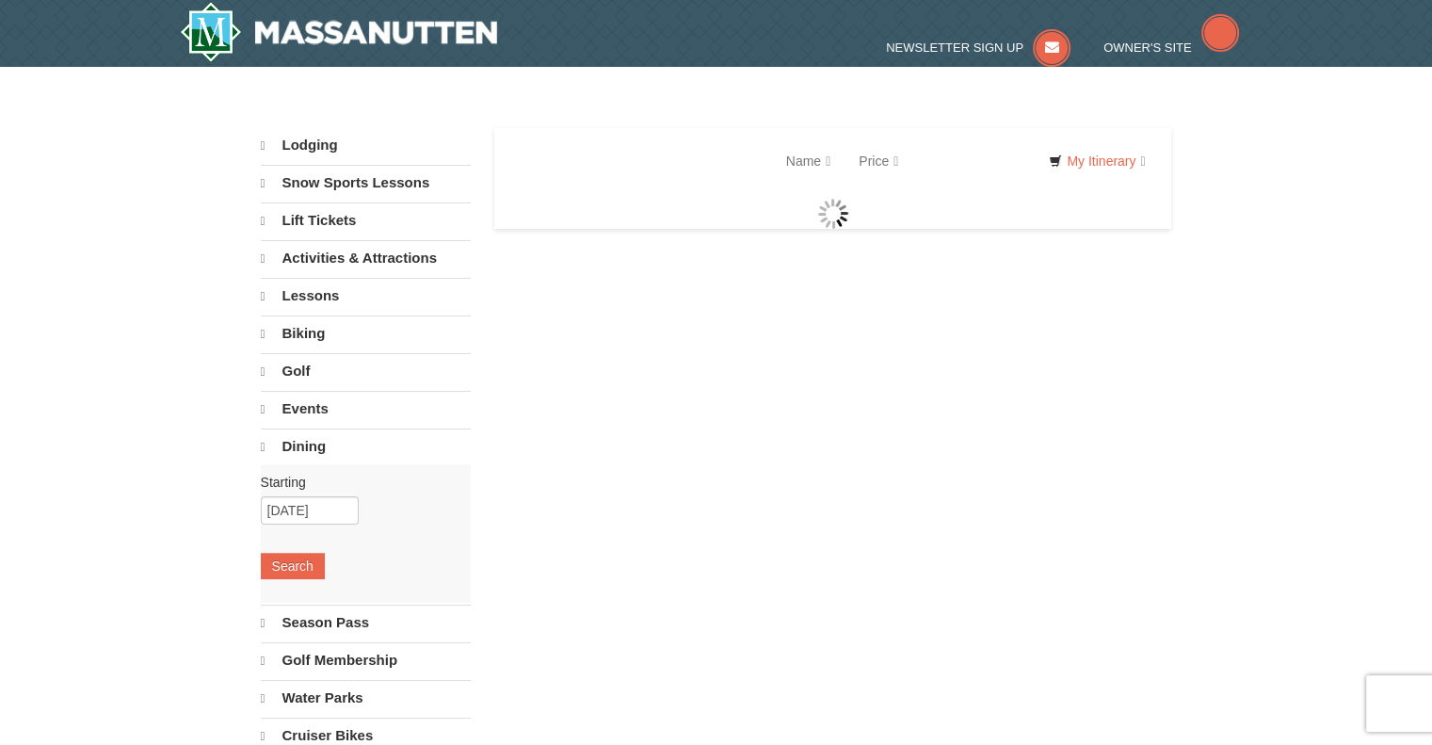
select select "10"
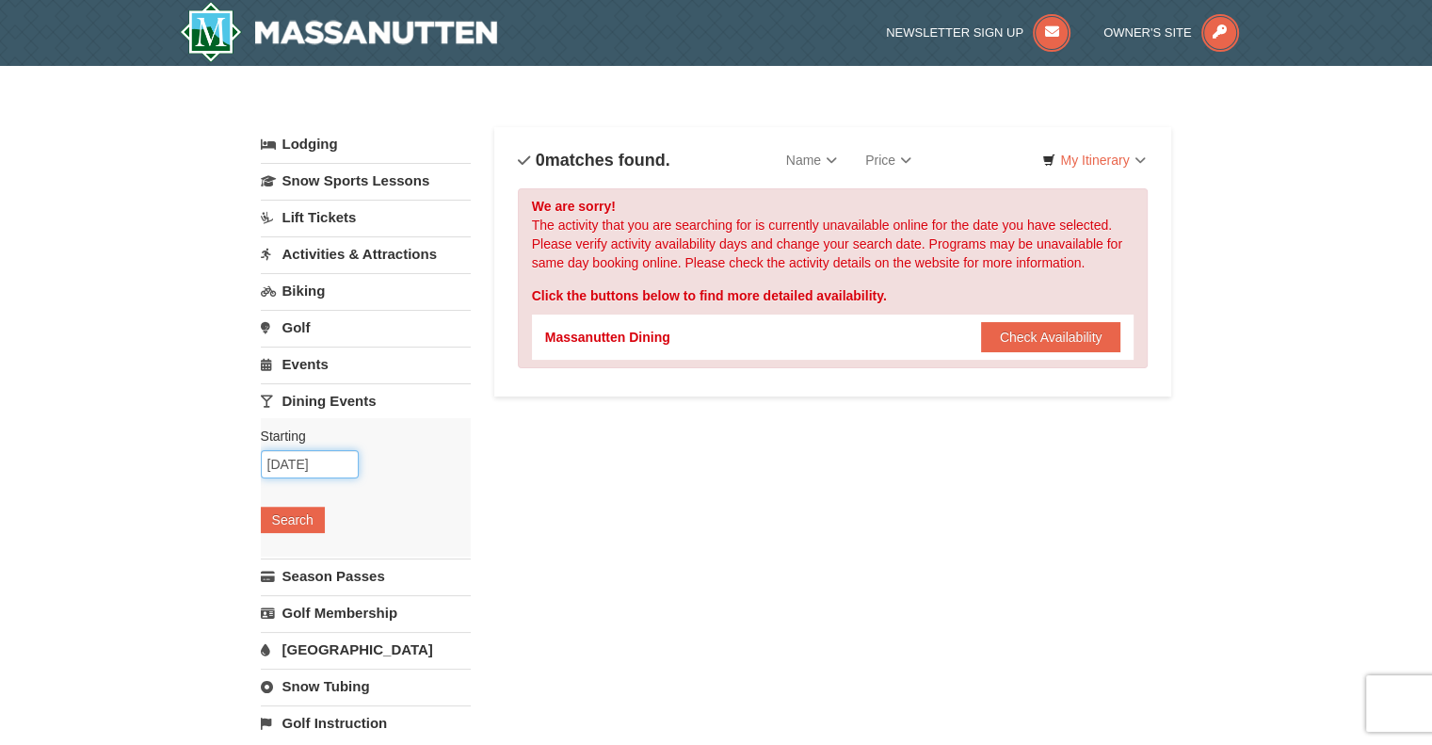
click at [330, 460] on input "10/13/2025" at bounding box center [310, 464] width 98 height 28
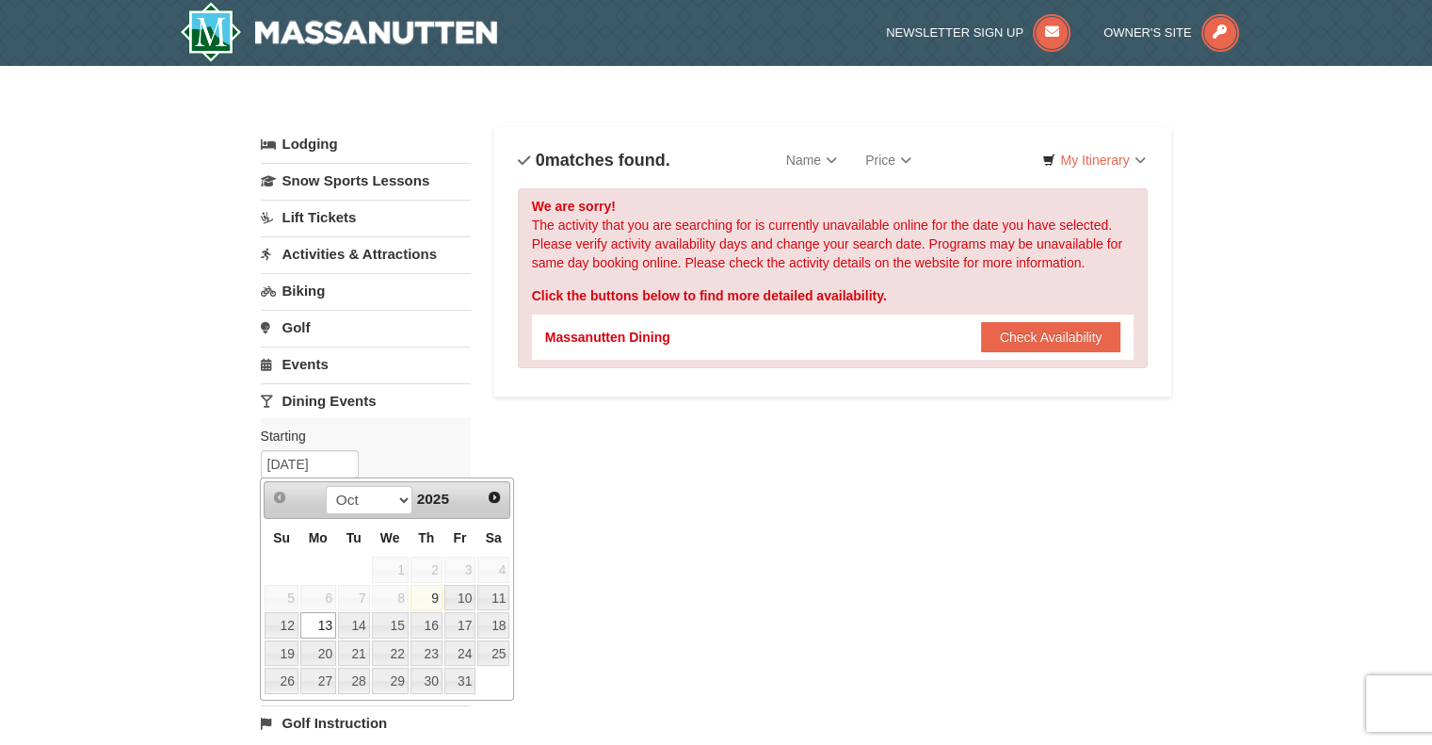
click at [361, 625] on link "14" at bounding box center [354, 625] width 32 height 26
type input "[DATE]"
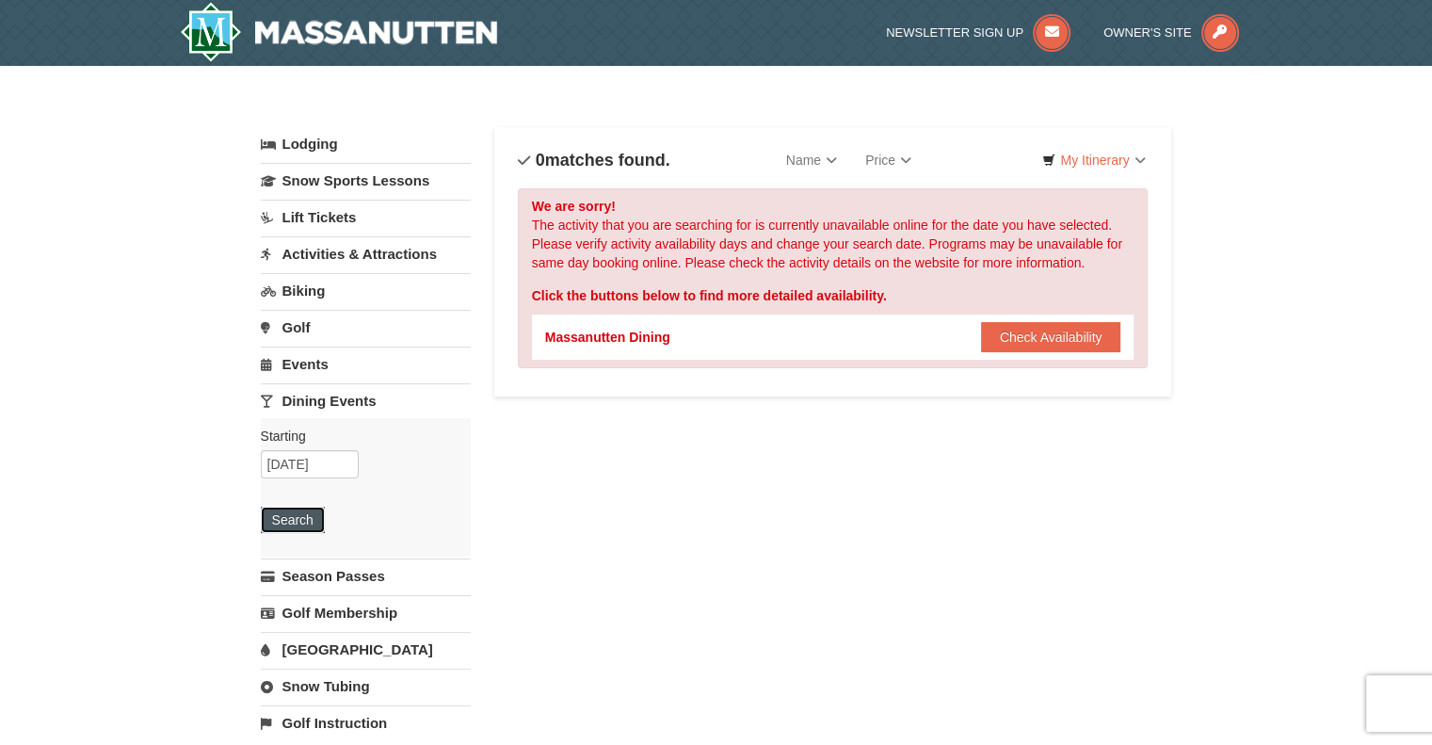
click at [305, 516] on button "Search" at bounding box center [293, 520] width 64 height 26
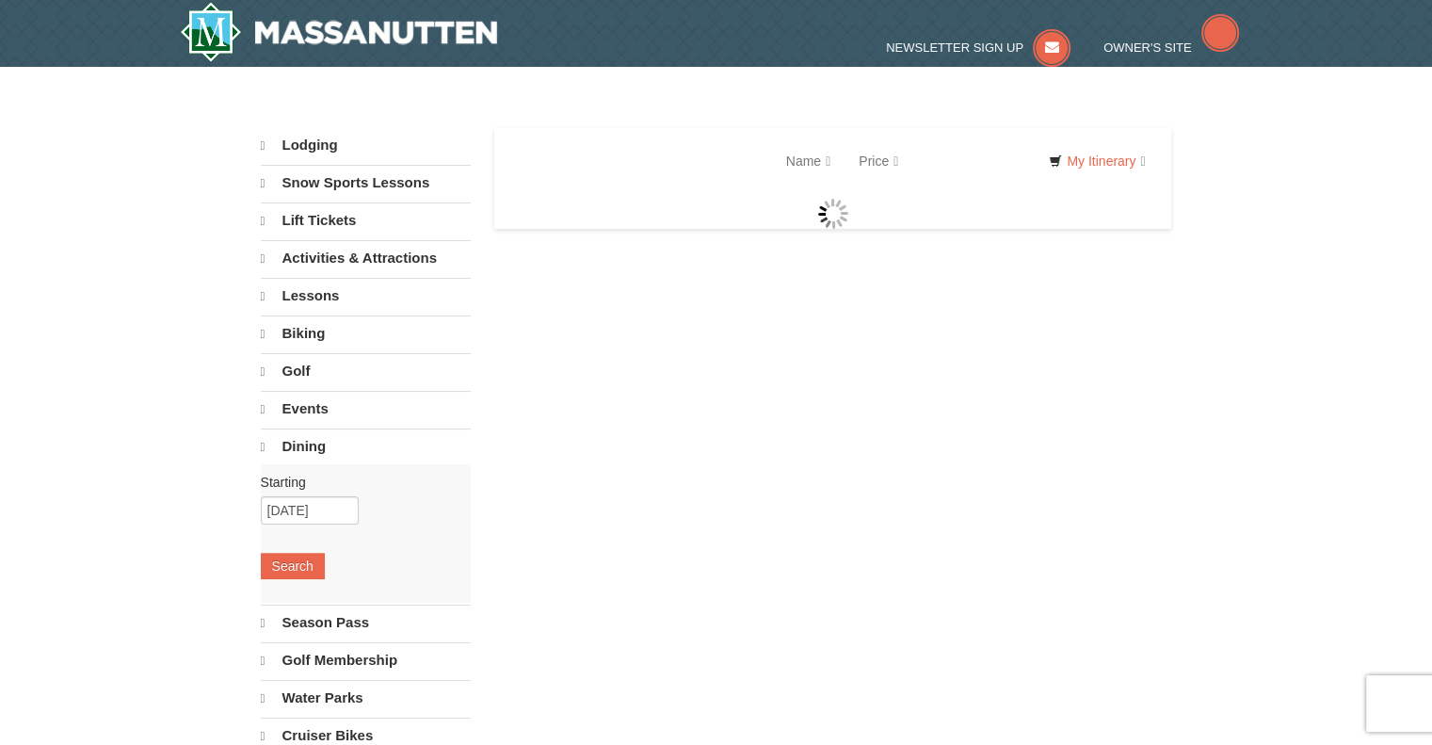
select select "10"
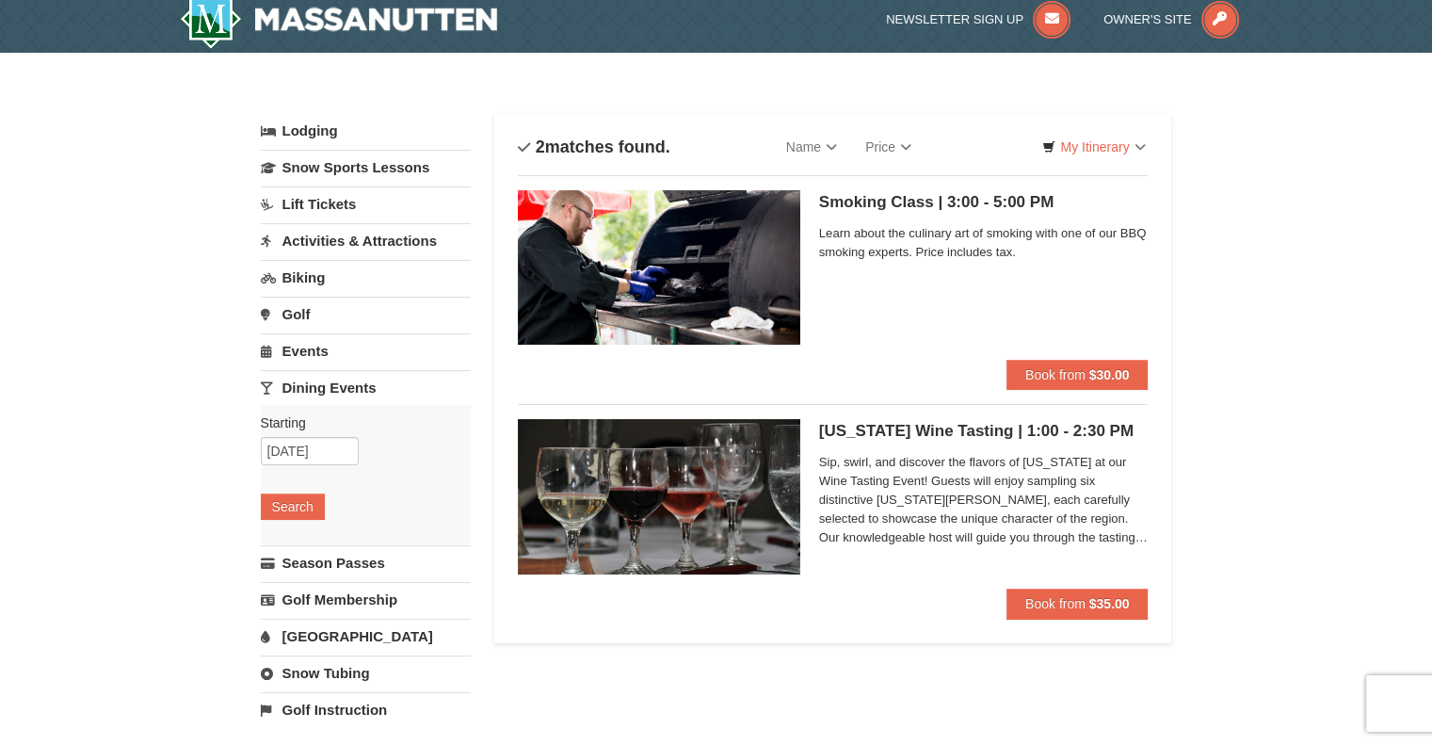
scroll to position [15, 0]
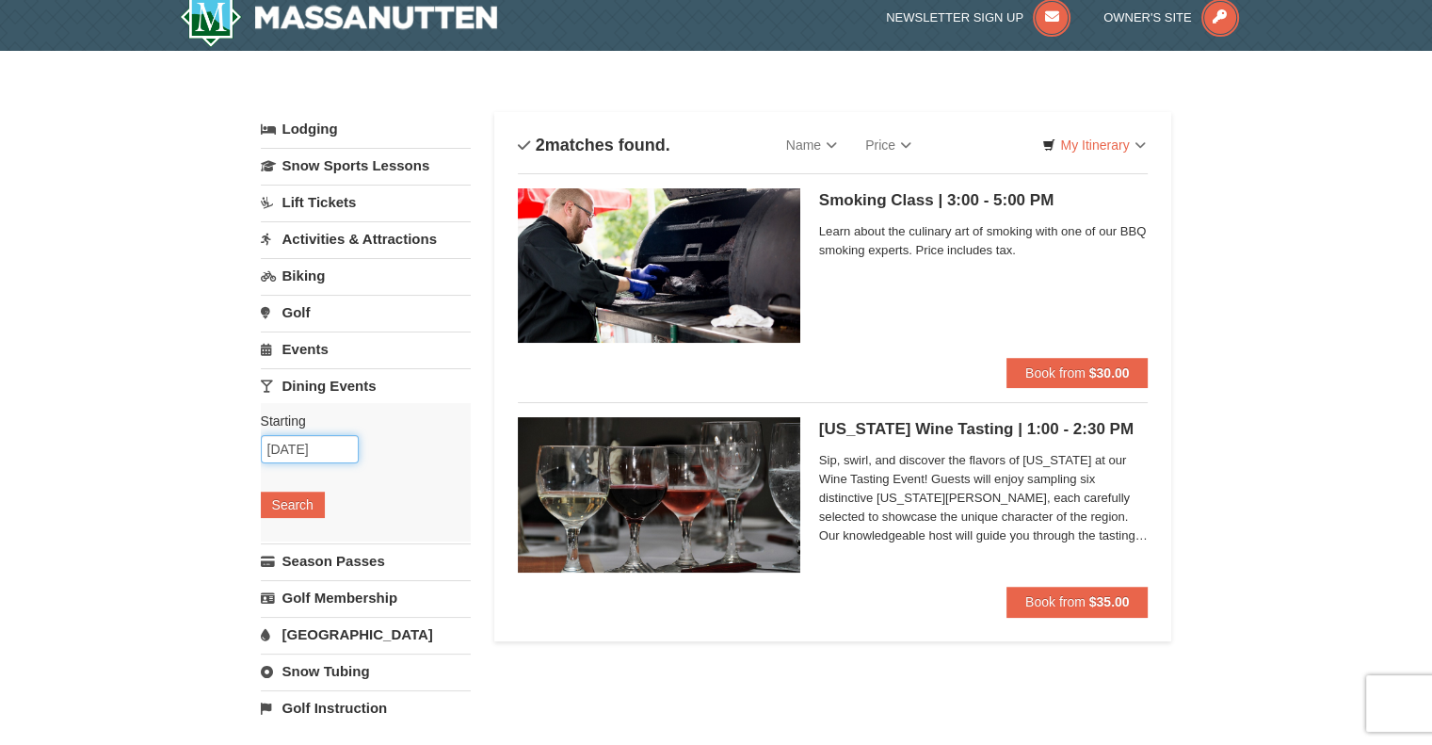
click at [327, 455] on input "[DATE]" at bounding box center [310, 449] width 98 height 28
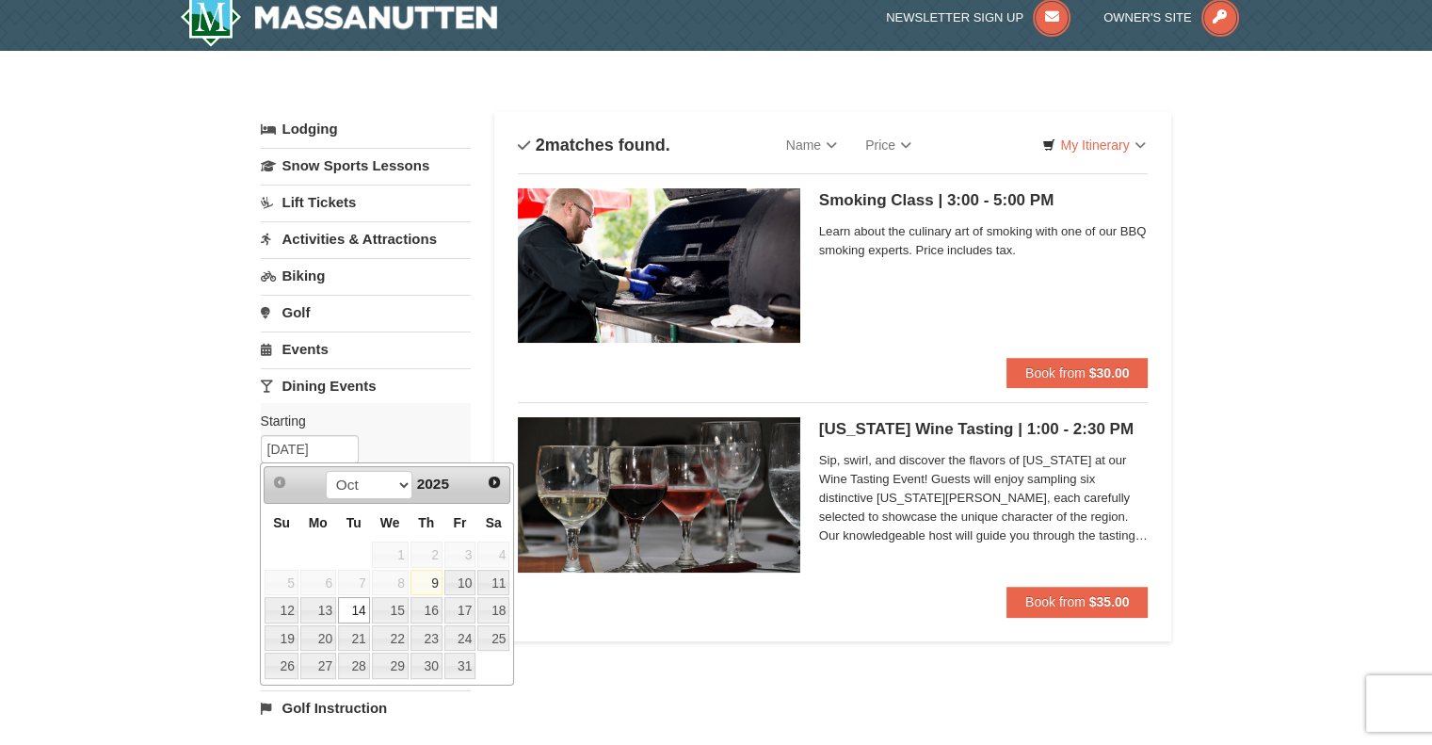
click at [401, 601] on link "15" at bounding box center [390, 610] width 37 height 26
type input "[DATE]"
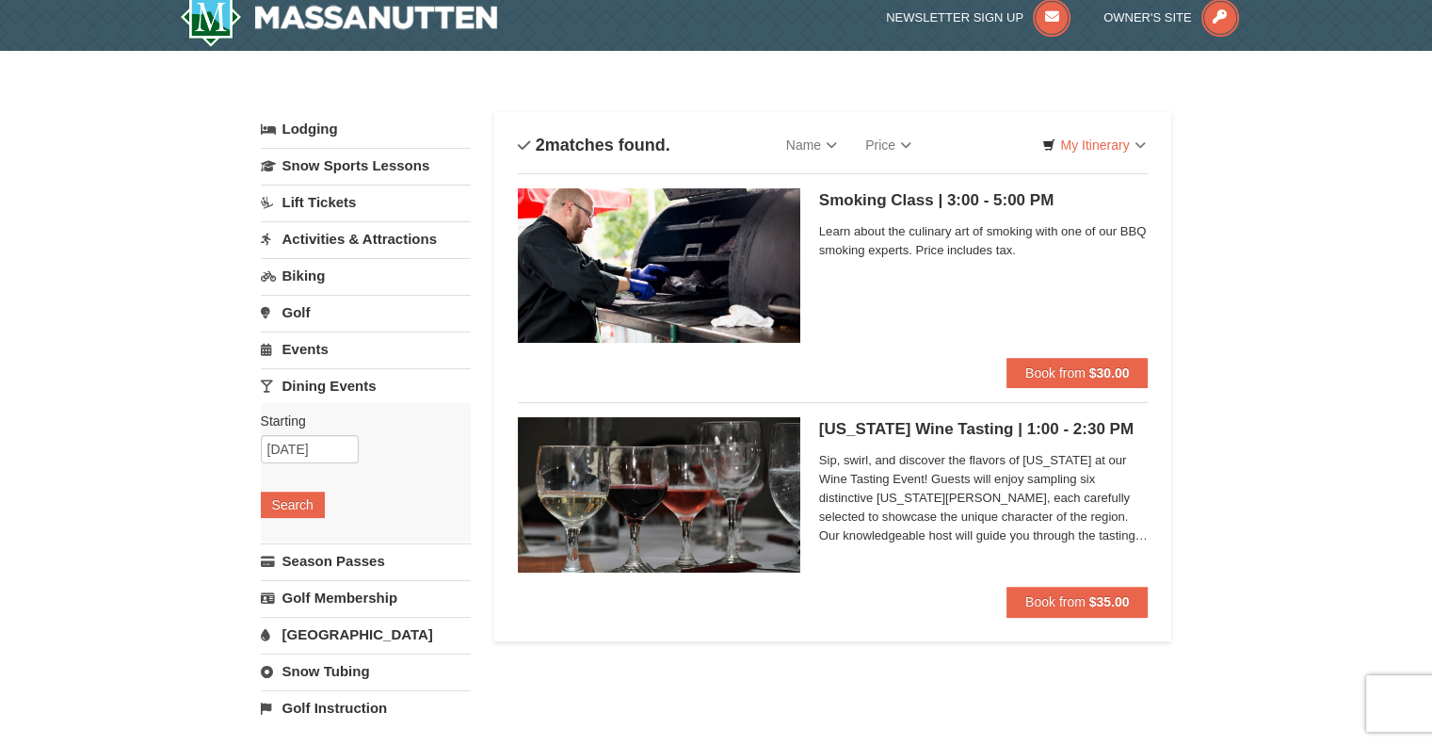
click at [304, 510] on button "Search" at bounding box center [293, 505] width 64 height 26
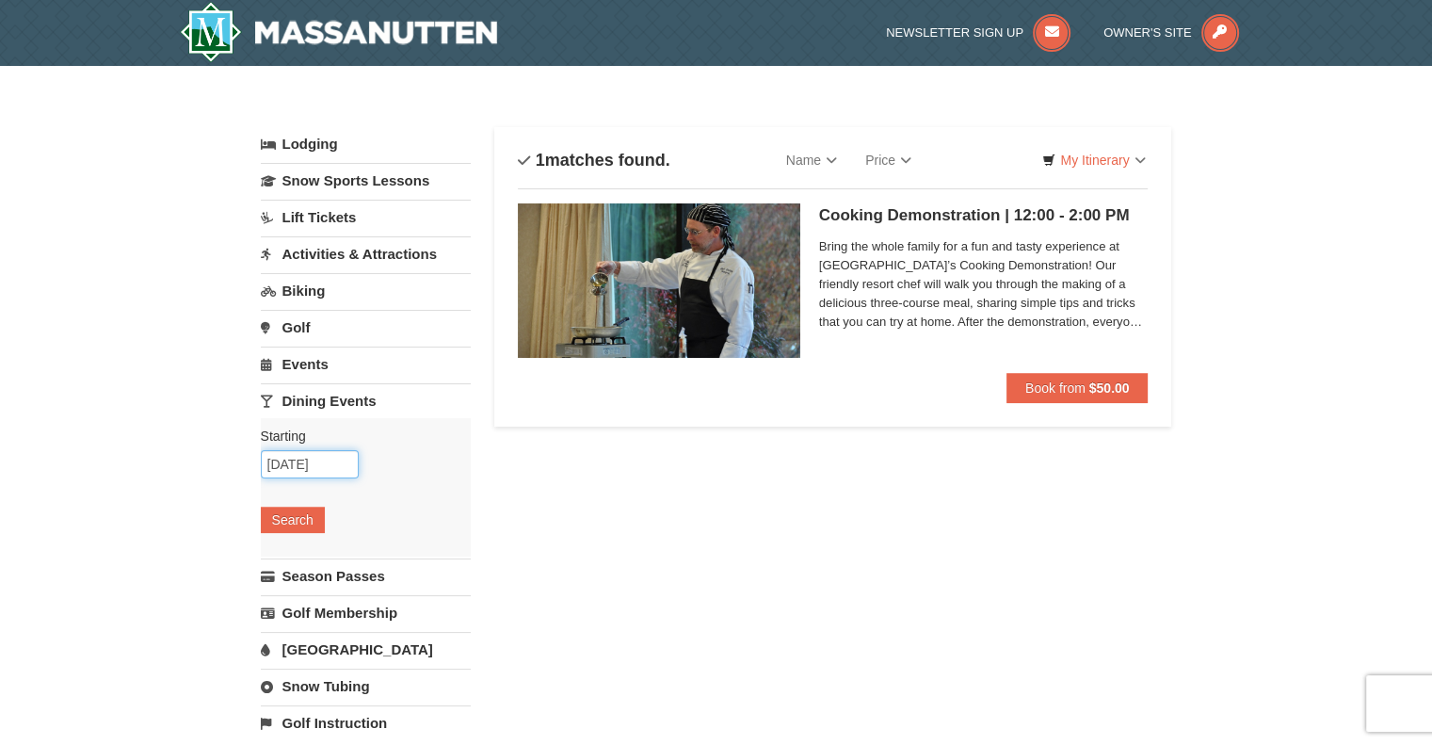
click at [331, 467] on input "10/15/2025" at bounding box center [310, 464] width 98 height 28
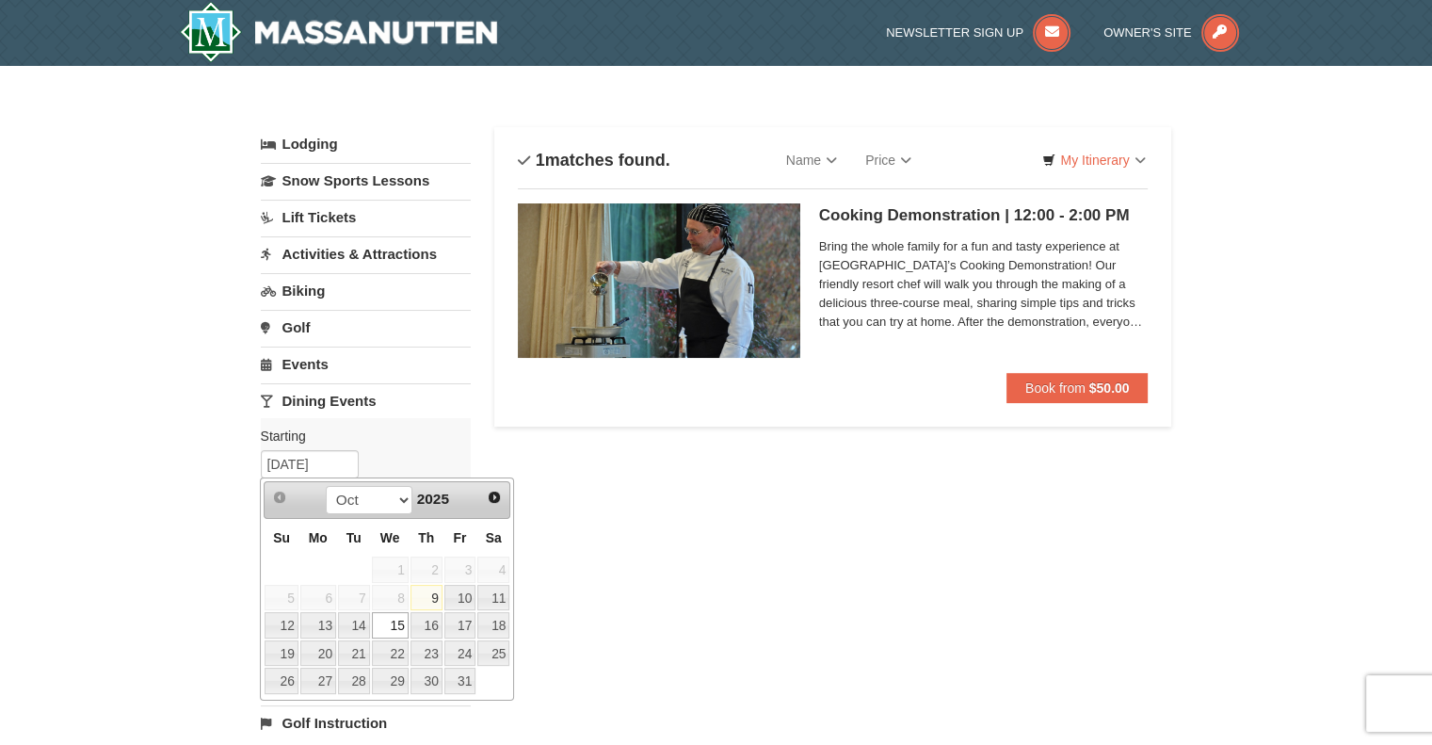
click at [430, 624] on link "16" at bounding box center [427, 625] width 32 height 26
type input "[DATE]"
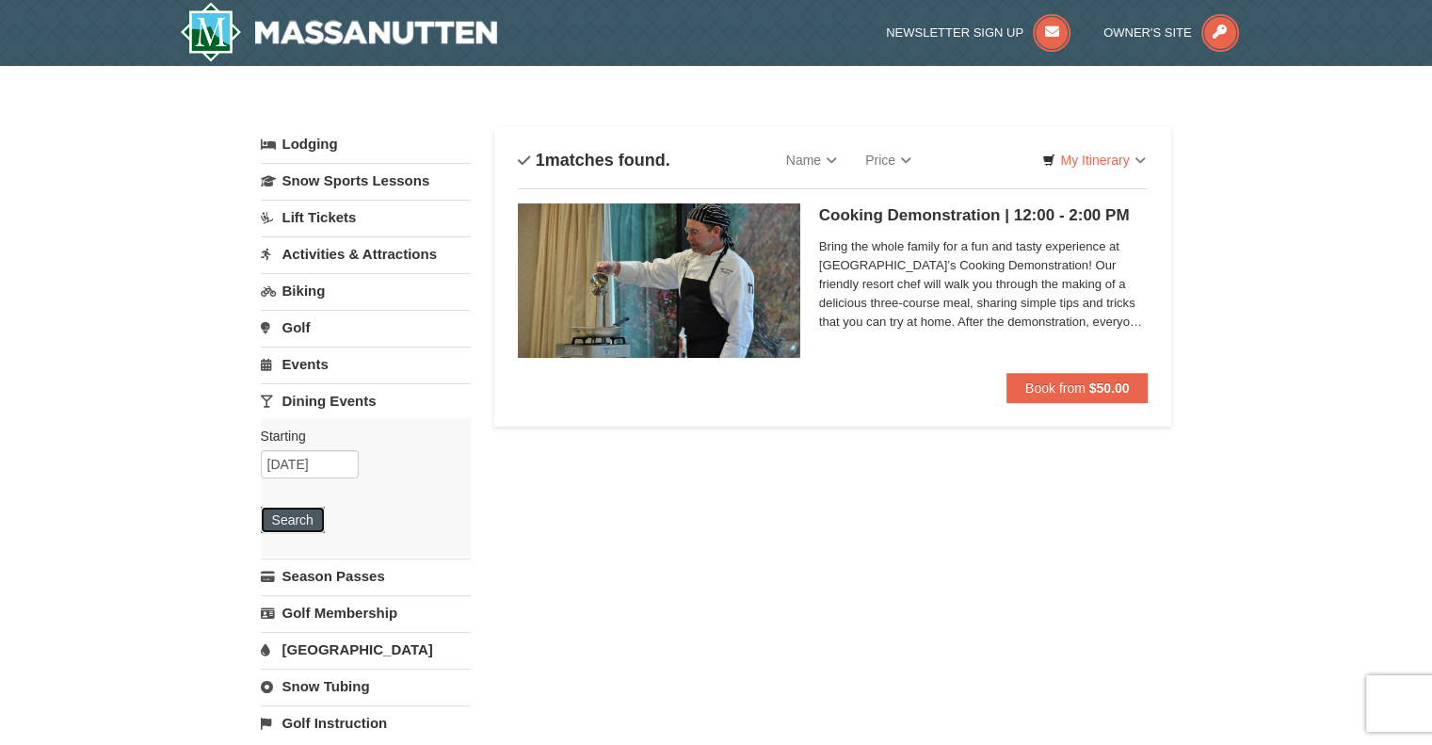
click at [308, 521] on button "Search" at bounding box center [293, 520] width 64 height 26
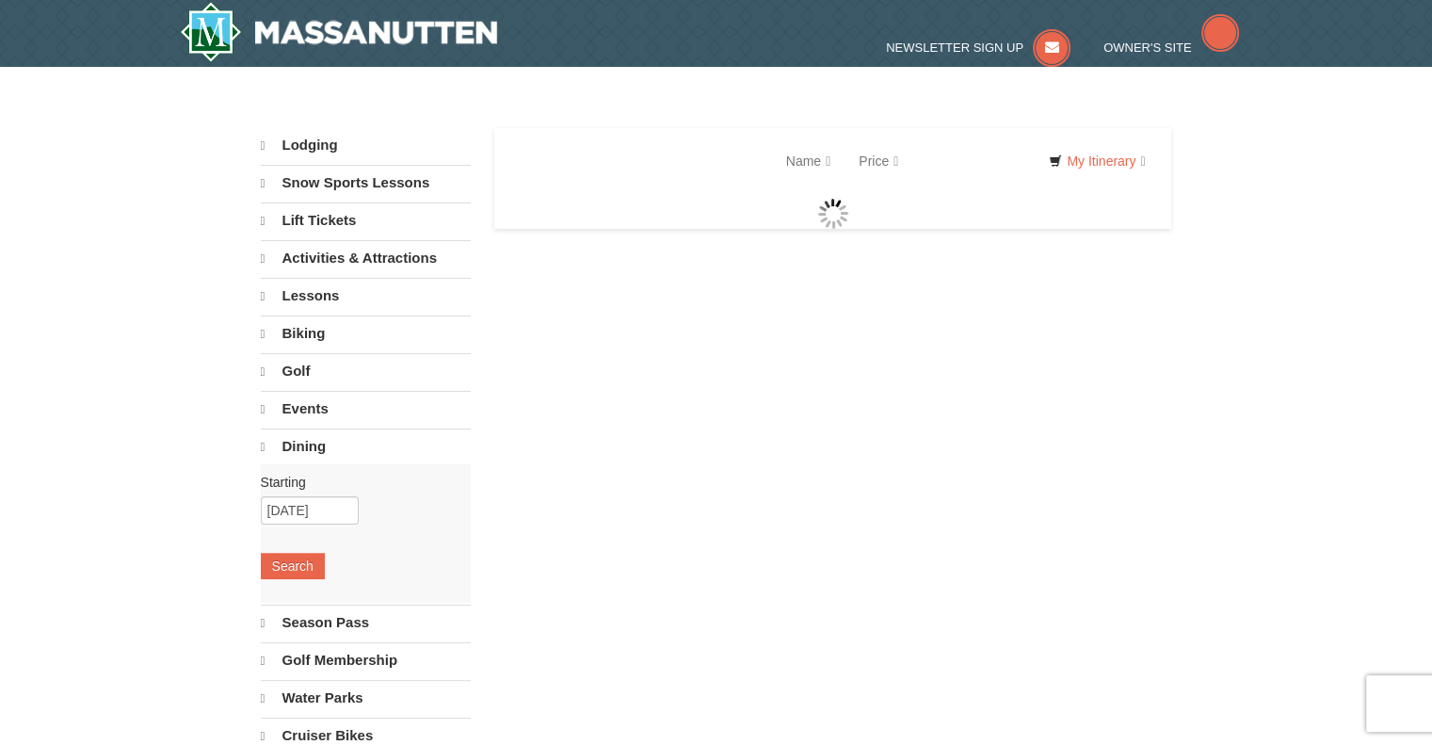
select select "10"
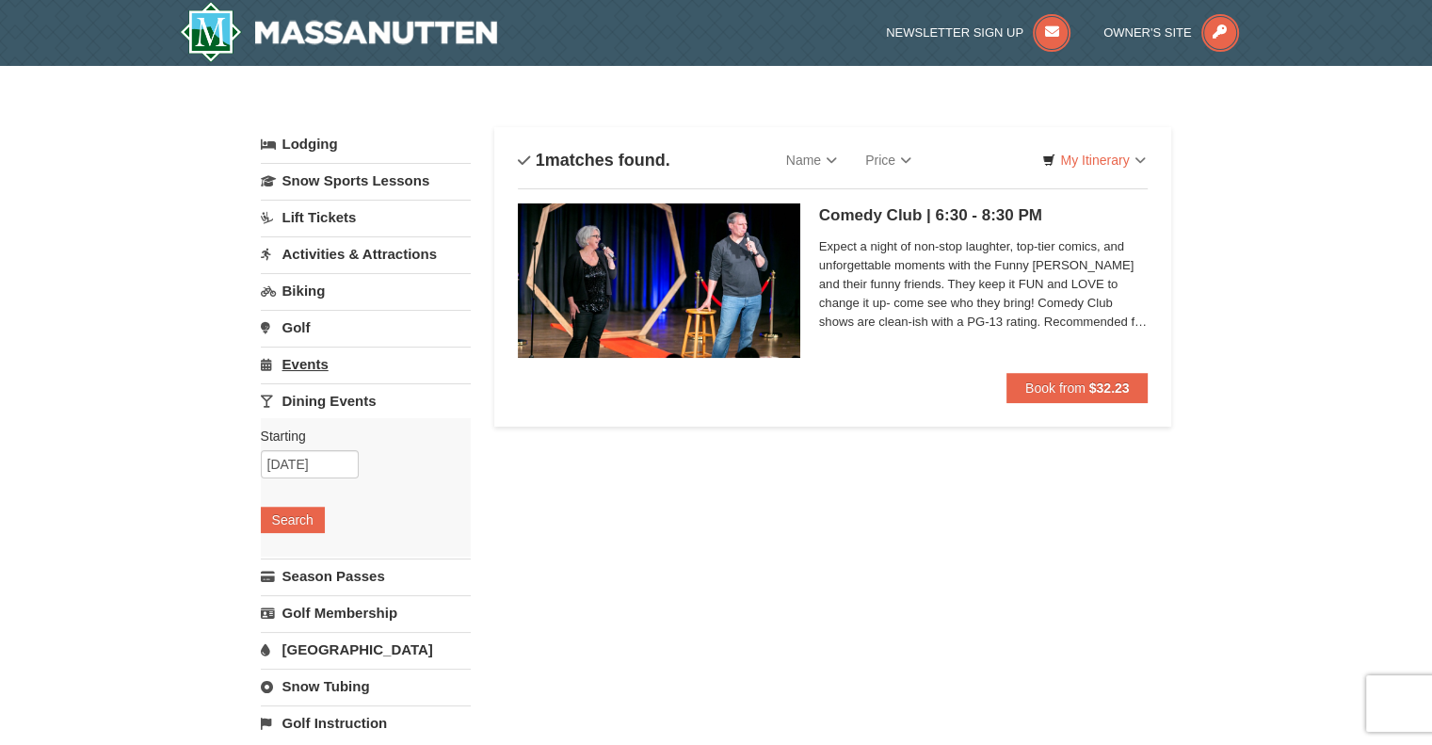
click at [353, 364] on link "Events" at bounding box center [366, 364] width 210 height 35
click at [297, 484] on button "Search" at bounding box center [293, 483] width 64 height 26
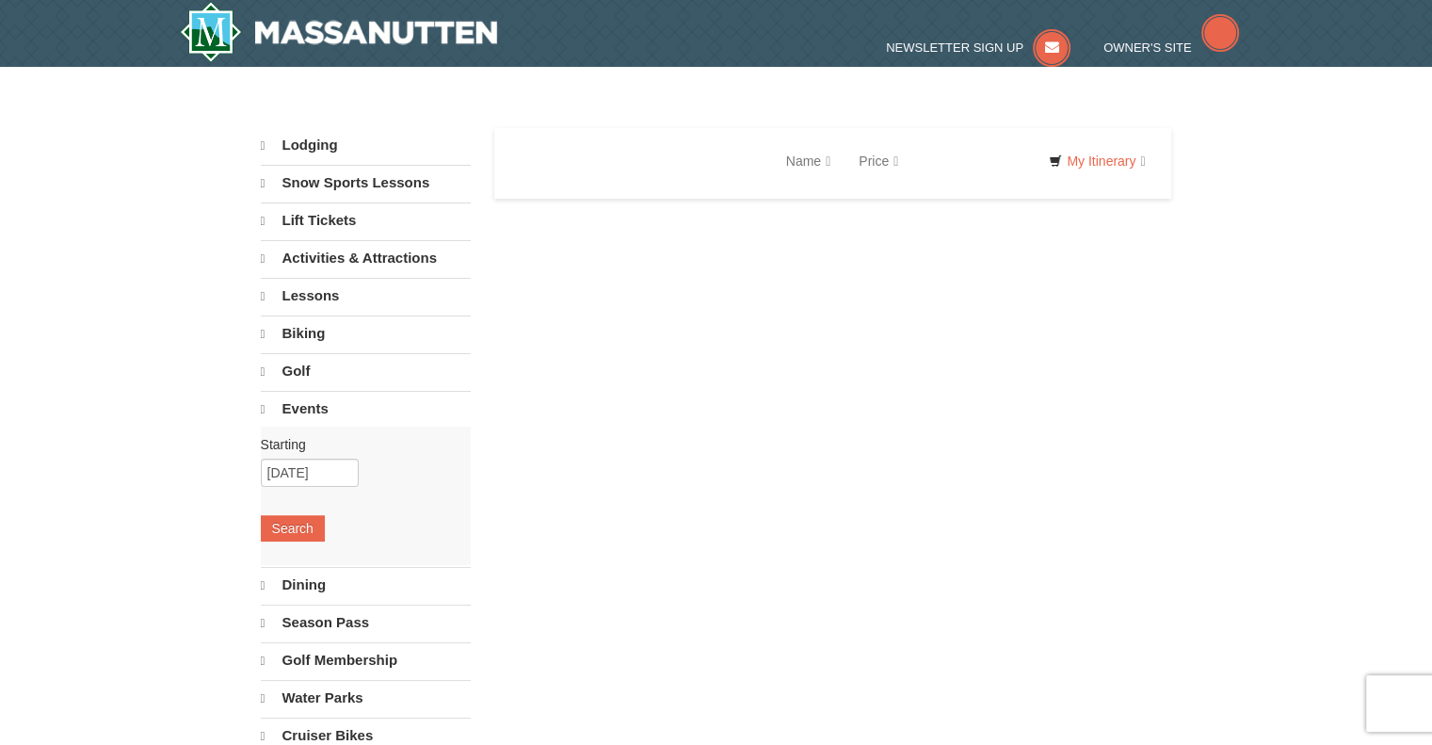
select select "10"
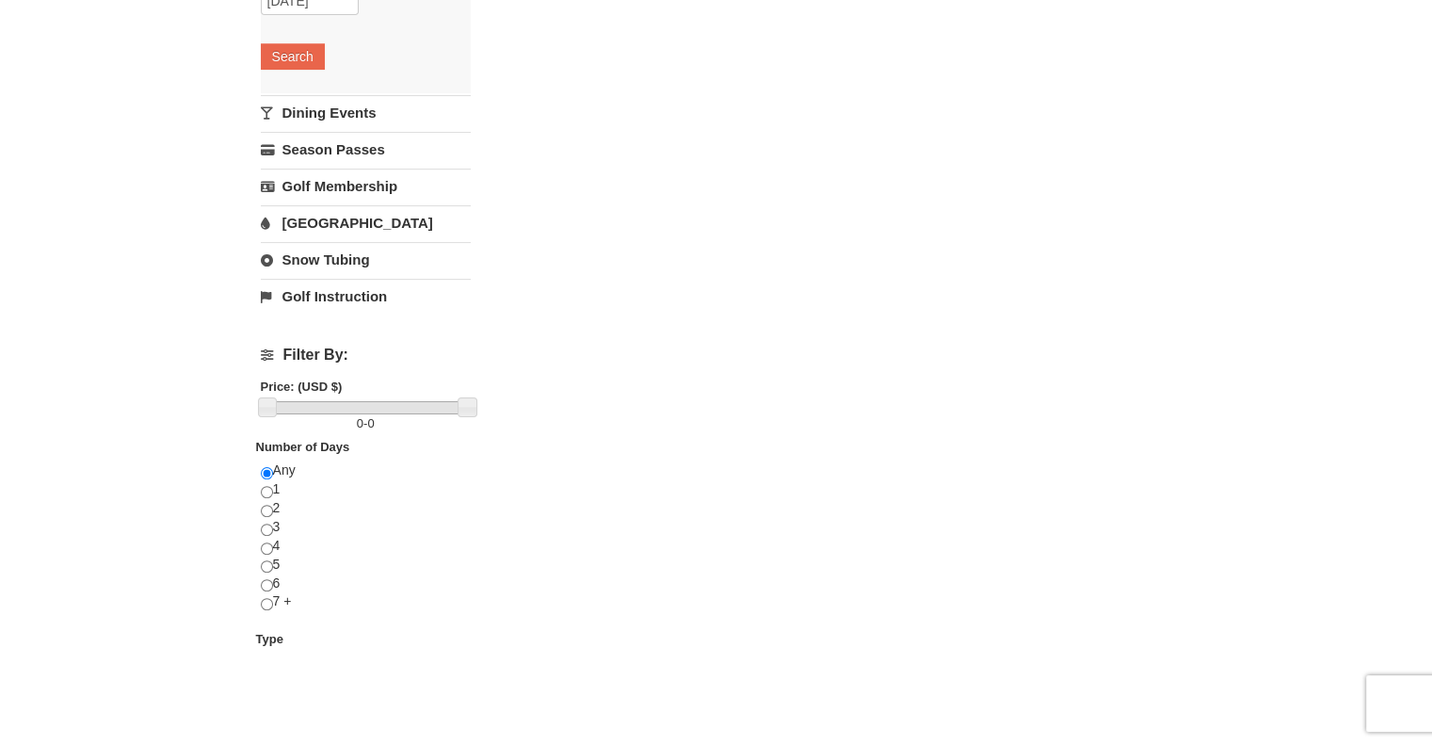
scroll to position [431, 0]
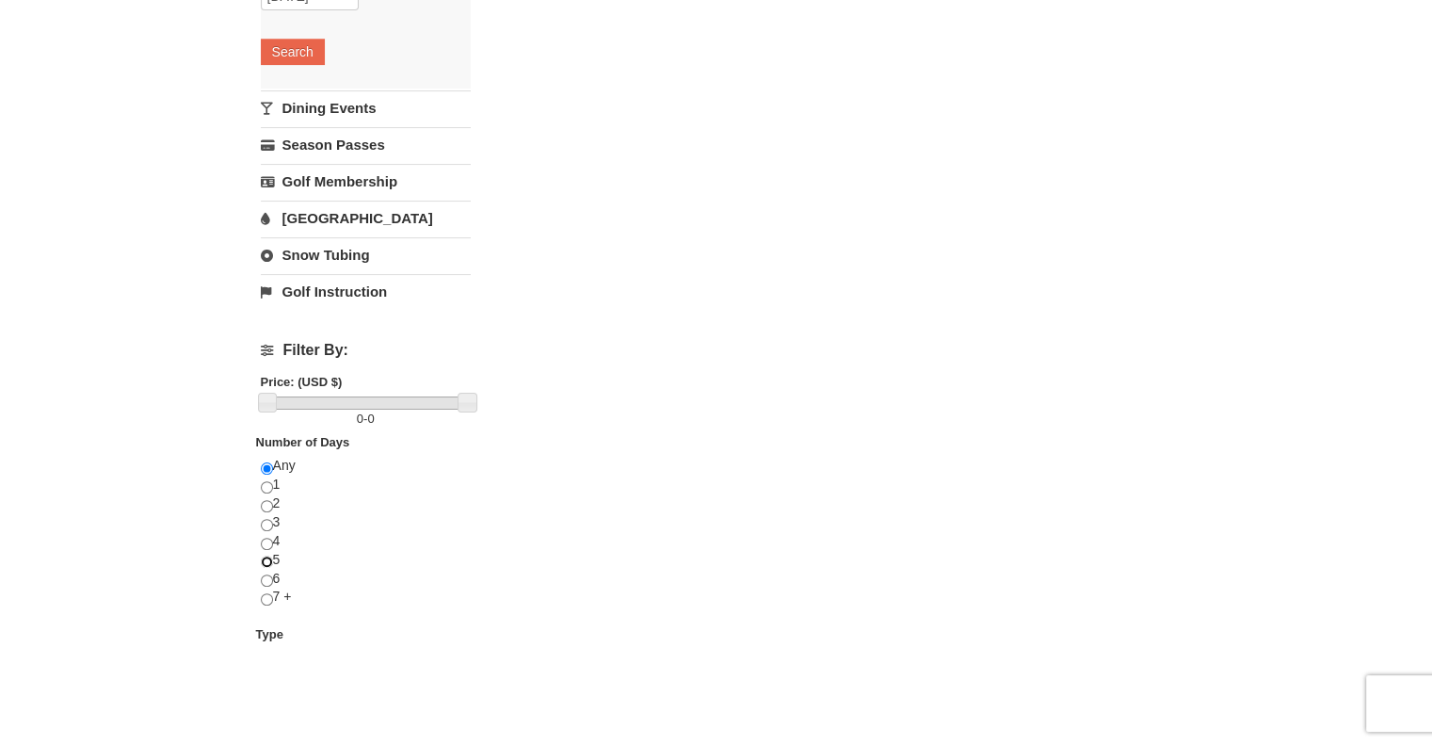
click at [266, 558] on input "radio" at bounding box center [267, 562] width 12 height 12
radio input "true"
click at [291, 50] on button "Search" at bounding box center [293, 52] width 64 height 26
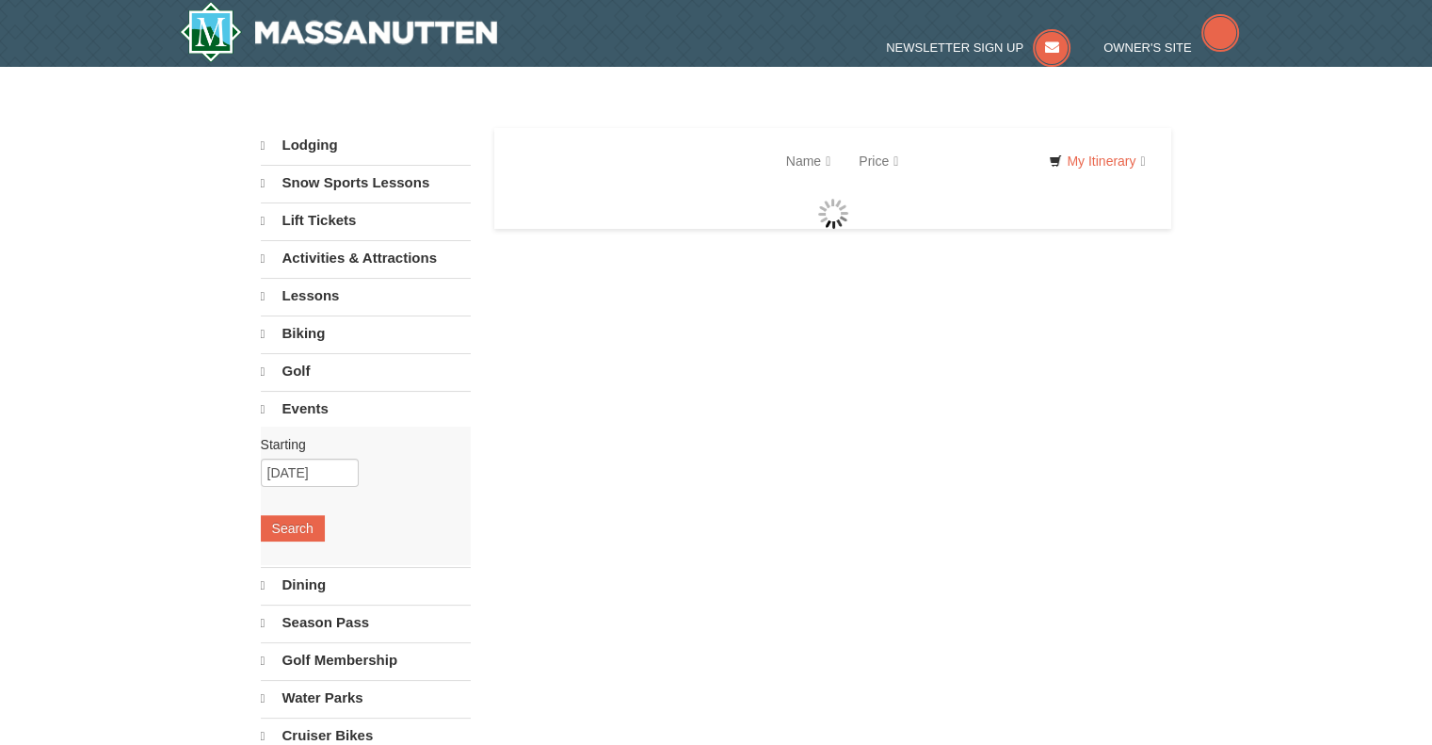
select select "10"
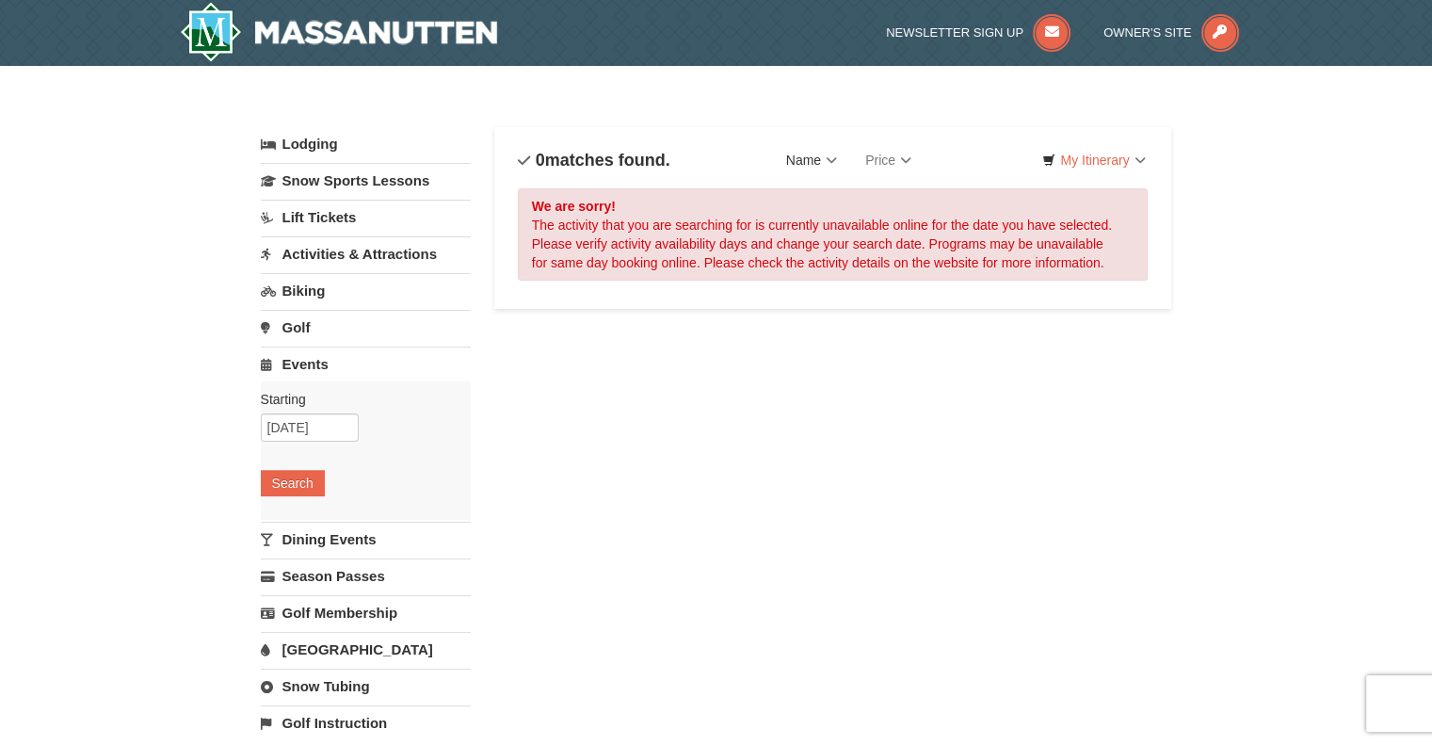
click at [817, 172] on link "Name" at bounding box center [811, 160] width 79 height 38
click at [849, 194] on link "Name (A to Z)" at bounding box center [848, 198] width 151 height 24
click at [974, 35] on span "Newsletter Sign Up" at bounding box center [955, 32] width 138 height 14
